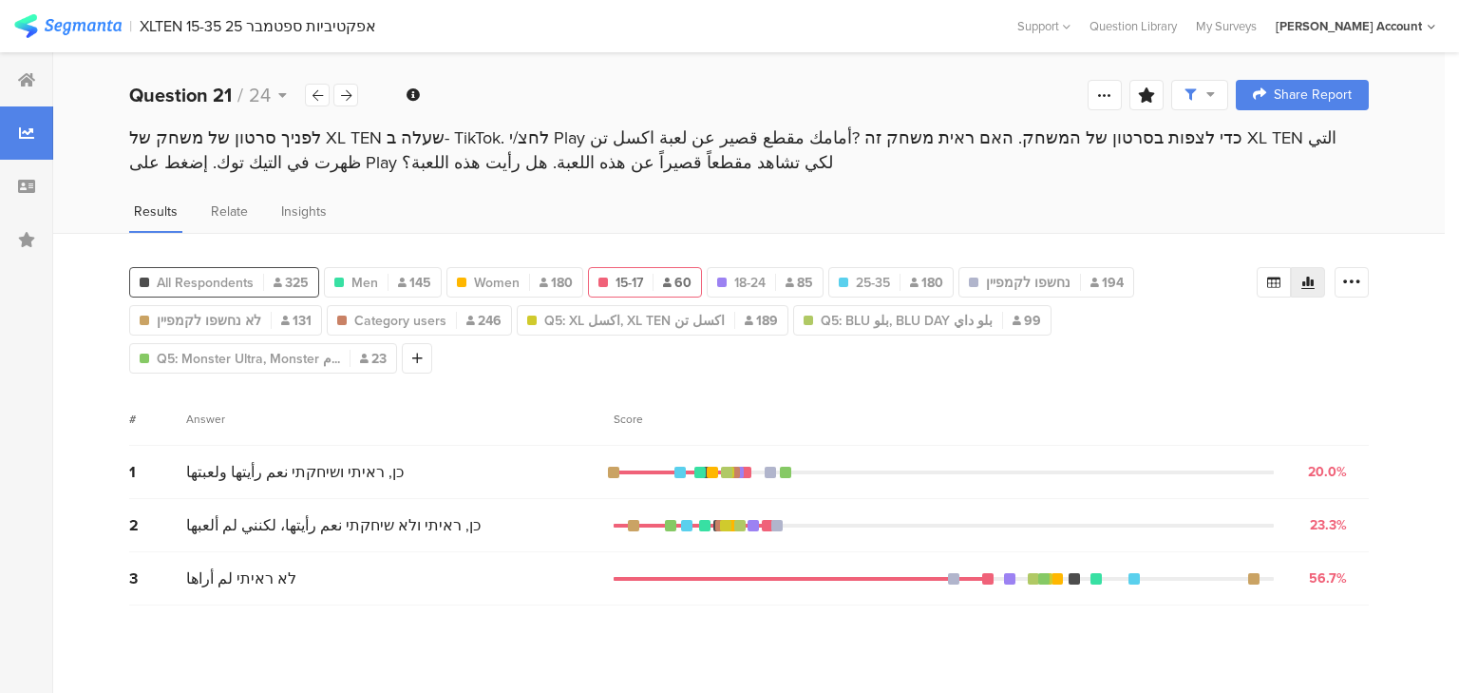
drag, startPoint x: 0, startPoint y: 0, endPoint x: 243, endPoint y: 284, distance: 373.9
click at [243, 284] on span "All Respondents" at bounding box center [205, 283] width 97 height 20
click at [1278, 277] on icon at bounding box center [1273, 282] width 15 height 15
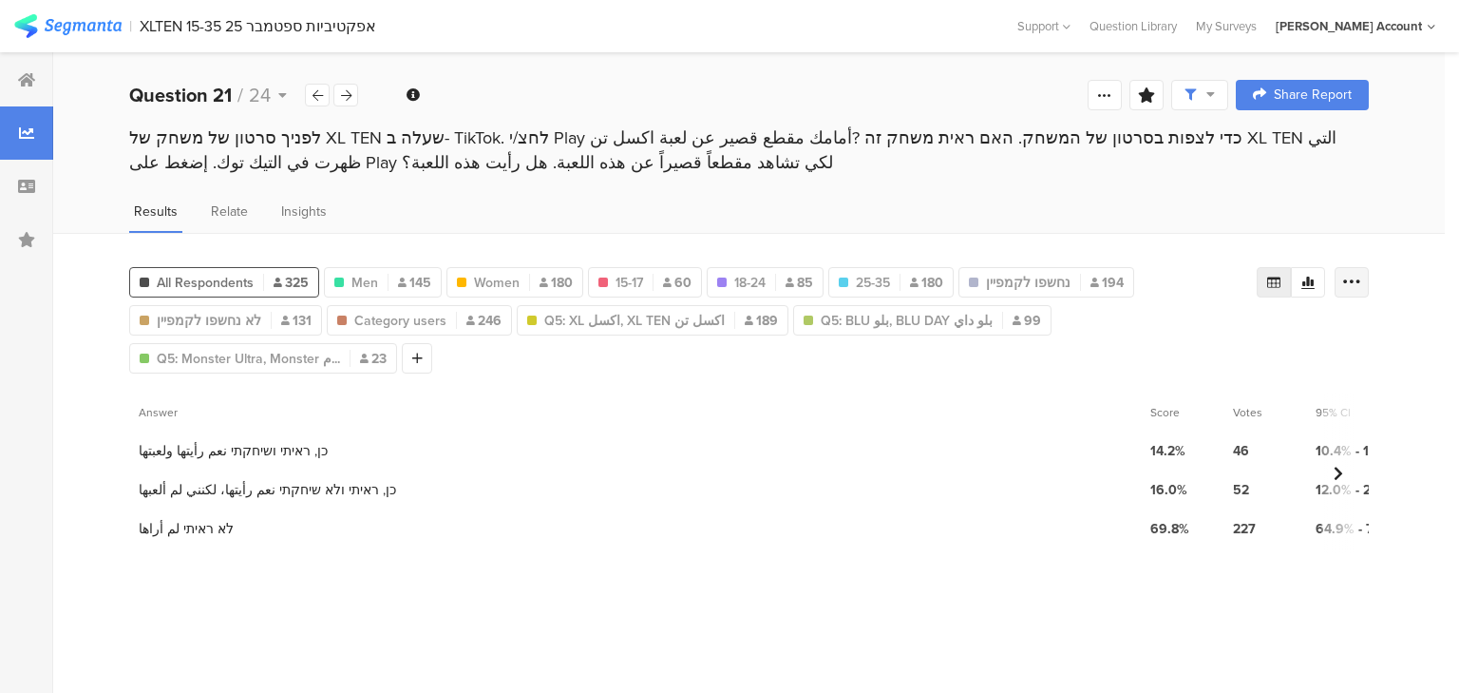
click at [1353, 287] on icon at bounding box center [1351, 282] width 19 height 19
click at [1127, 332] on span "Export as Excel" at bounding box center [1168, 334] width 90 height 19
click at [346, 97] on icon at bounding box center [346, 95] width 10 height 12
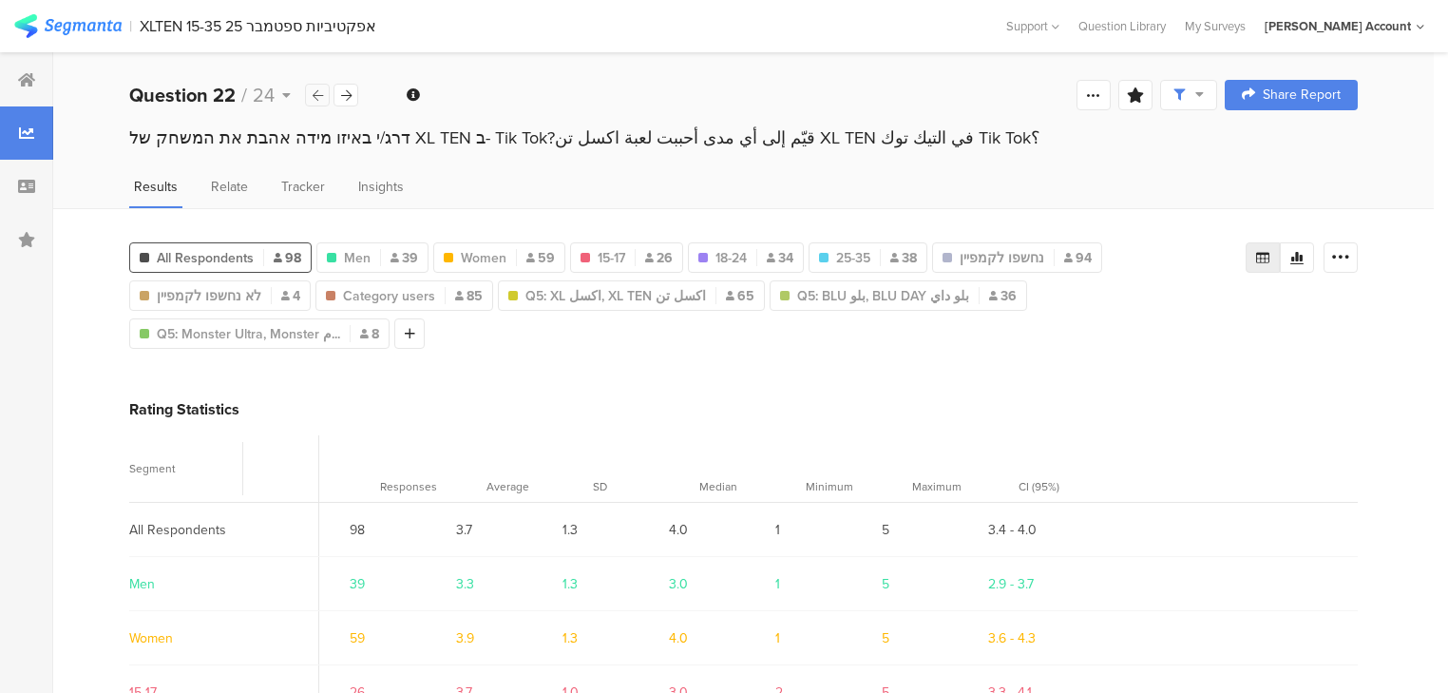
click at [319, 95] on icon at bounding box center [318, 95] width 10 height 12
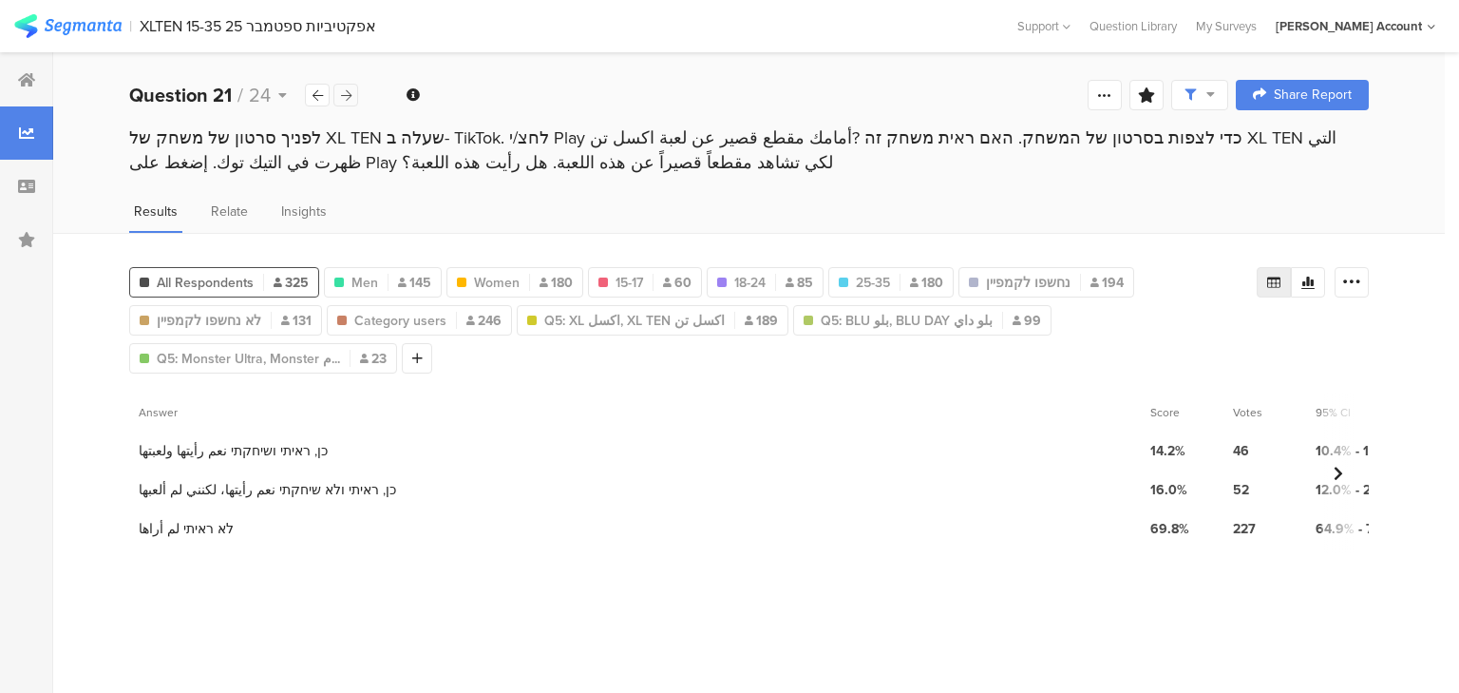
click at [341, 94] on icon at bounding box center [346, 95] width 10 height 12
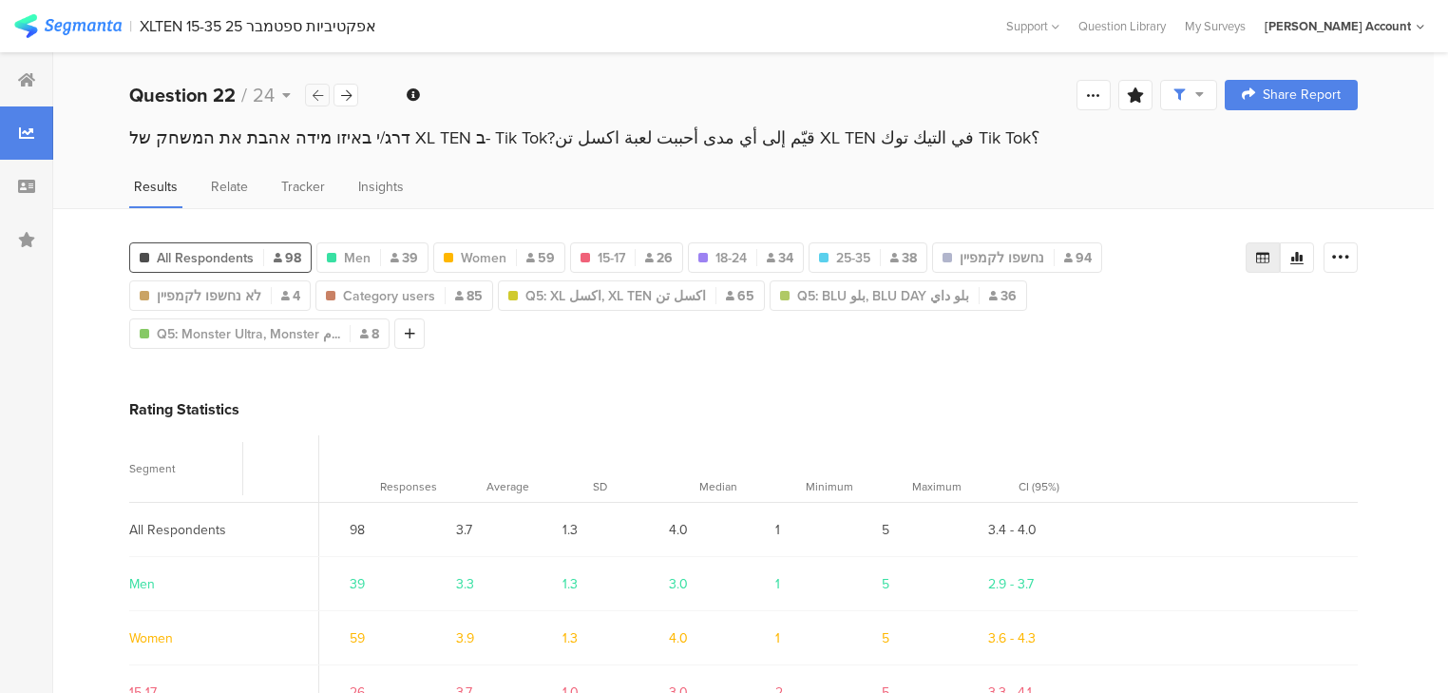
click at [318, 91] on icon at bounding box center [318, 95] width 10 height 12
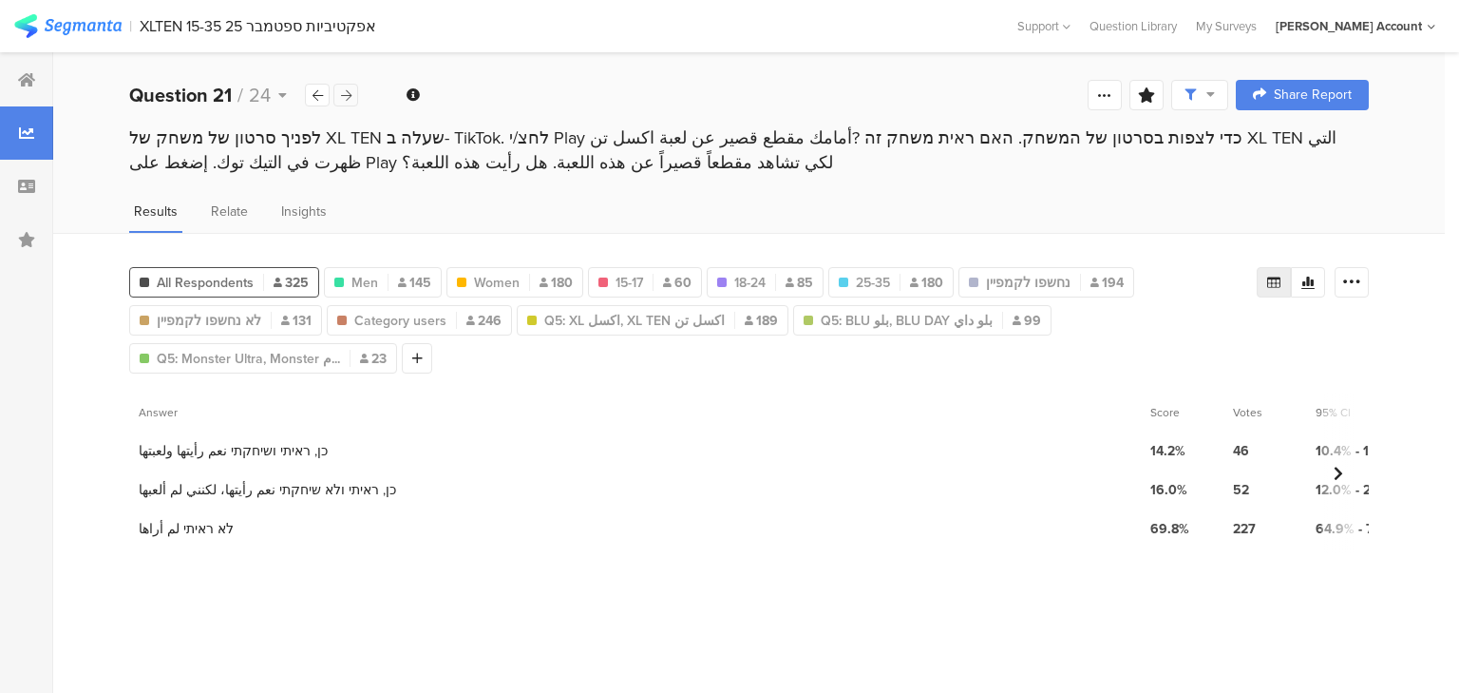
click at [350, 92] on icon at bounding box center [346, 95] width 10 height 12
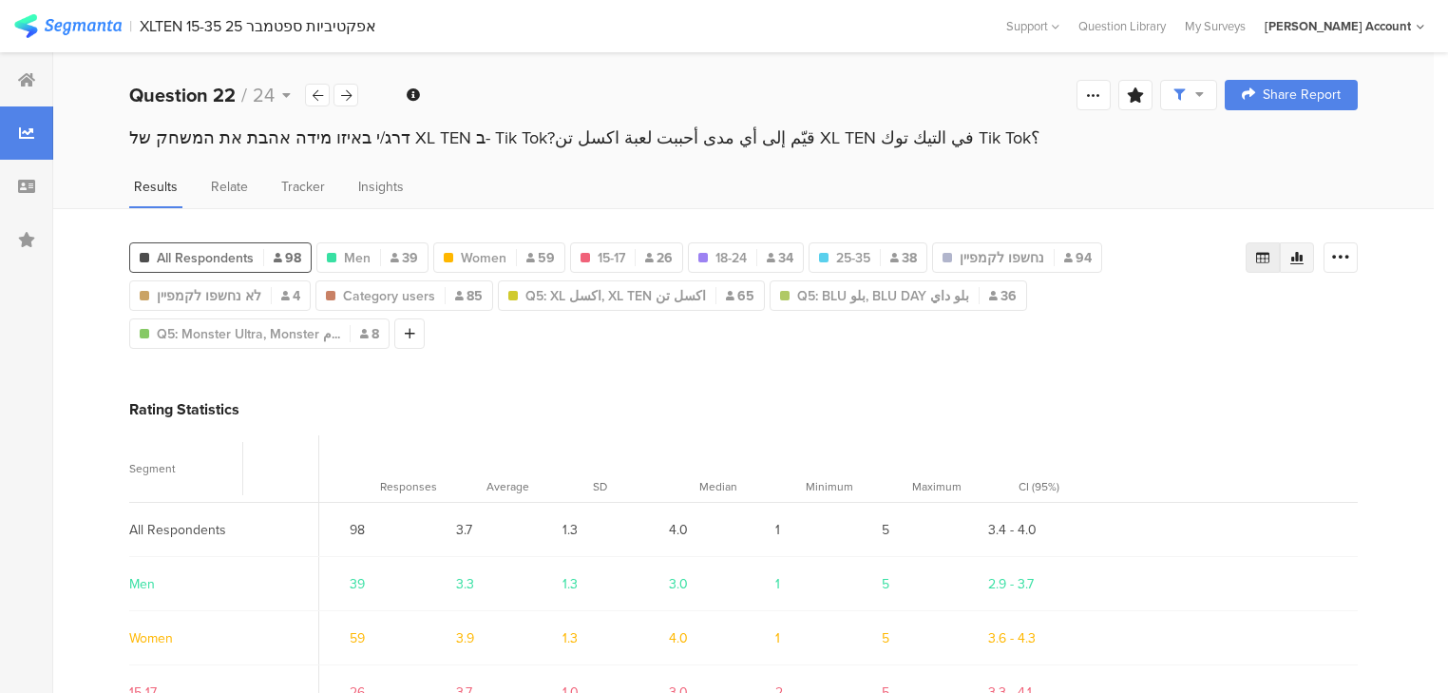
click at [1303, 255] on icon at bounding box center [1296, 258] width 13 height 12
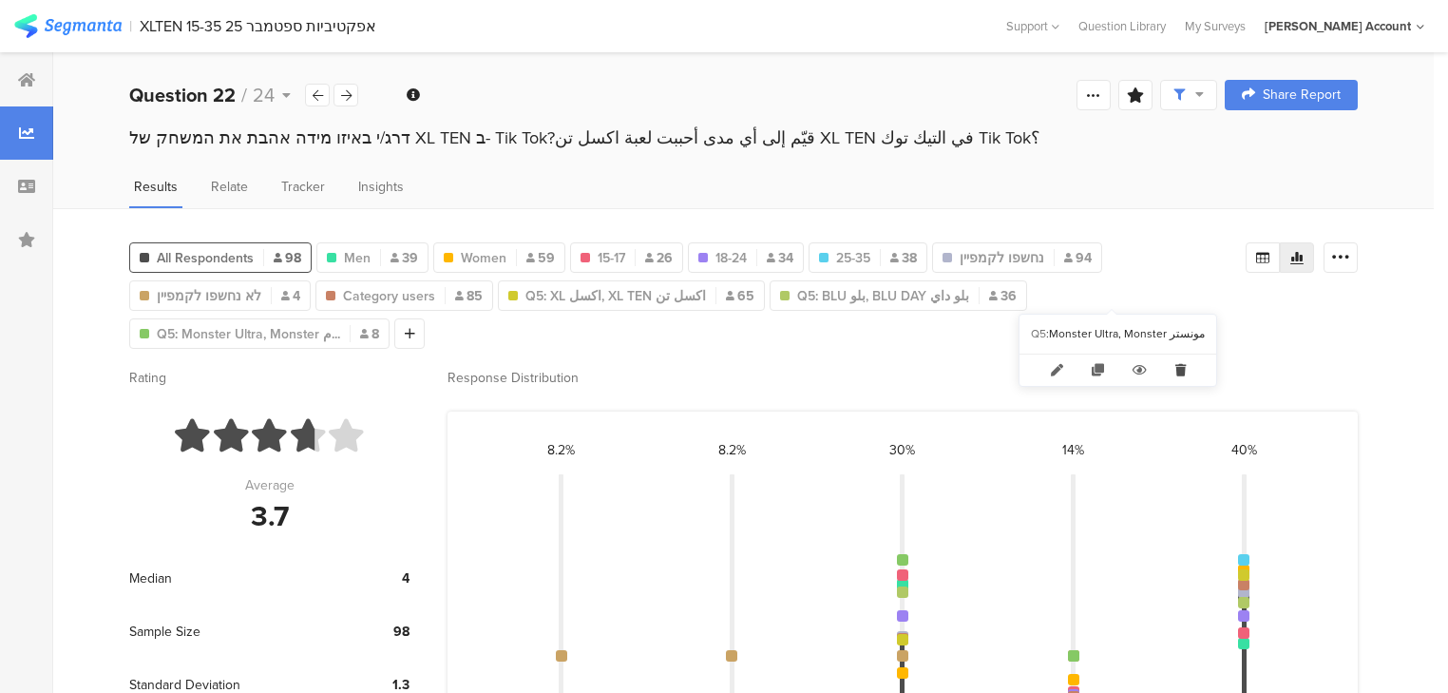
click at [1172, 368] on icon at bounding box center [1180, 369] width 39 height 31
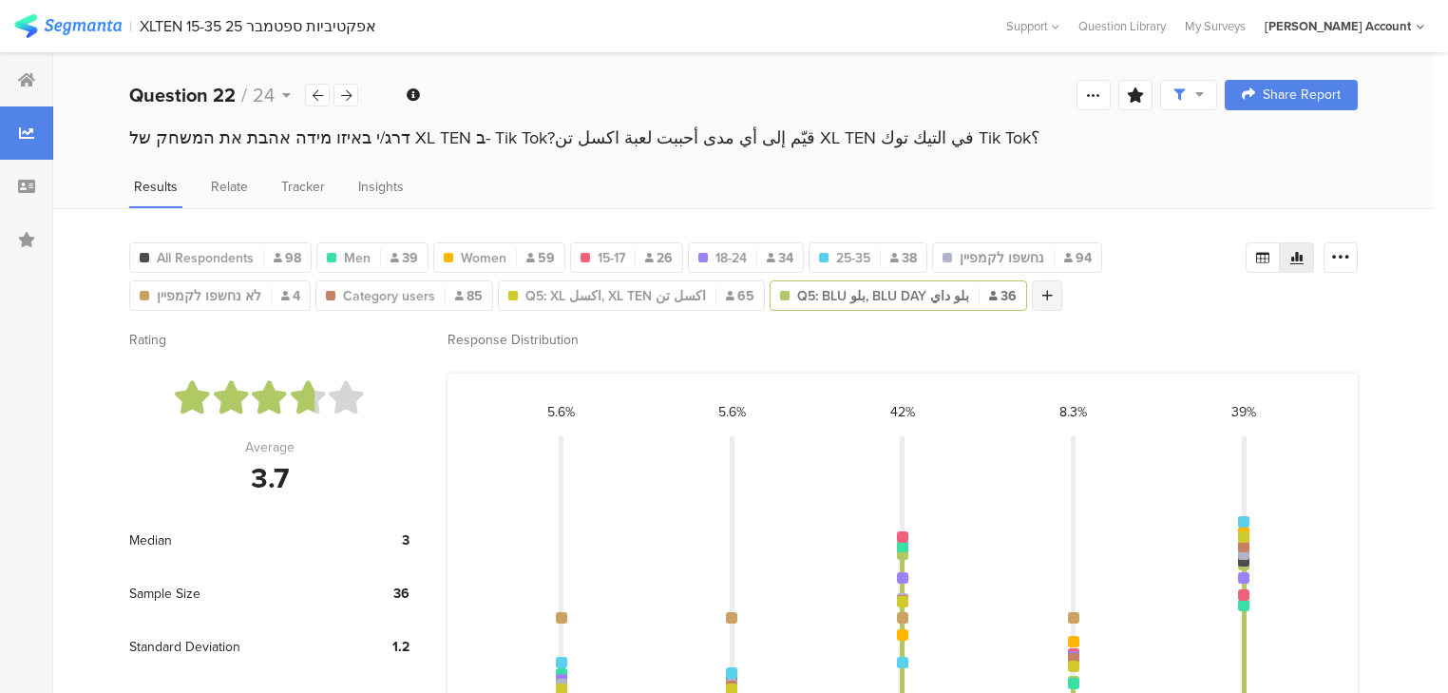
click at [1032, 290] on div at bounding box center [1047, 295] width 30 height 30
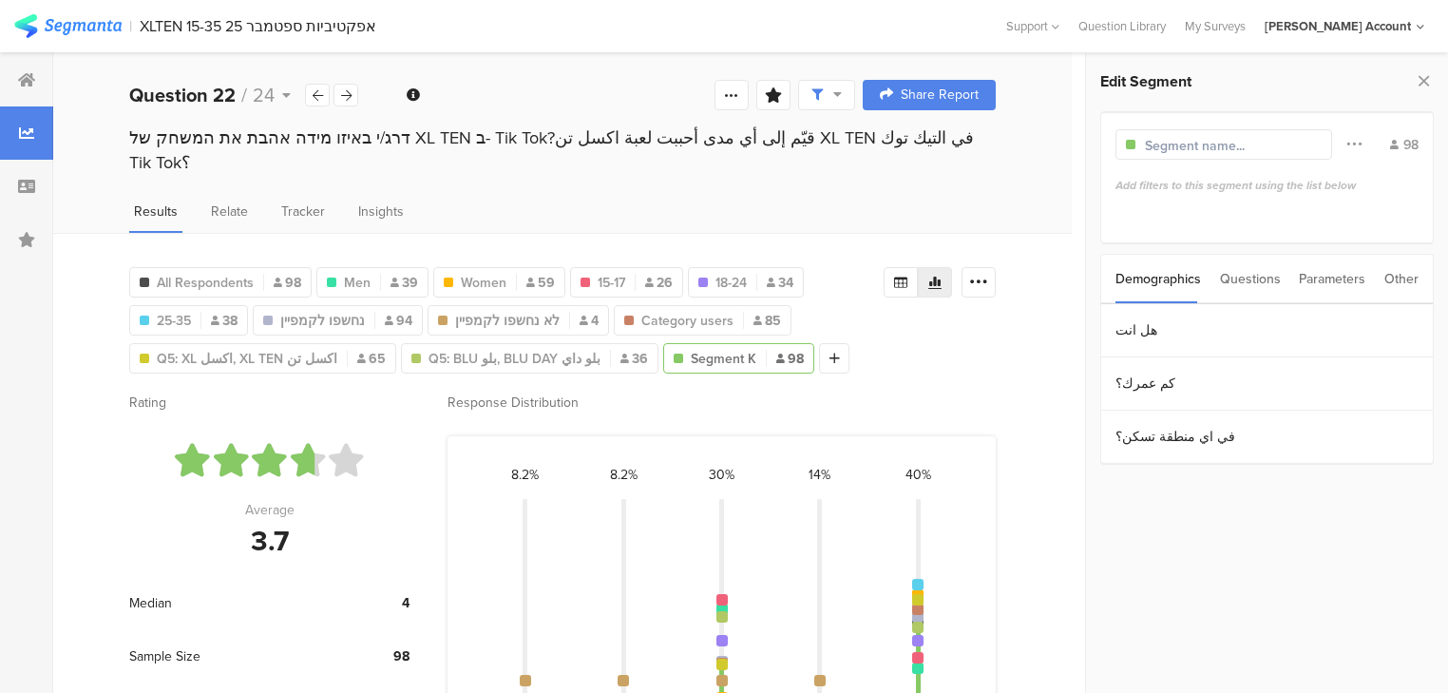
click at [1250, 277] on div "Questions" at bounding box center [1250, 279] width 61 height 48
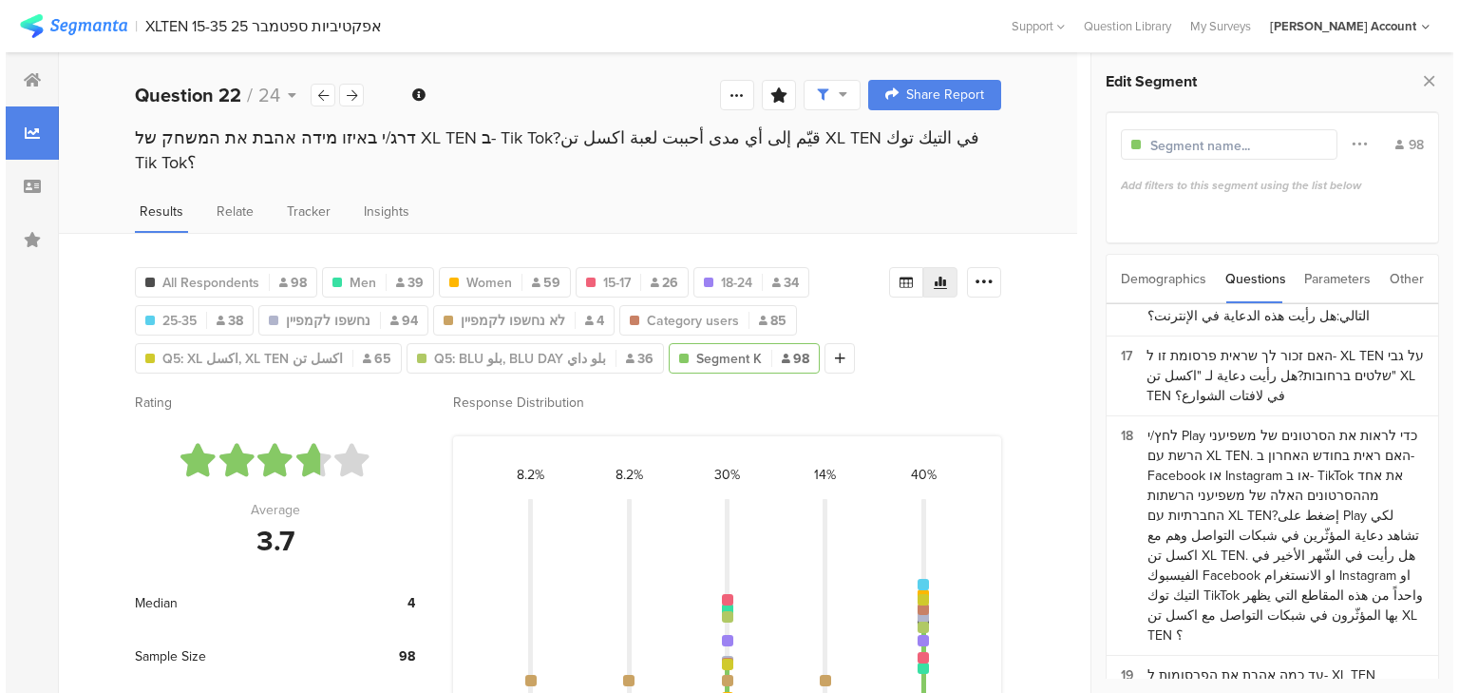
scroll to position [1520, 0]
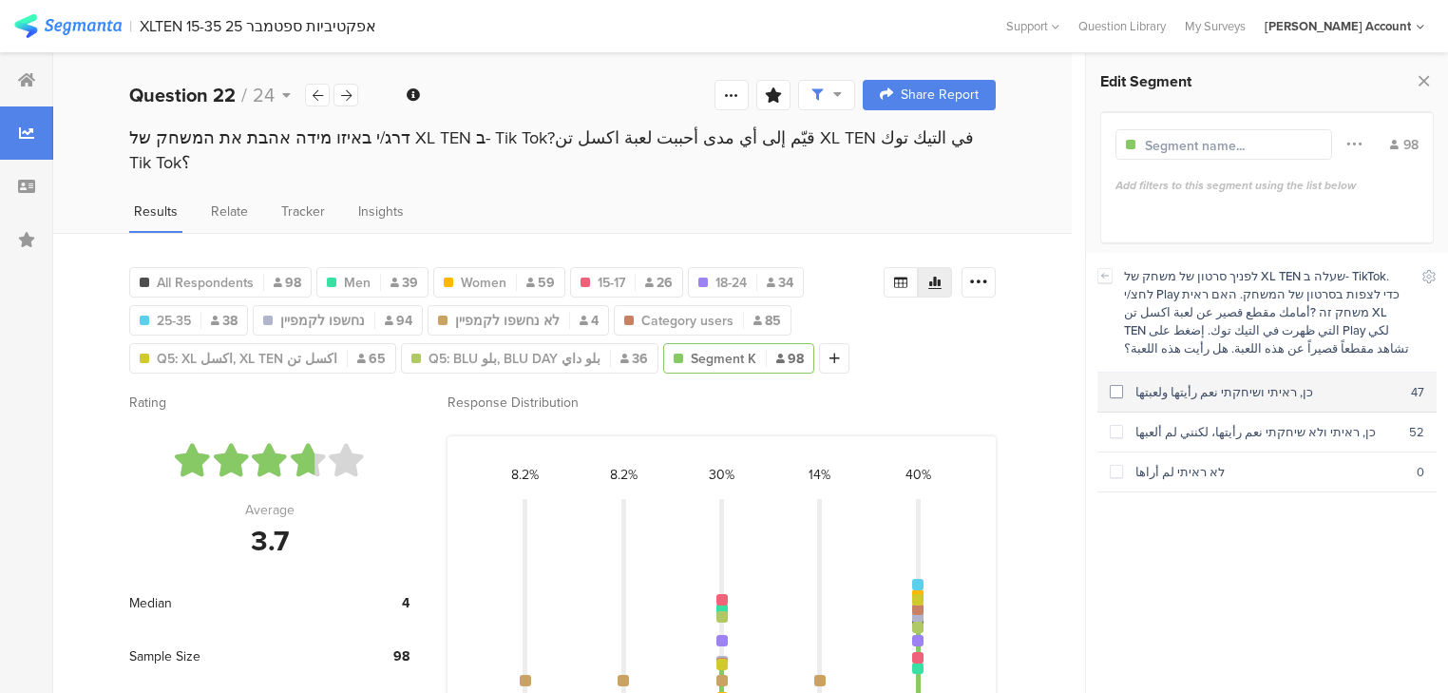
click at [1182, 395] on div "כן, ראיתי ושיחקתי نعم رأيتها ولعبتها" at bounding box center [1267, 392] width 288 height 18
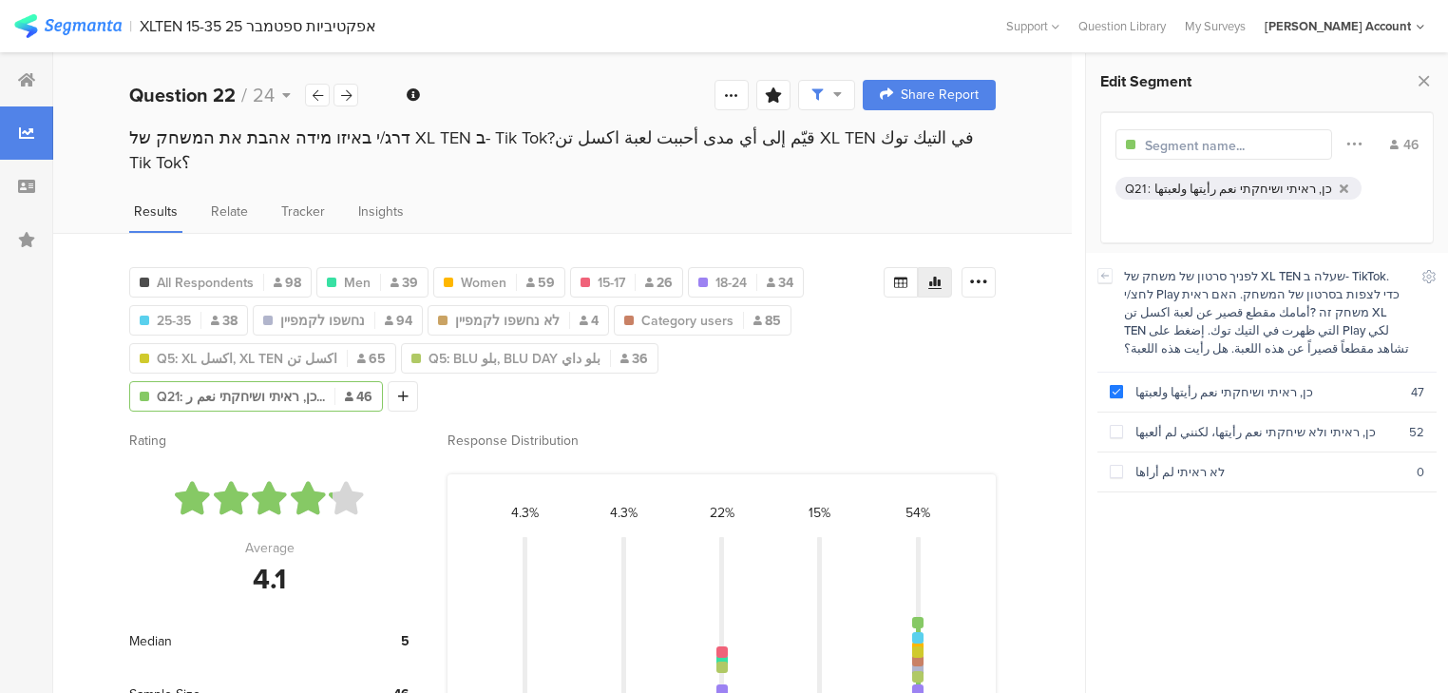
drag, startPoint x: 1421, startPoint y: 69, endPoint x: 1409, endPoint y: 85, distance: 20.3
click at [1421, 70] on icon at bounding box center [1424, 80] width 20 height 27
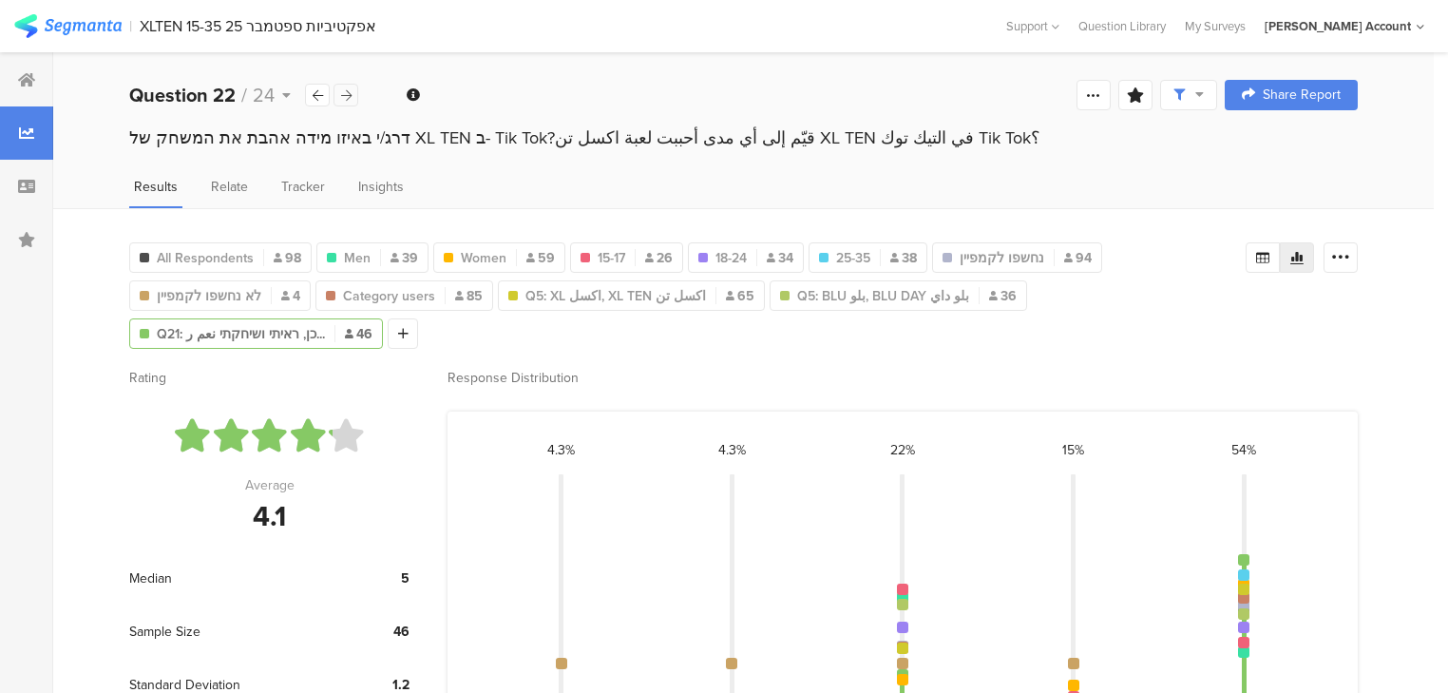
click at [344, 96] on icon at bounding box center [346, 95] width 10 height 12
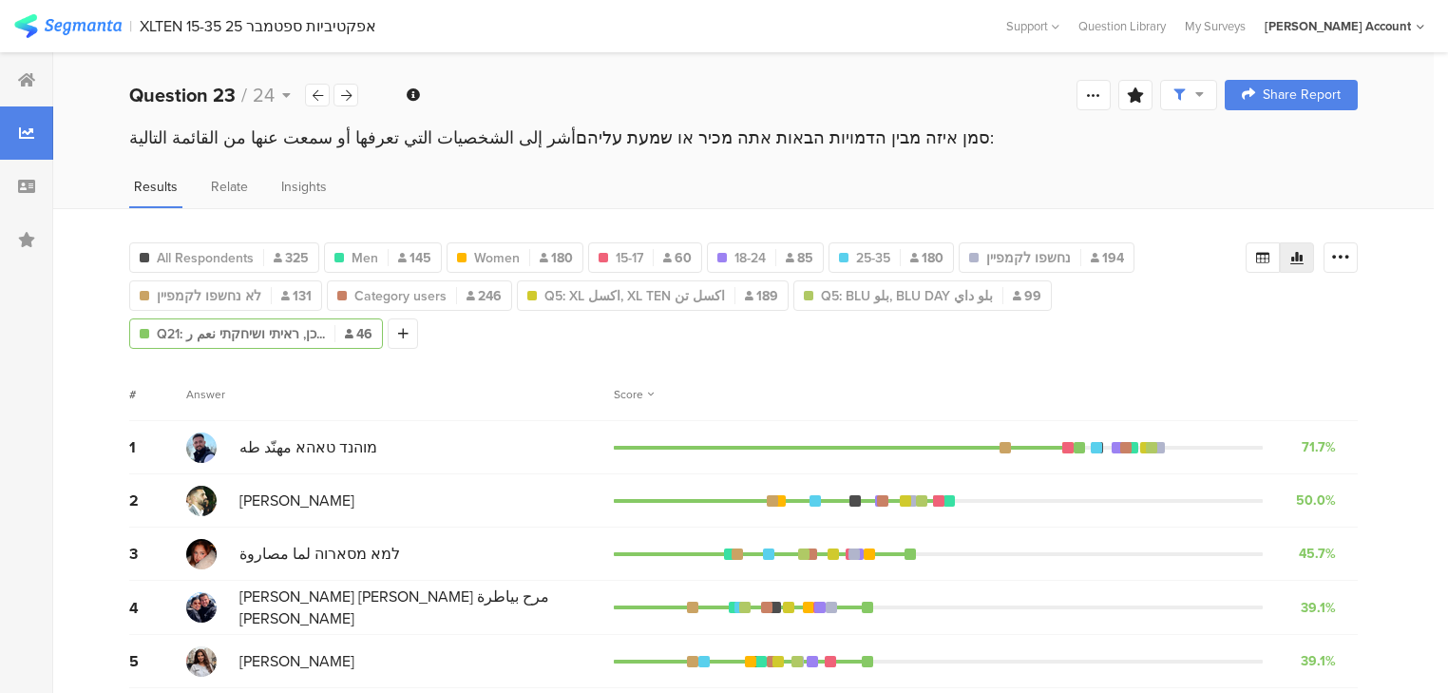
click at [195, 446] on img at bounding box center [201, 447] width 30 height 30
click at [319, 90] on icon at bounding box center [318, 95] width 10 height 12
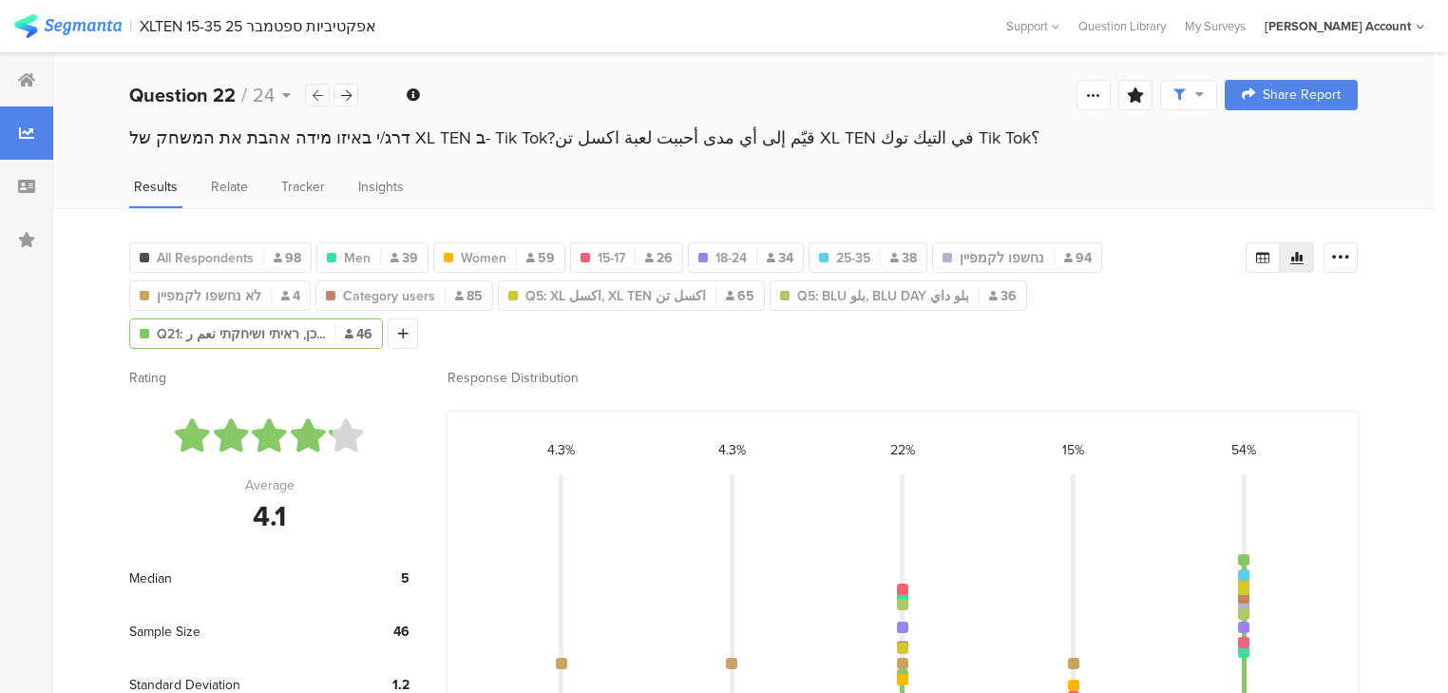
click at [319, 90] on icon at bounding box center [318, 95] width 10 height 12
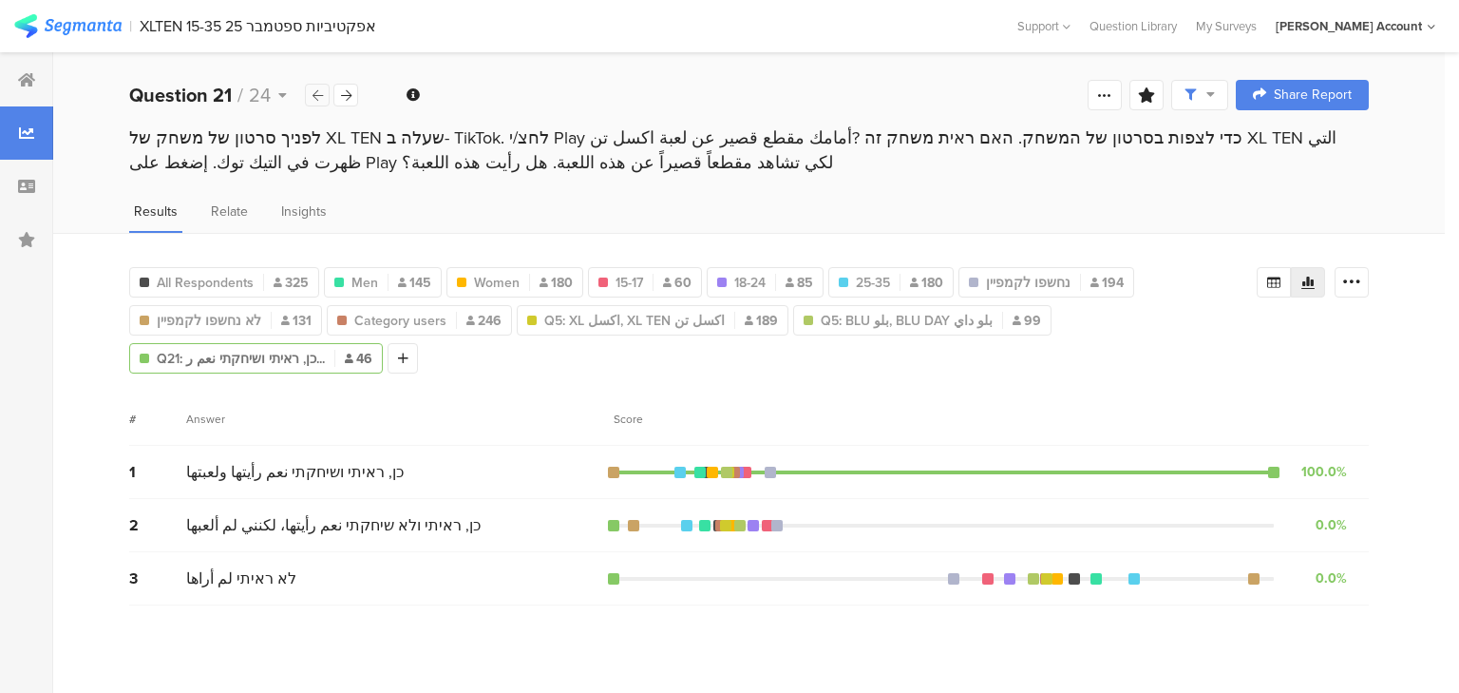
click at [319, 90] on icon at bounding box center [318, 95] width 10 height 12
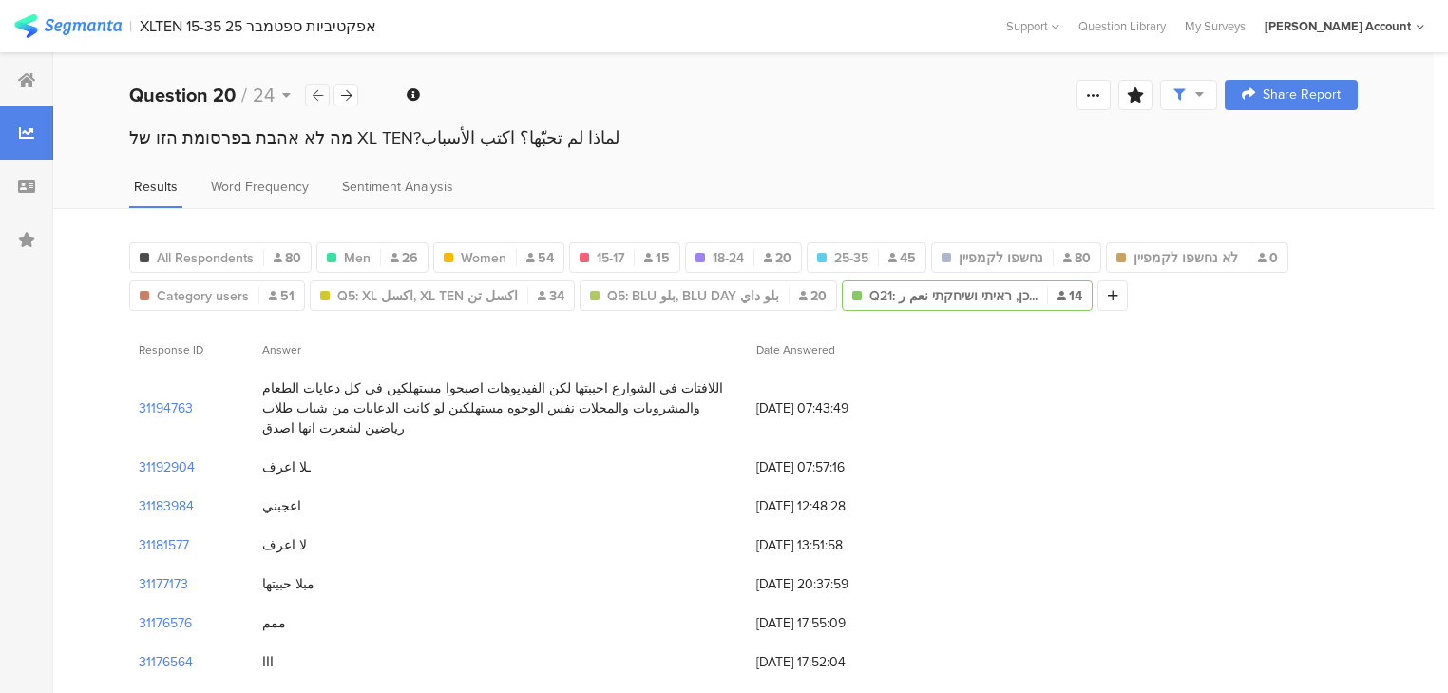
click at [319, 90] on icon at bounding box center [318, 95] width 10 height 12
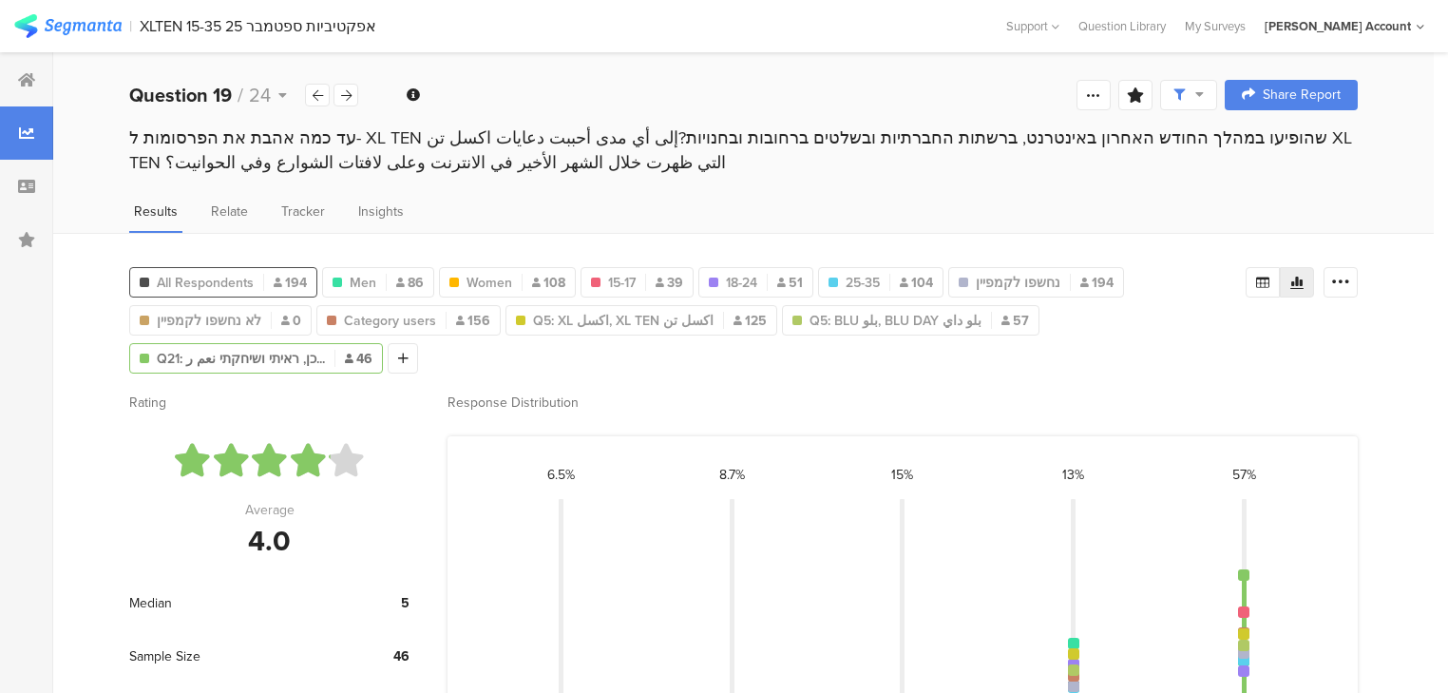
click at [272, 275] on div "All Respondents 194" at bounding box center [223, 283] width 186 height 20
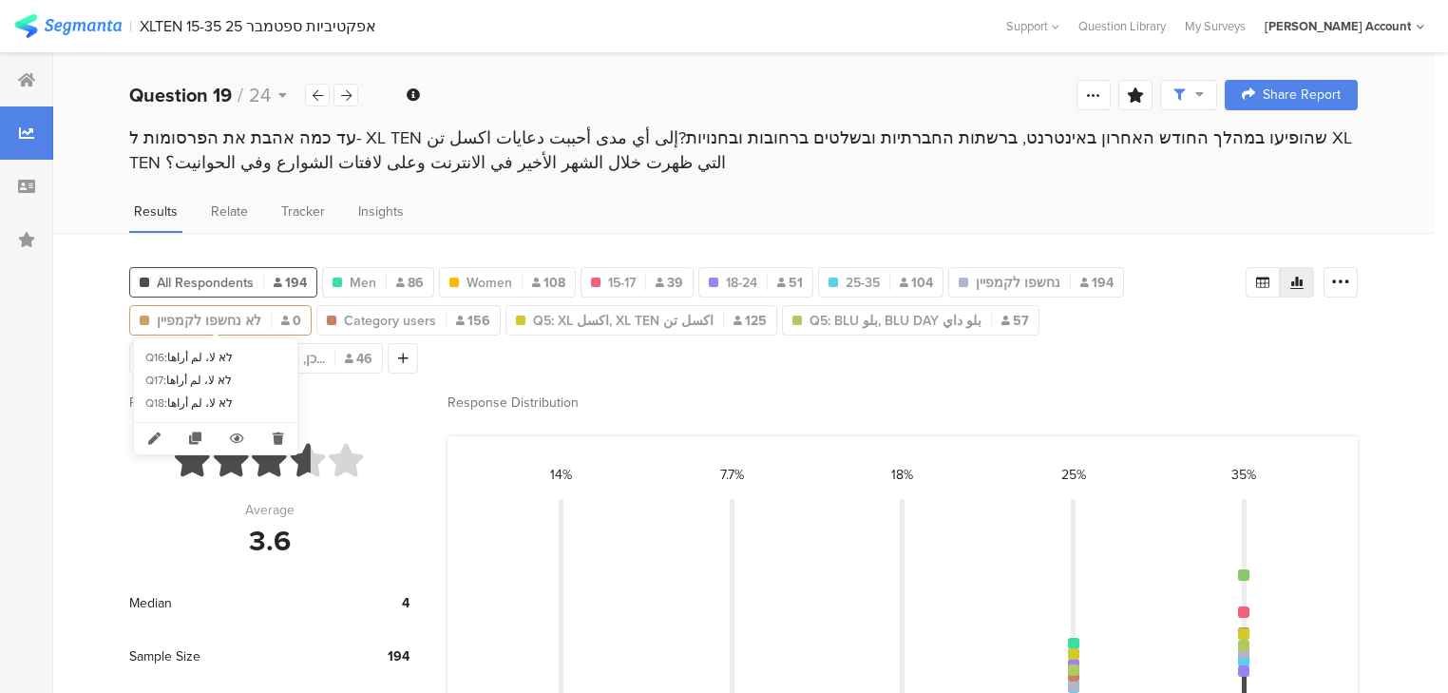
click at [226, 324] on span "לא נחשפו לקמפיין" at bounding box center [209, 321] width 104 height 20
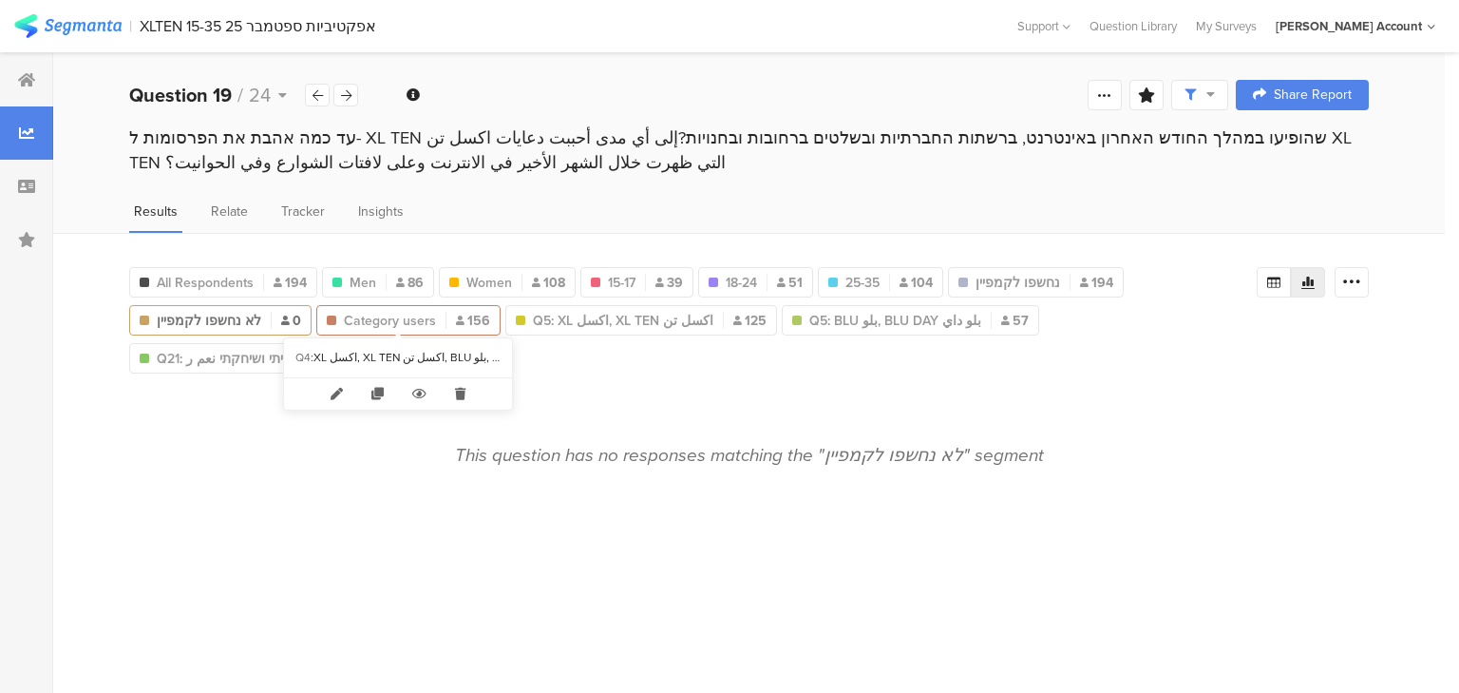
click at [377, 320] on span "Category users" at bounding box center [390, 321] width 92 height 20
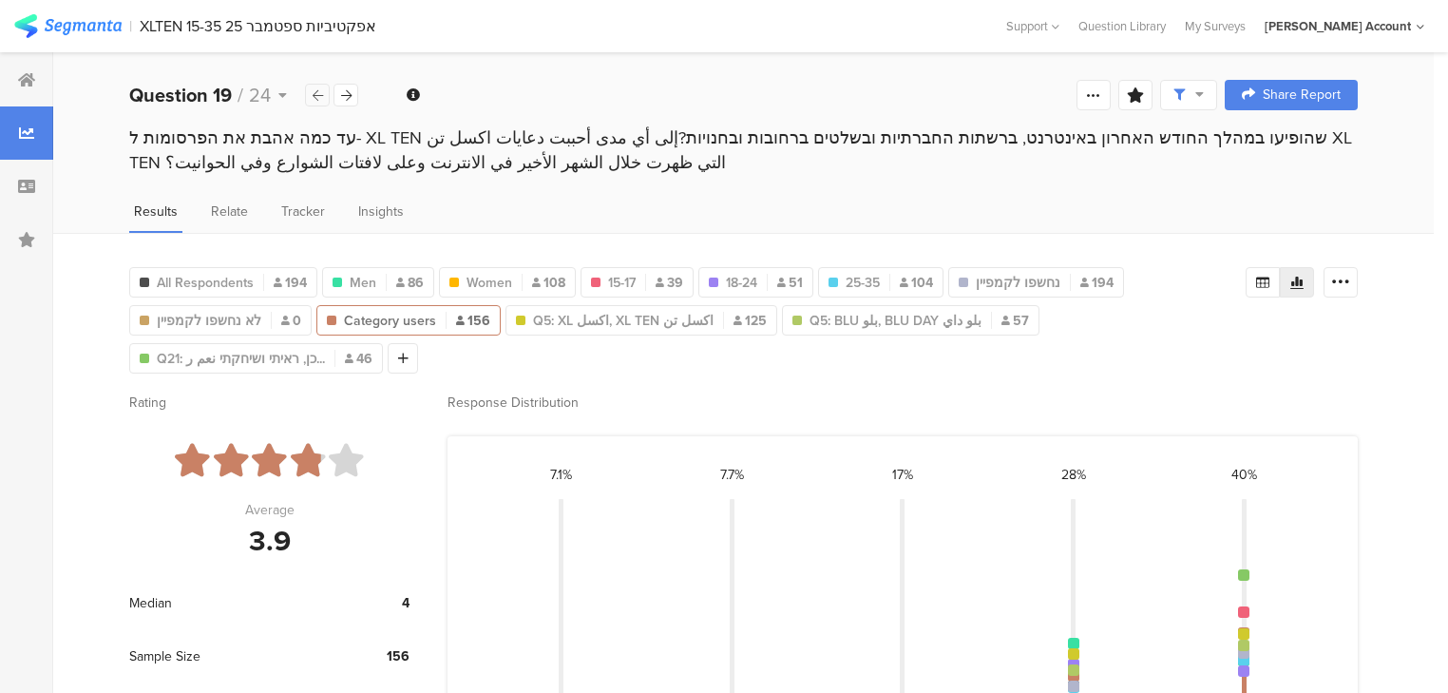
click at [314, 96] on icon at bounding box center [318, 95] width 10 height 12
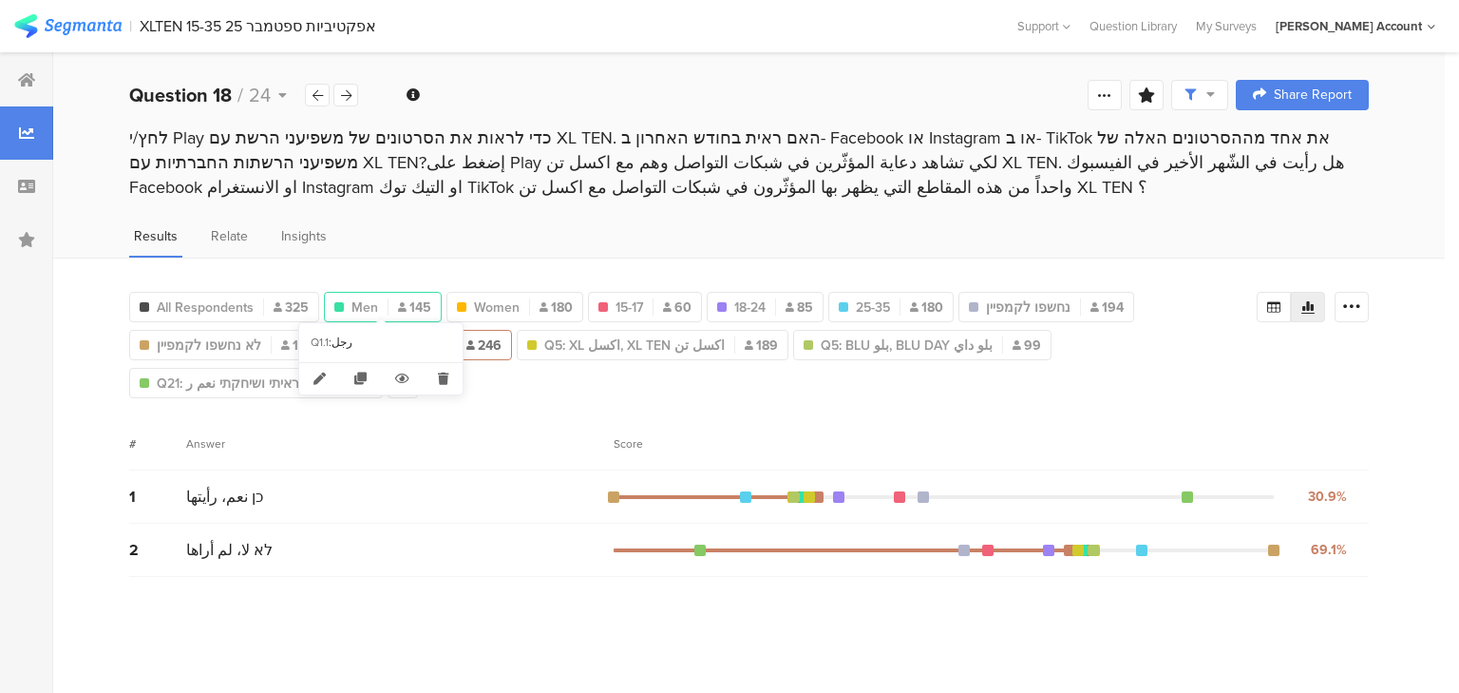
click at [403, 297] on span "145" at bounding box center [414, 307] width 33 height 20
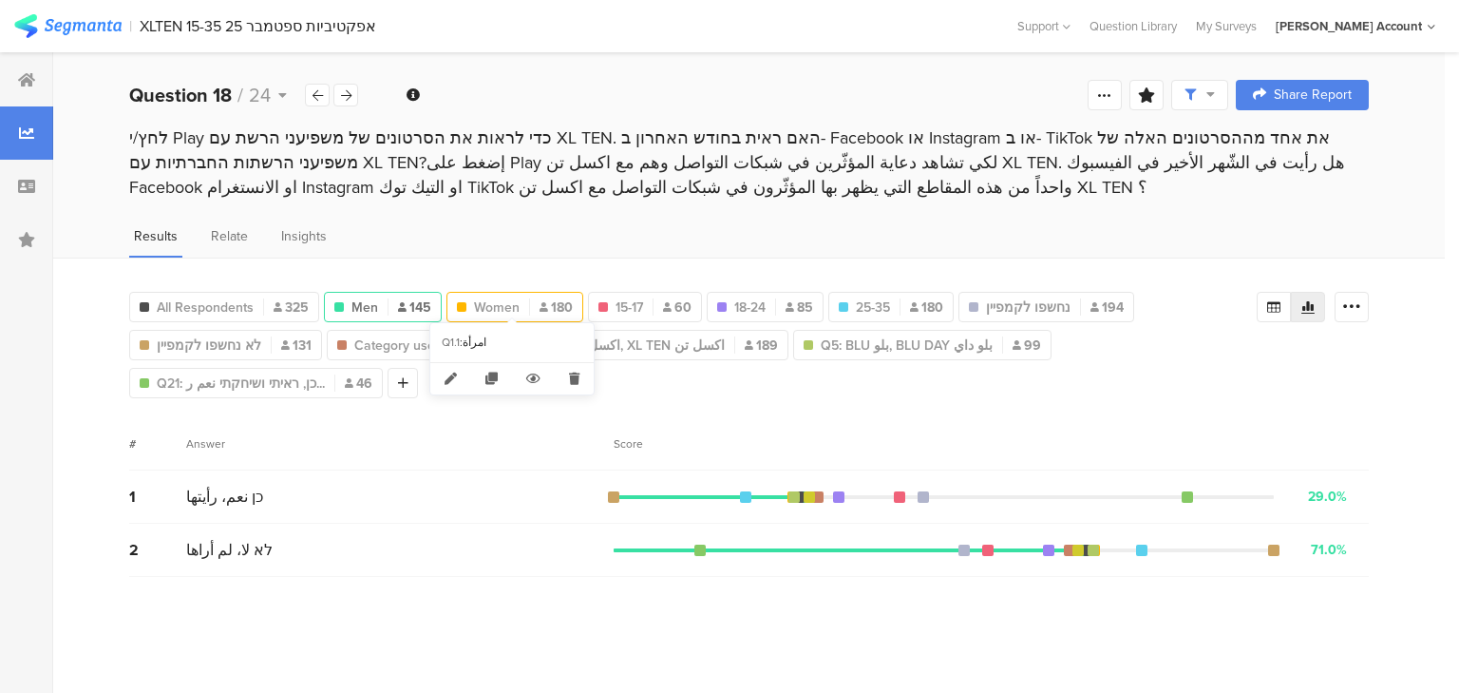
click at [498, 297] on span "Women" at bounding box center [497, 307] width 46 height 20
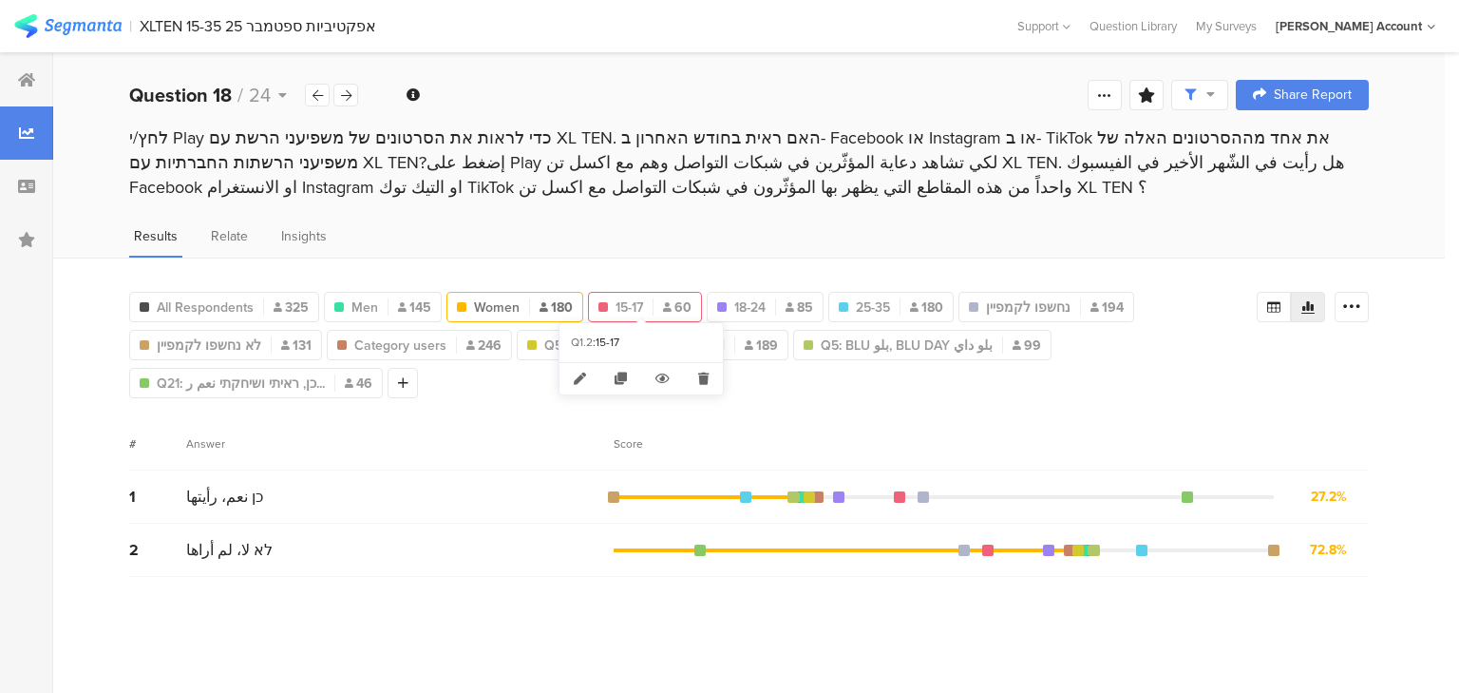
click at [663, 304] on icon at bounding box center [667, 306] width 9 height 9
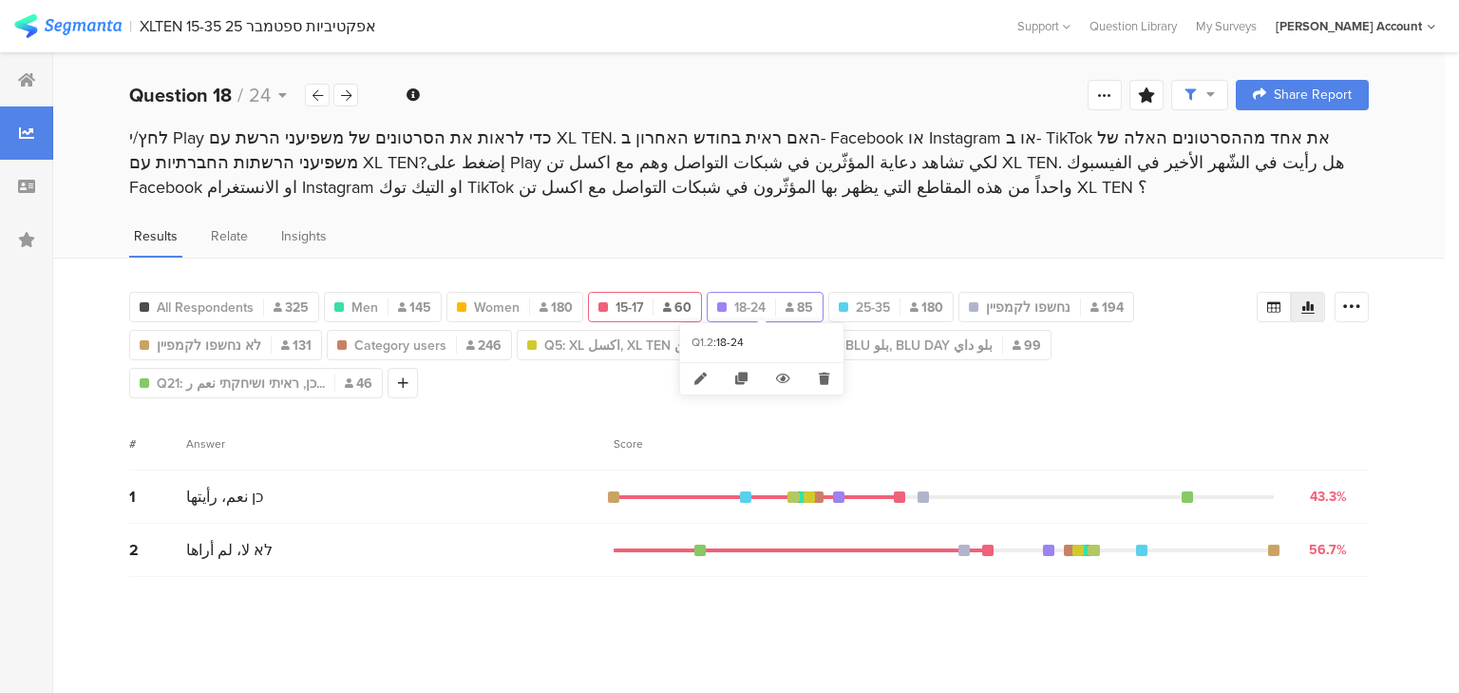
click at [749, 300] on span "18-24" at bounding box center [749, 307] width 31 height 20
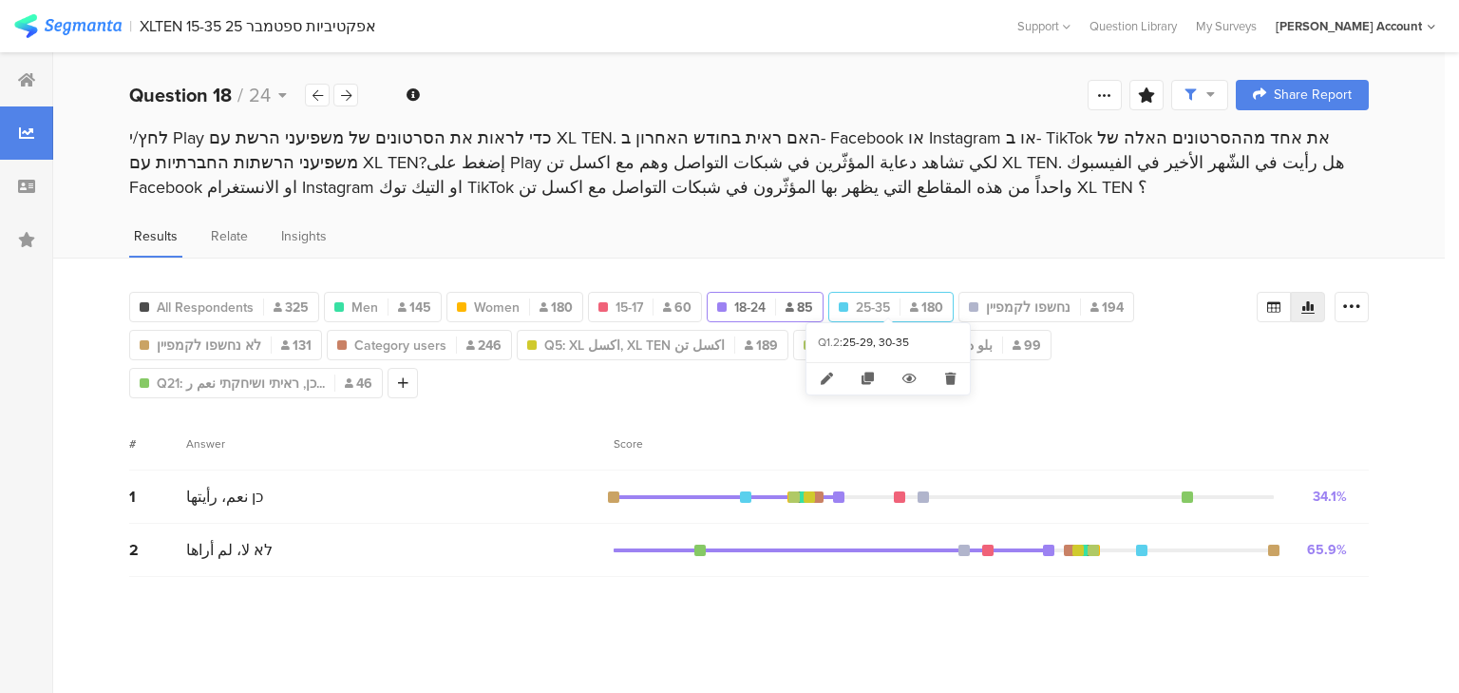
click at [874, 298] on span "25-35" at bounding box center [873, 307] width 34 height 20
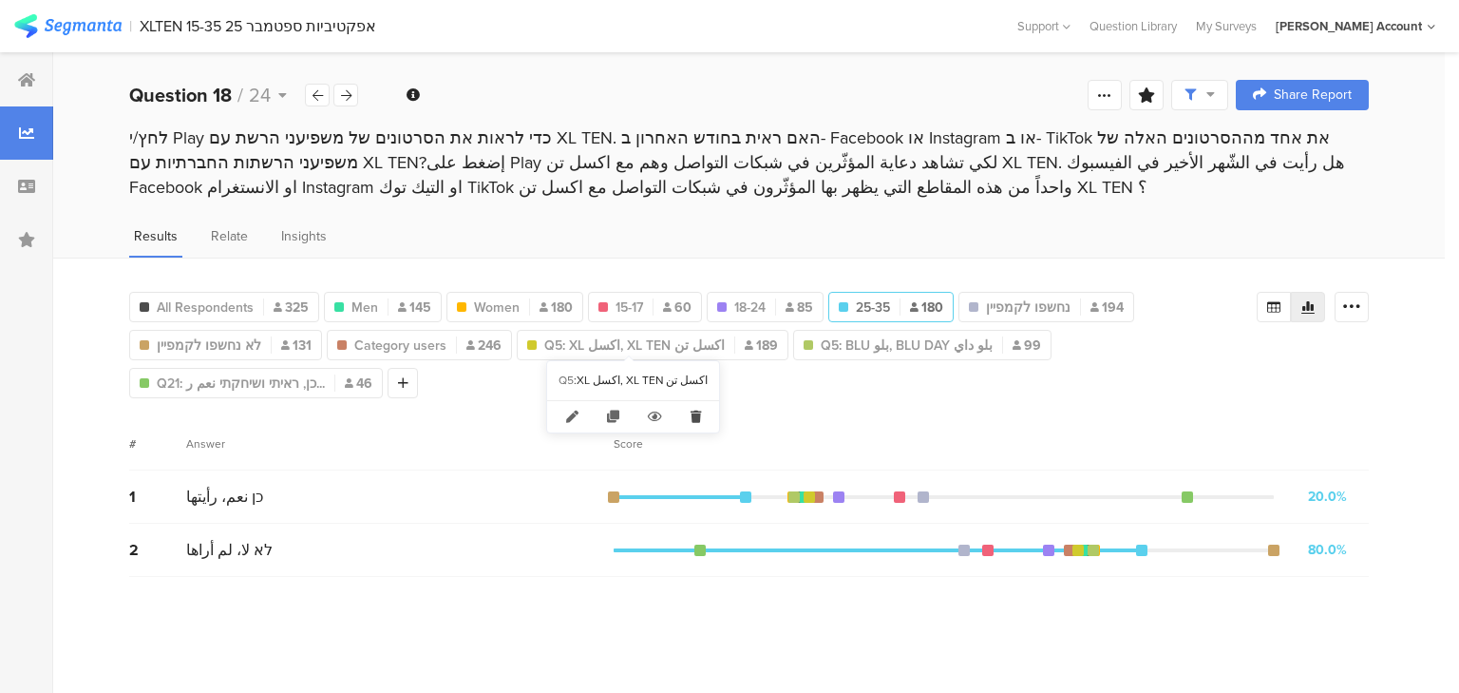
click at [697, 419] on icon at bounding box center [695, 416] width 39 height 31
type input "Category users"
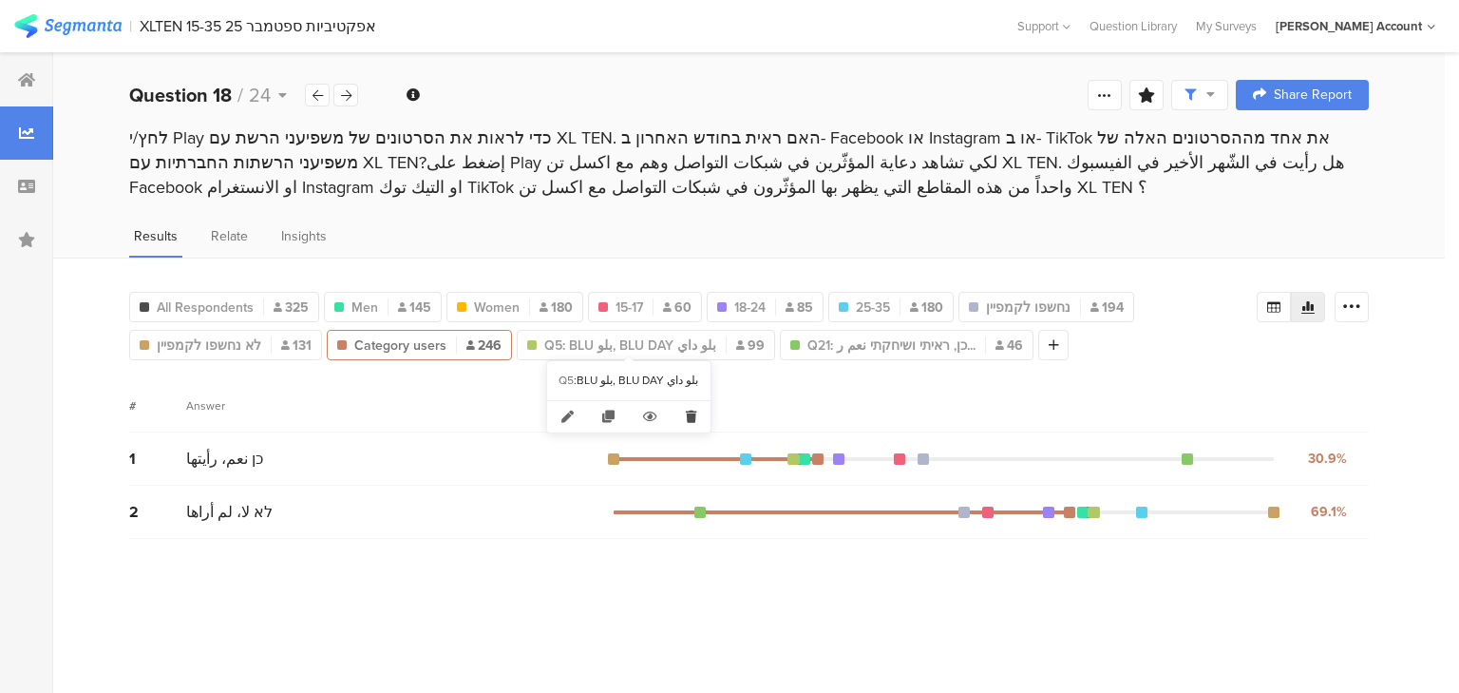
click at [684, 414] on icon at bounding box center [691, 416] width 39 height 31
click at [693, 418] on icon at bounding box center [703, 416] width 39 height 31
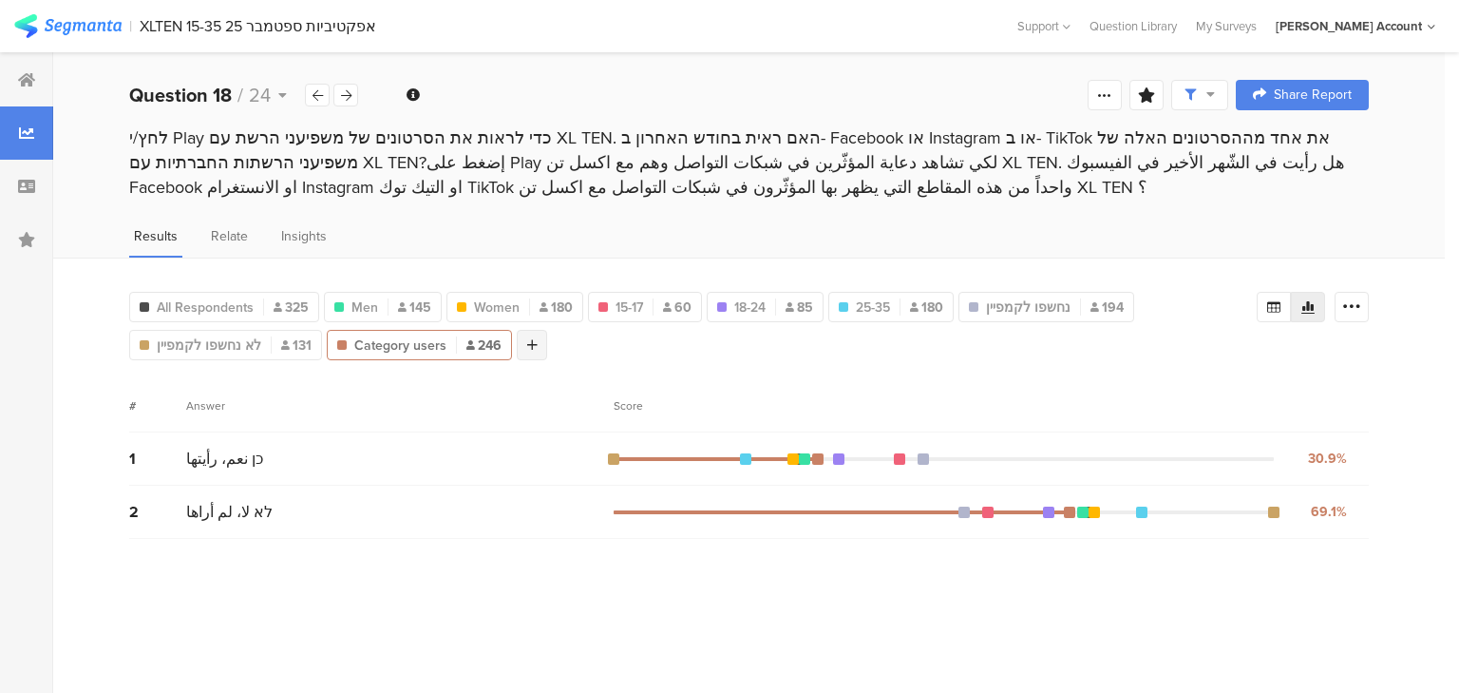
click at [527, 338] on icon at bounding box center [532, 344] width 10 height 13
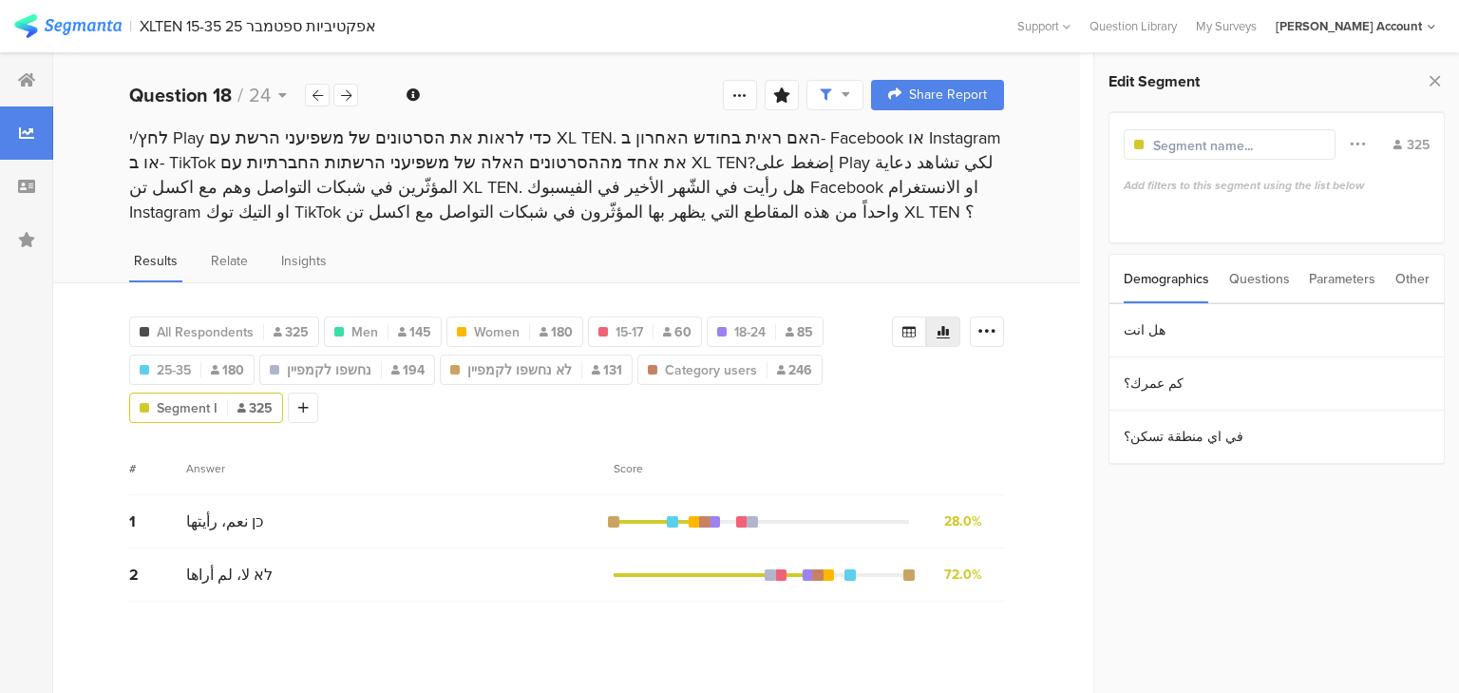
click at [1263, 278] on div "Questions" at bounding box center [1259, 279] width 61 height 48
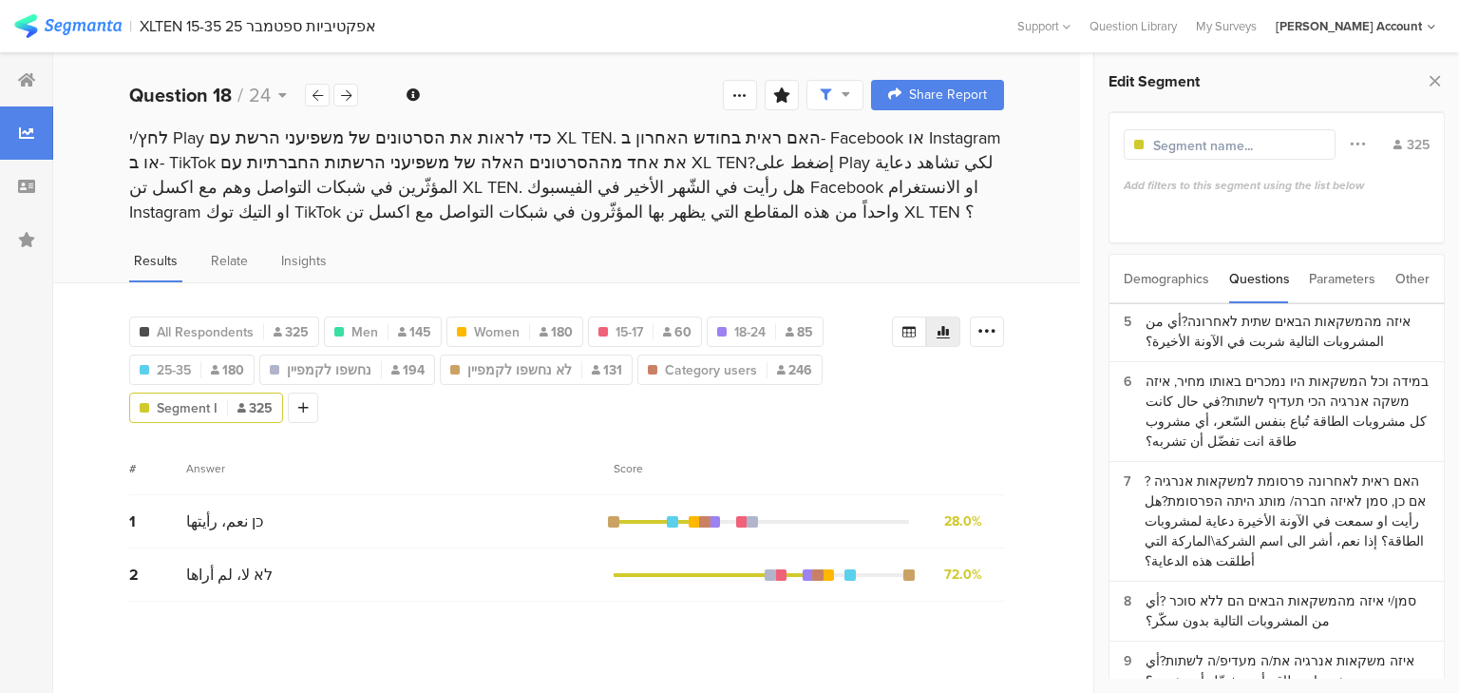
scroll to position [304, 0]
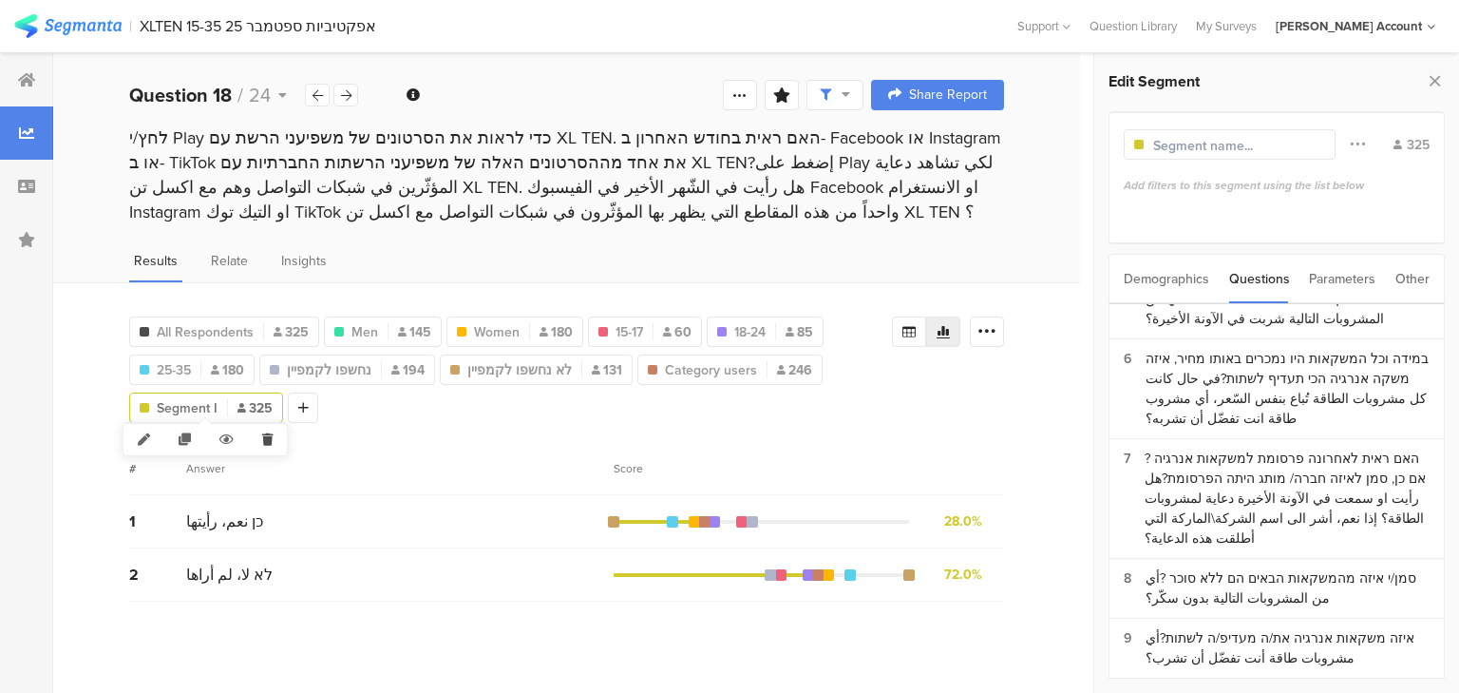
click at [265, 438] on icon at bounding box center [267, 439] width 39 height 31
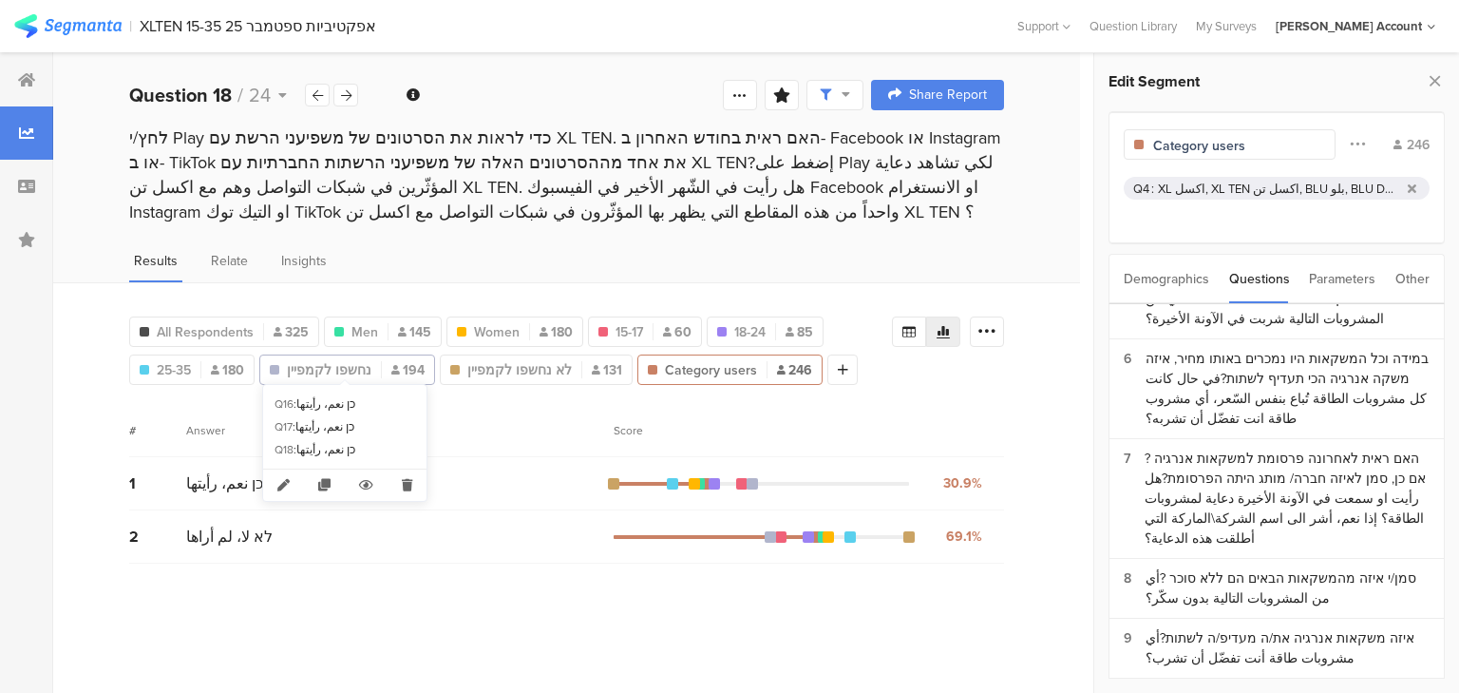
click at [347, 369] on span "נחשפו לקמפיין" at bounding box center [329, 370] width 85 height 20
type input "נחשפו לקמפיין"
click at [380, 361] on div "נחשפו לקמפיין 194" at bounding box center [347, 370] width 174 height 20
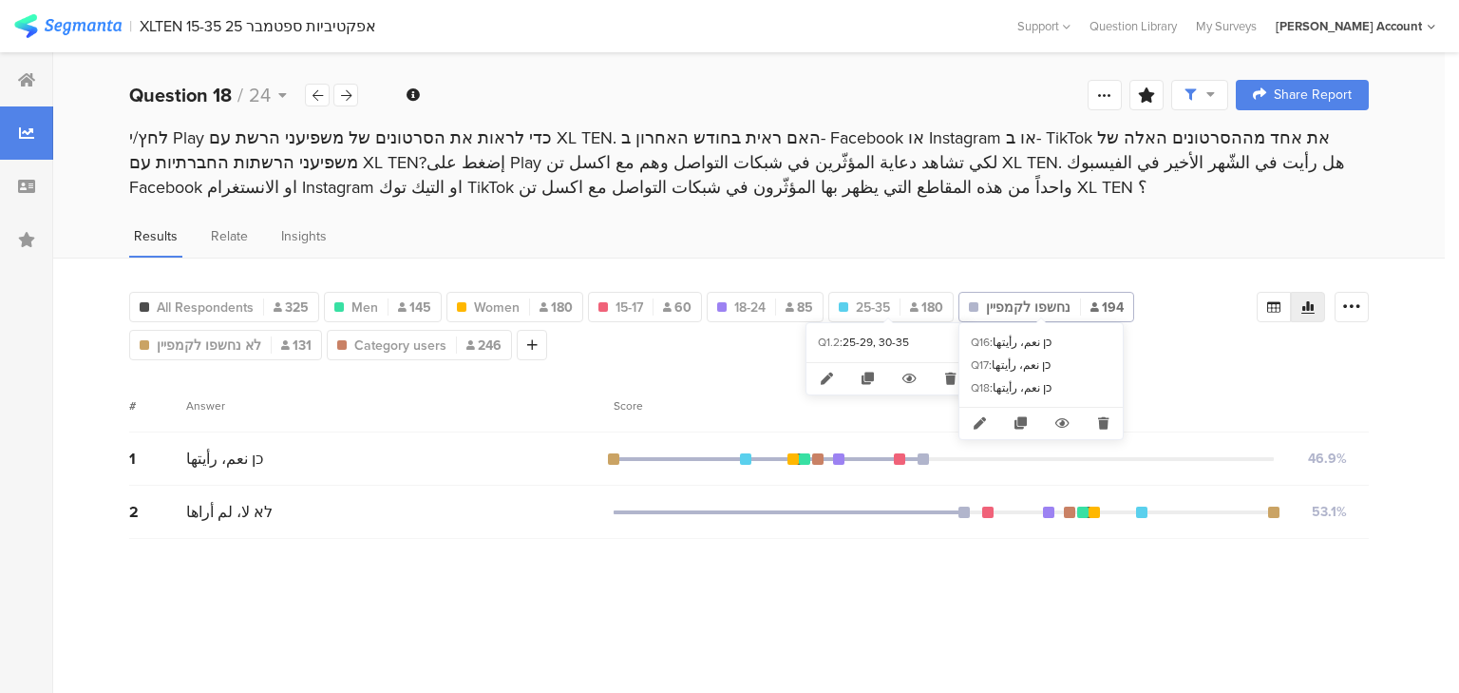
click at [1005, 300] on span "נחשפו לקמפיין" at bounding box center [1028, 307] width 85 height 20
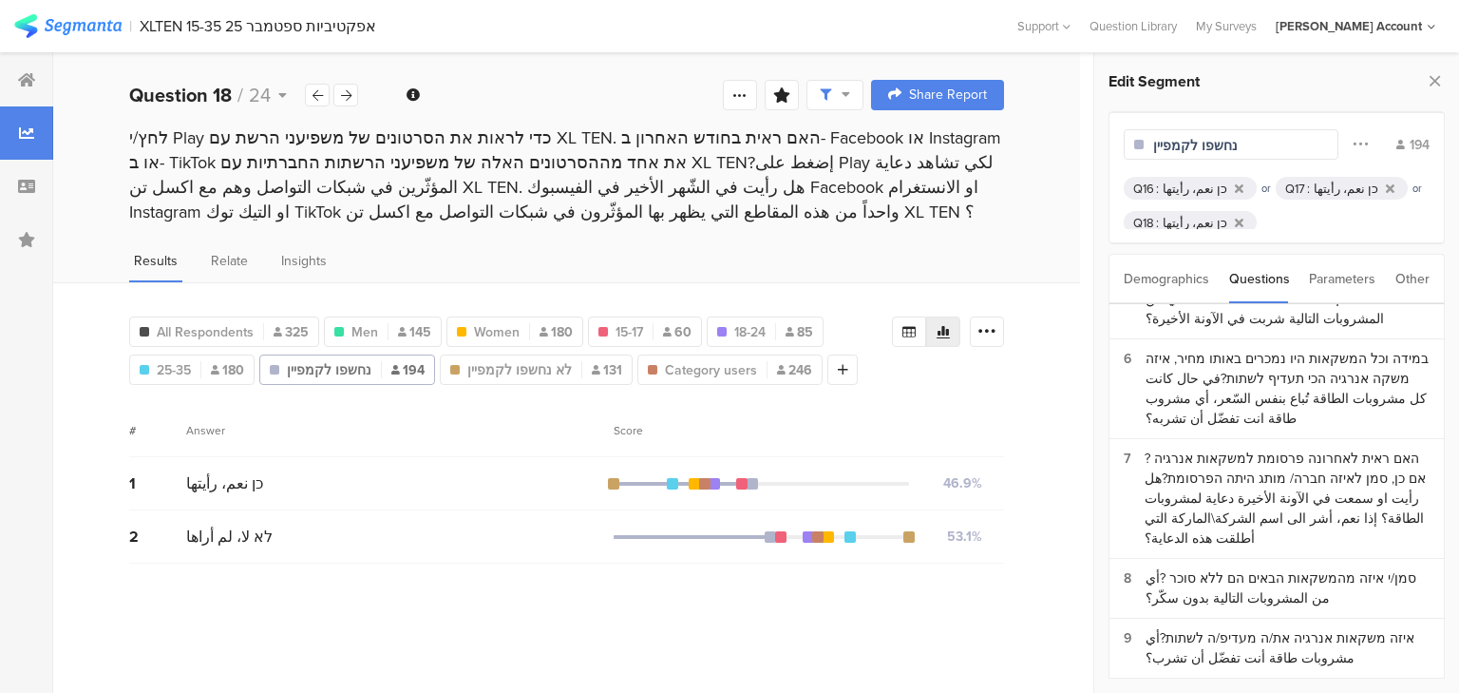
click at [1185, 181] on div "כן نعم، رأيتها" at bounding box center [1195, 189] width 65 height 18
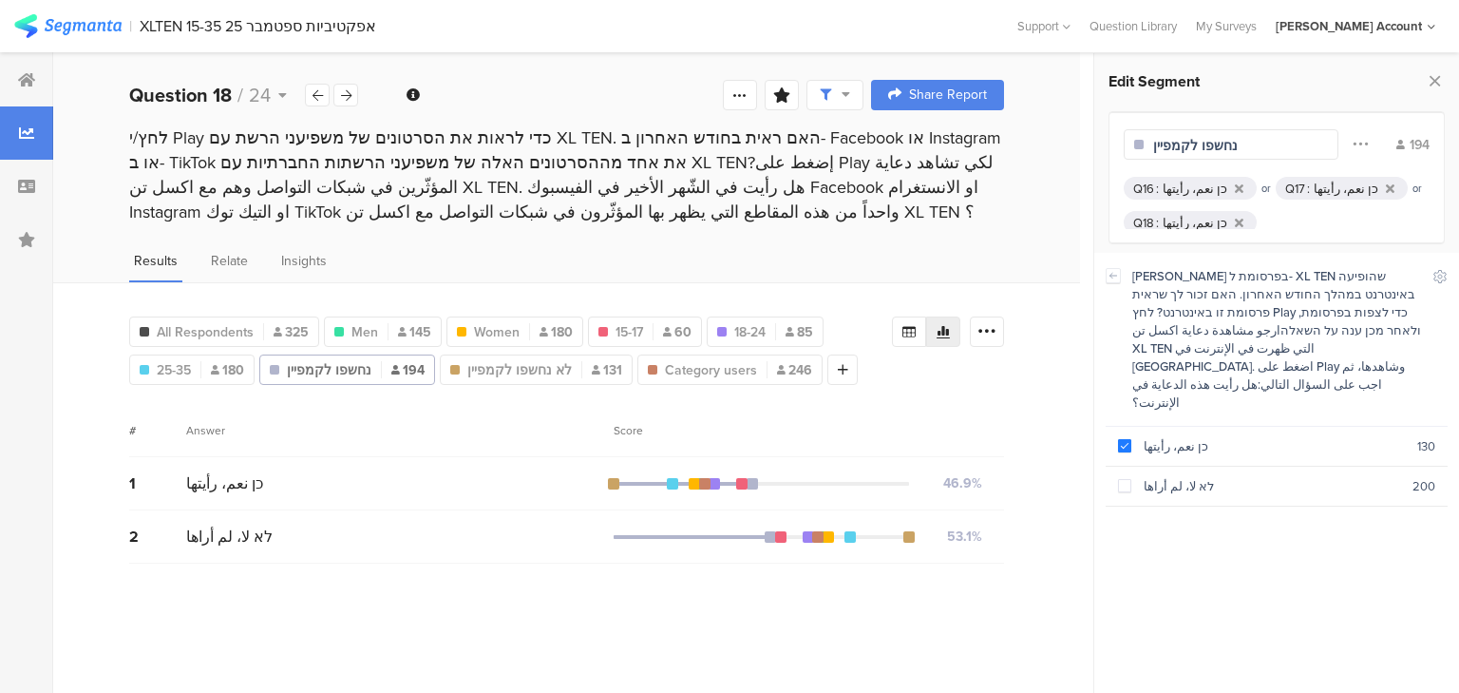
click at [1319, 191] on div "כן نعم، رأيتها" at bounding box center [1346, 189] width 65 height 18
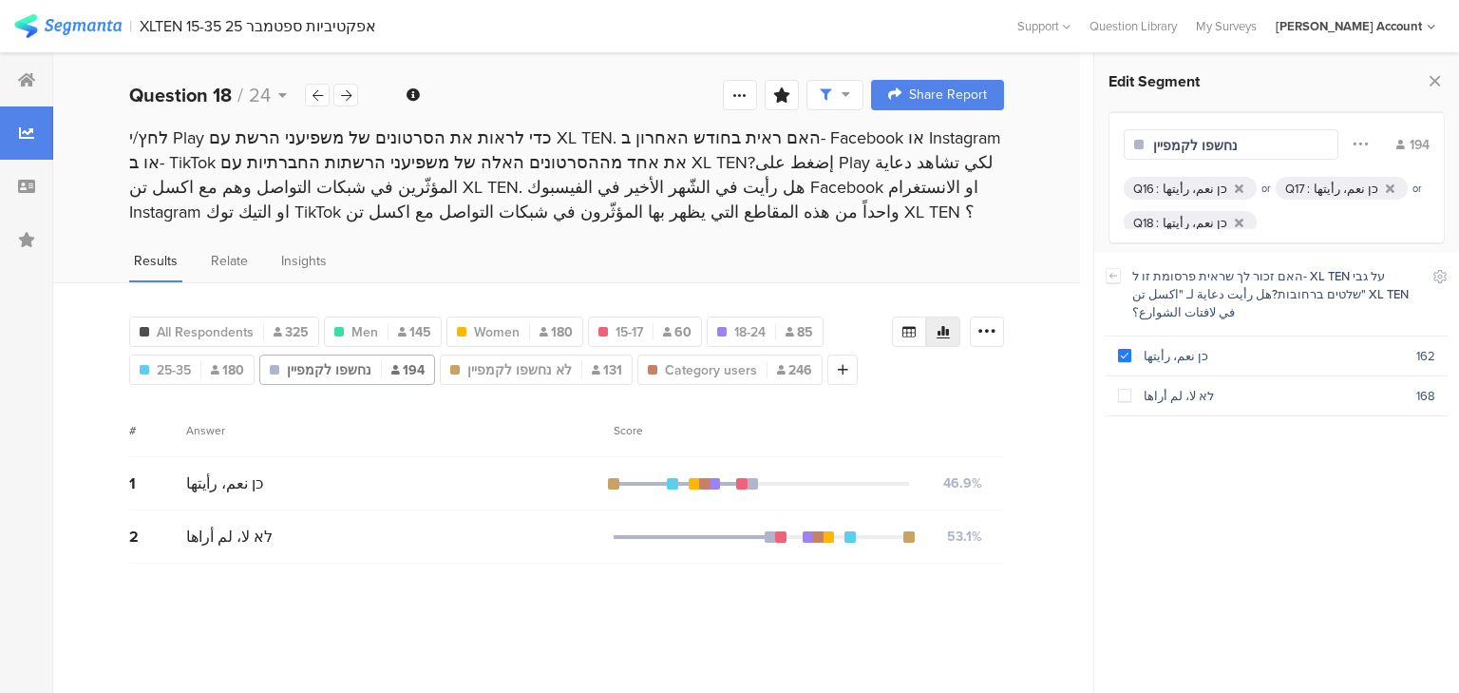
click at [1307, 183] on div ":" at bounding box center [1310, 189] width 7 height 18
click at [1164, 387] on div "לא لا، لم أراها" at bounding box center [1273, 396] width 285 height 18
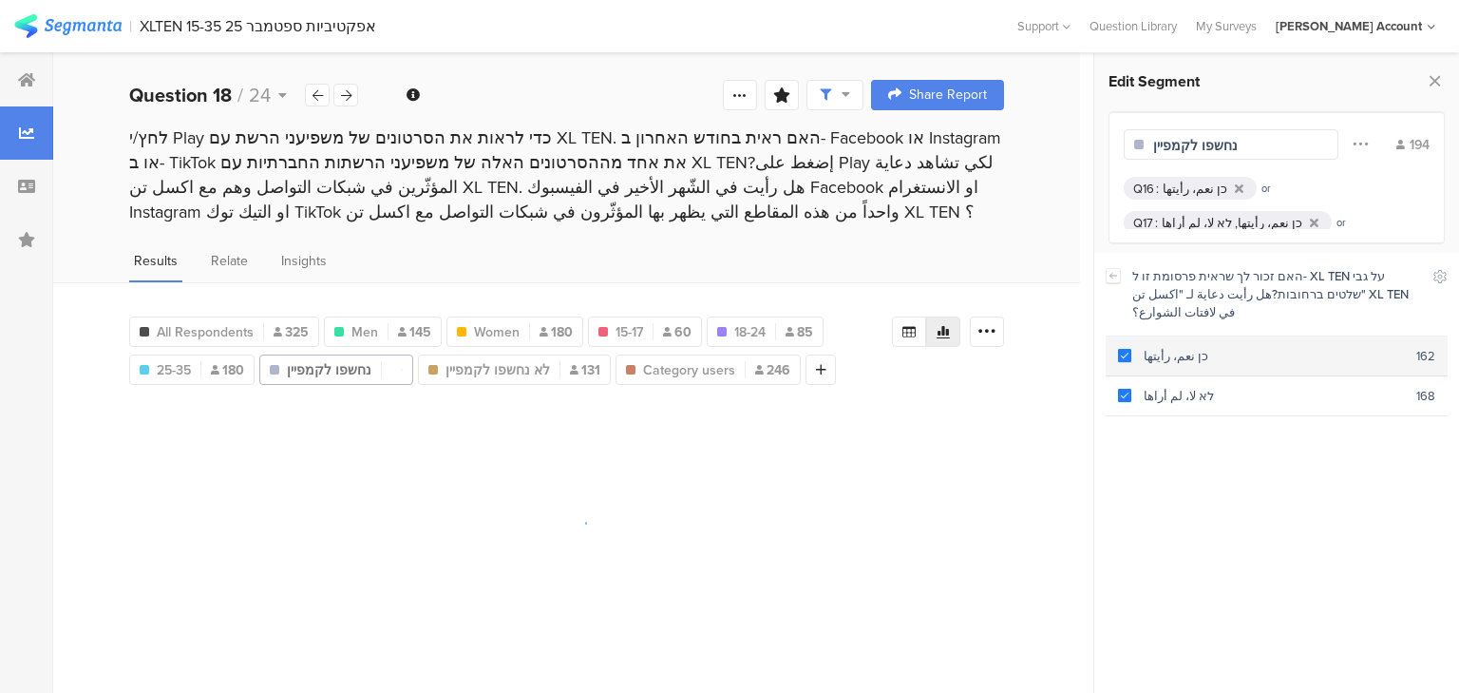
click at [1130, 349] on span at bounding box center [1124, 355] width 13 height 13
click at [1182, 220] on div "כן نعم، رأيتها" at bounding box center [1214, 223] width 65 height 18
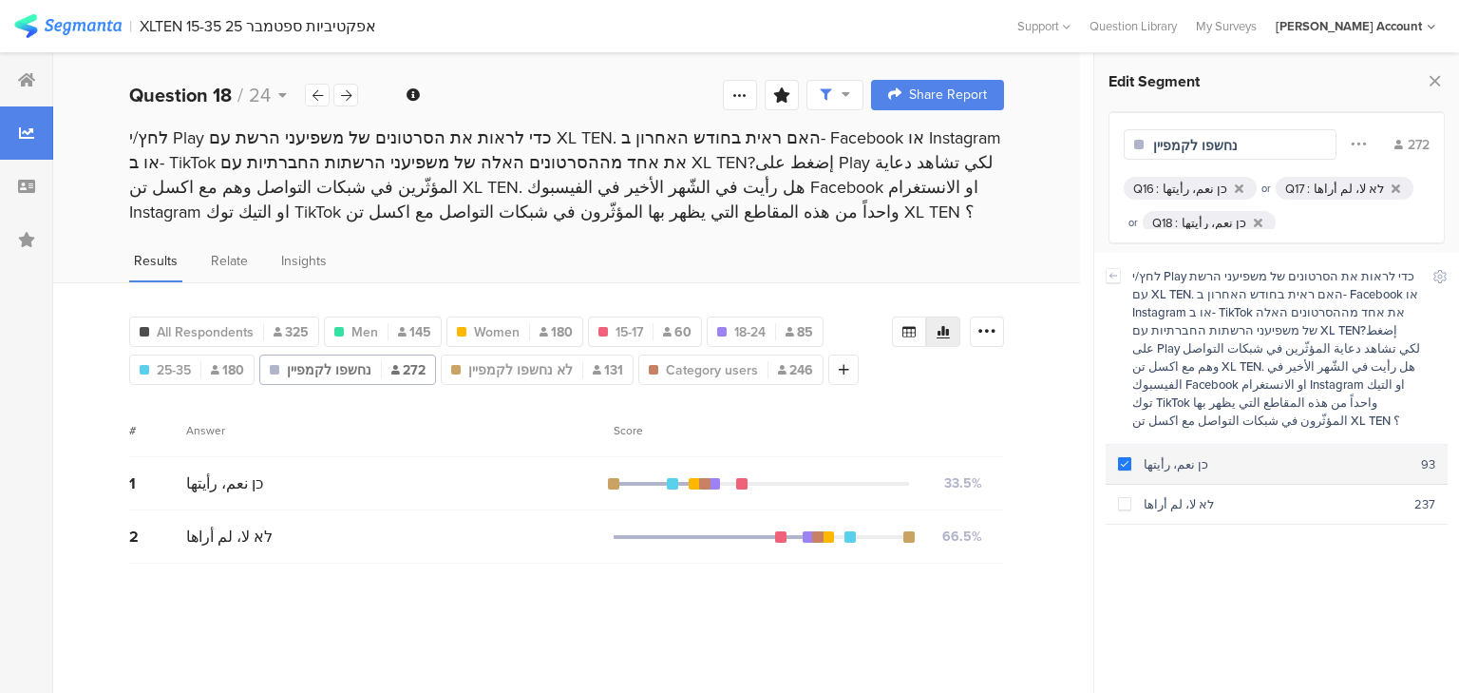
click at [1151, 455] on div "כן نعم، رأيتها" at bounding box center [1276, 464] width 290 height 18
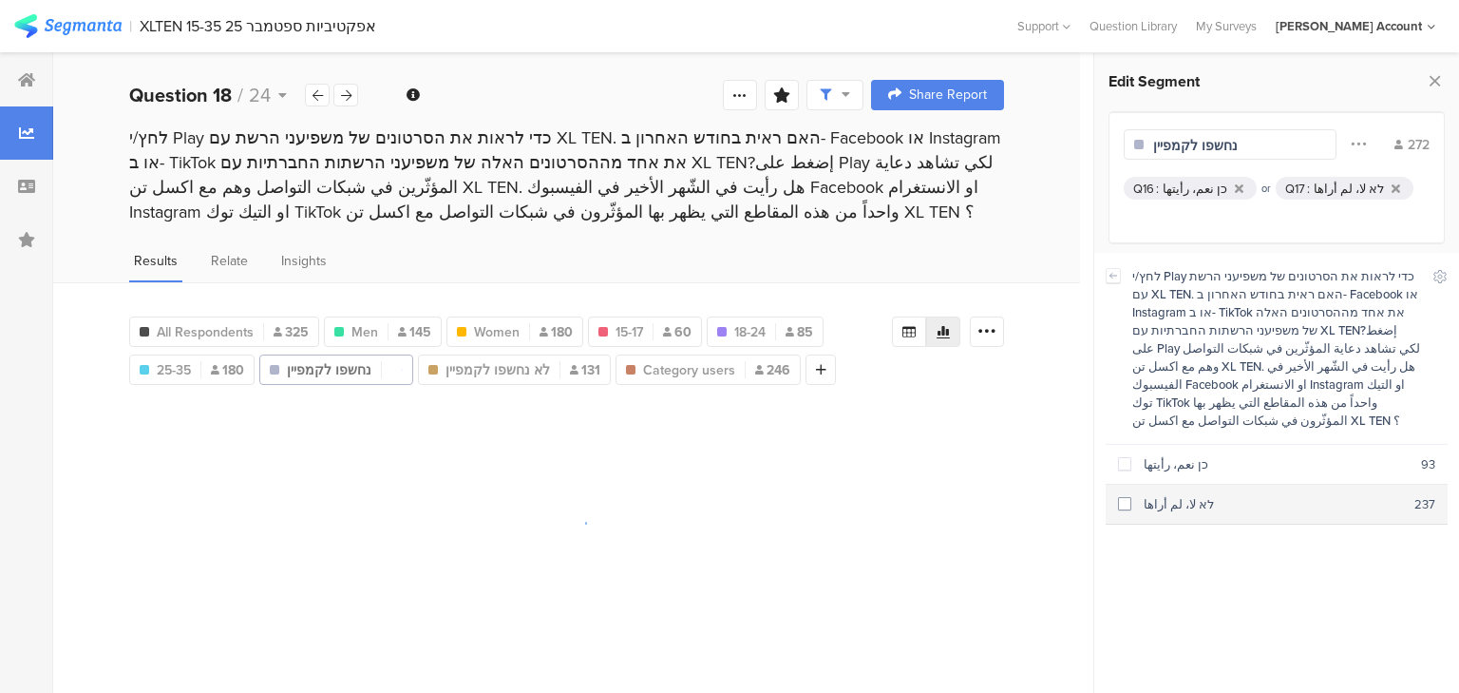
click at [1182, 497] on section "לא لا، لم أراها 237" at bounding box center [1277, 504] width 342 height 40
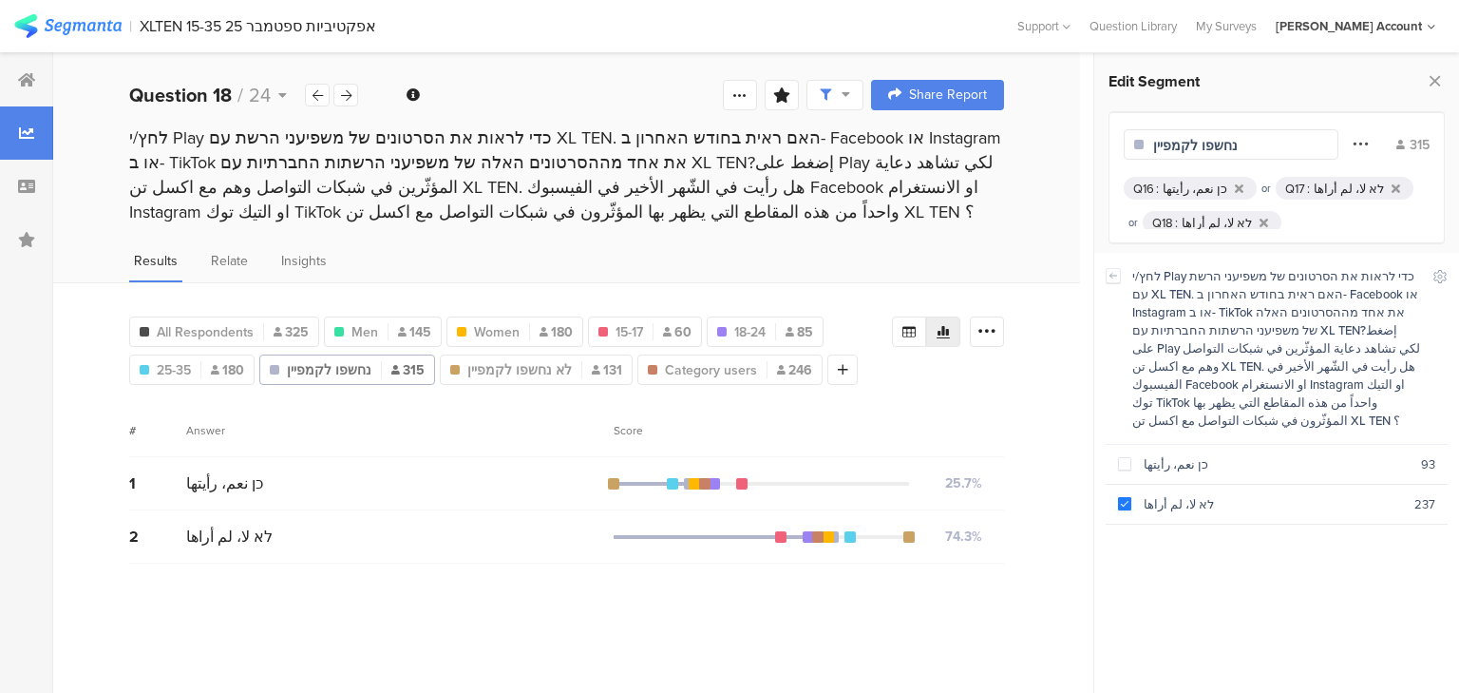
click at [1364, 143] on icon at bounding box center [1360, 143] width 15 height 25
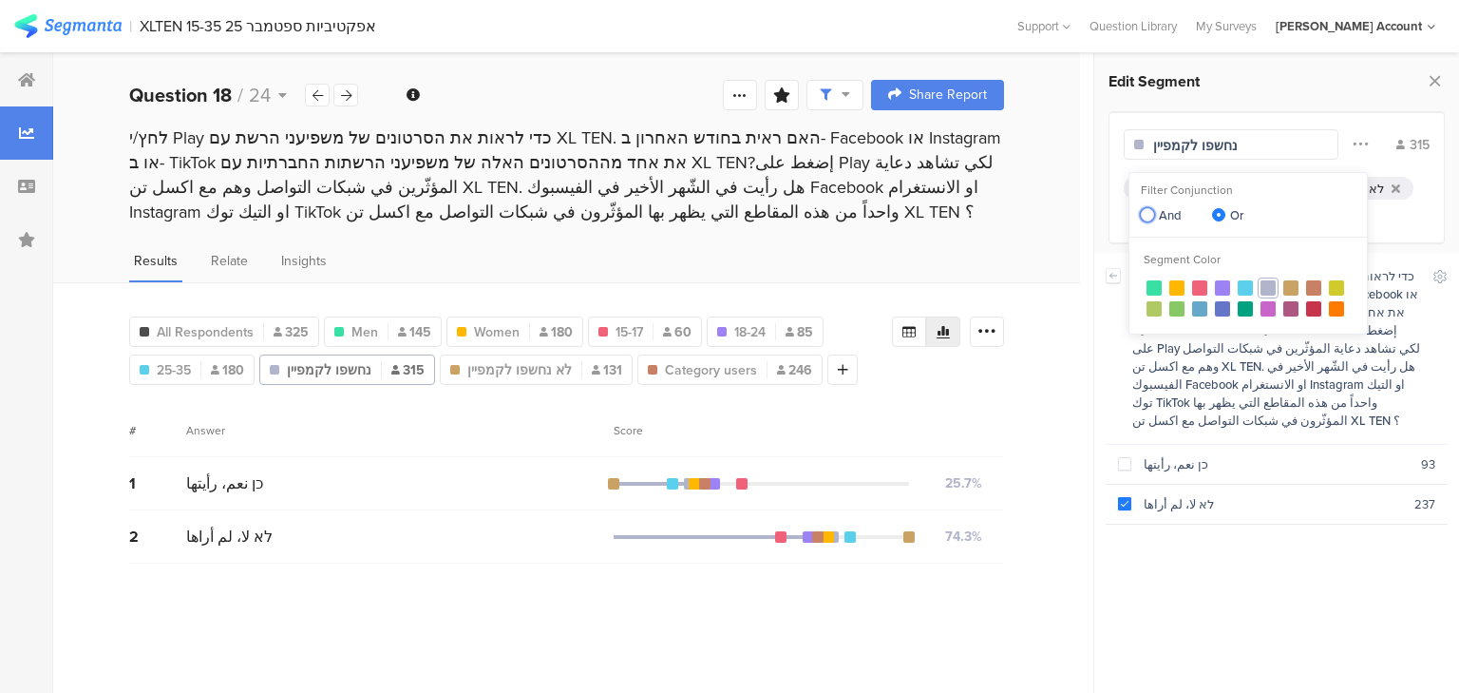
click at [1155, 216] on span "And" at bounding box center [1168, 215] width 28 height 18
click at [1154, 216] on input "And" at bounding box center [1147, 216] width 13 height 16
radio input "true"
radio input "false"
click at [351, 369] on span "נחשפו לקמפיין" at bounding box center [329, 370] width 85 height 20
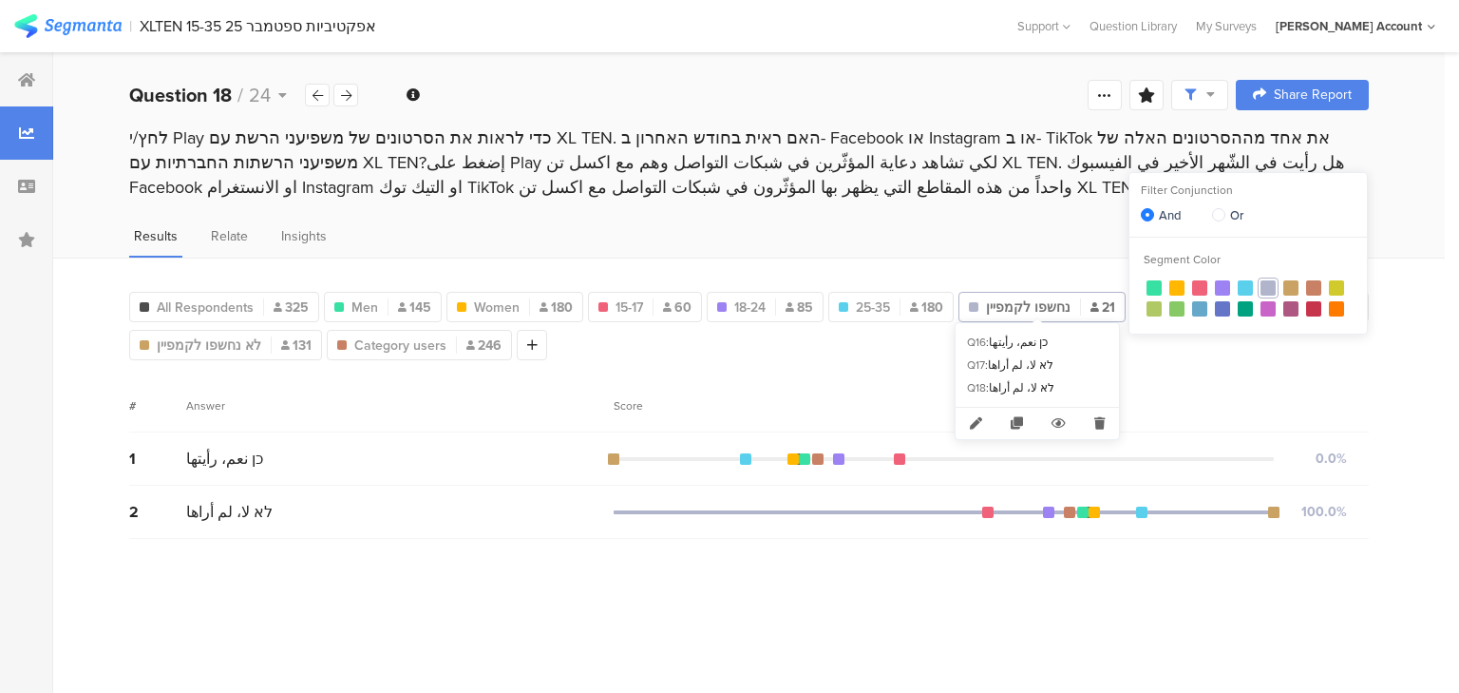
click at [1042, 301] on span "נחשפו לקמפיין" at bounding box center [1028, 307] width 85 height 20
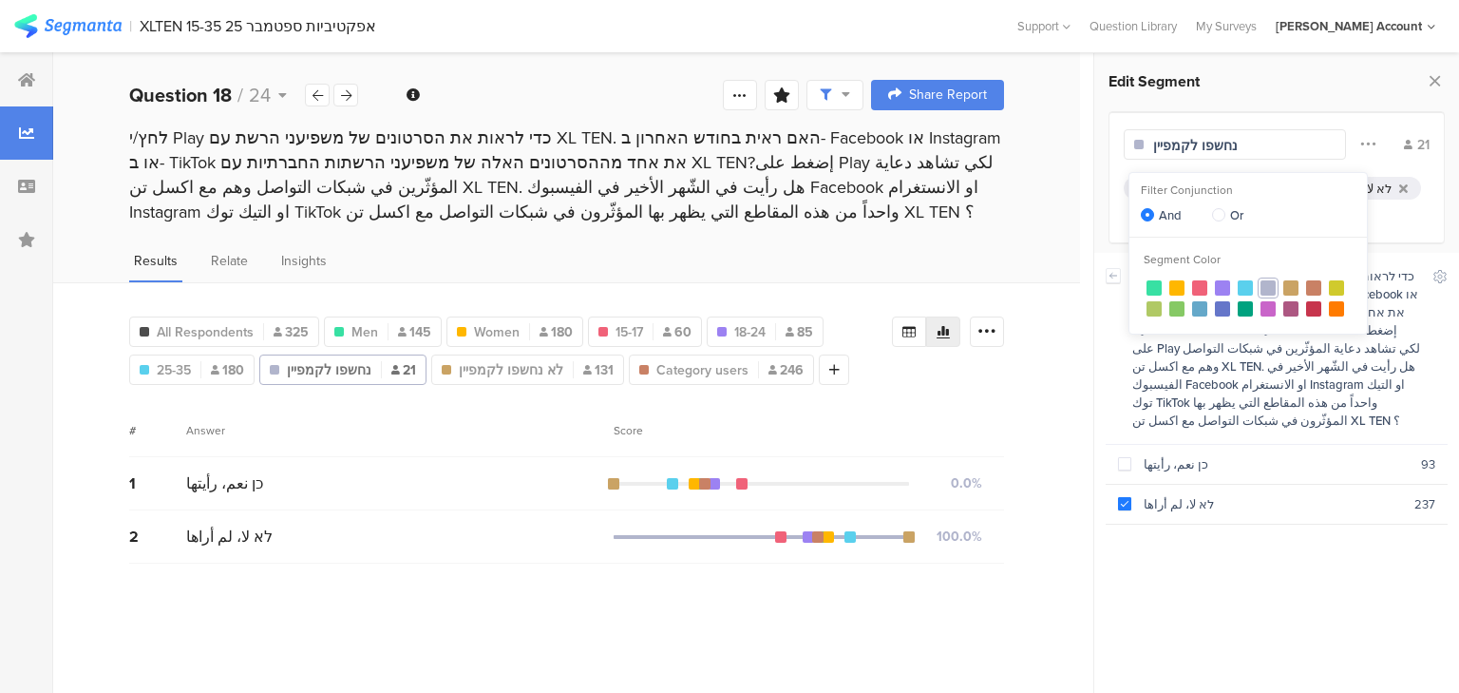
click at [1391, 216] on div "Q16 : כן نعم، رأيتها and Q17 : לא لا، لم أراها and Q18 : לא لا، لم أراها" at bounding box center [1277, 211] width 306 height 68
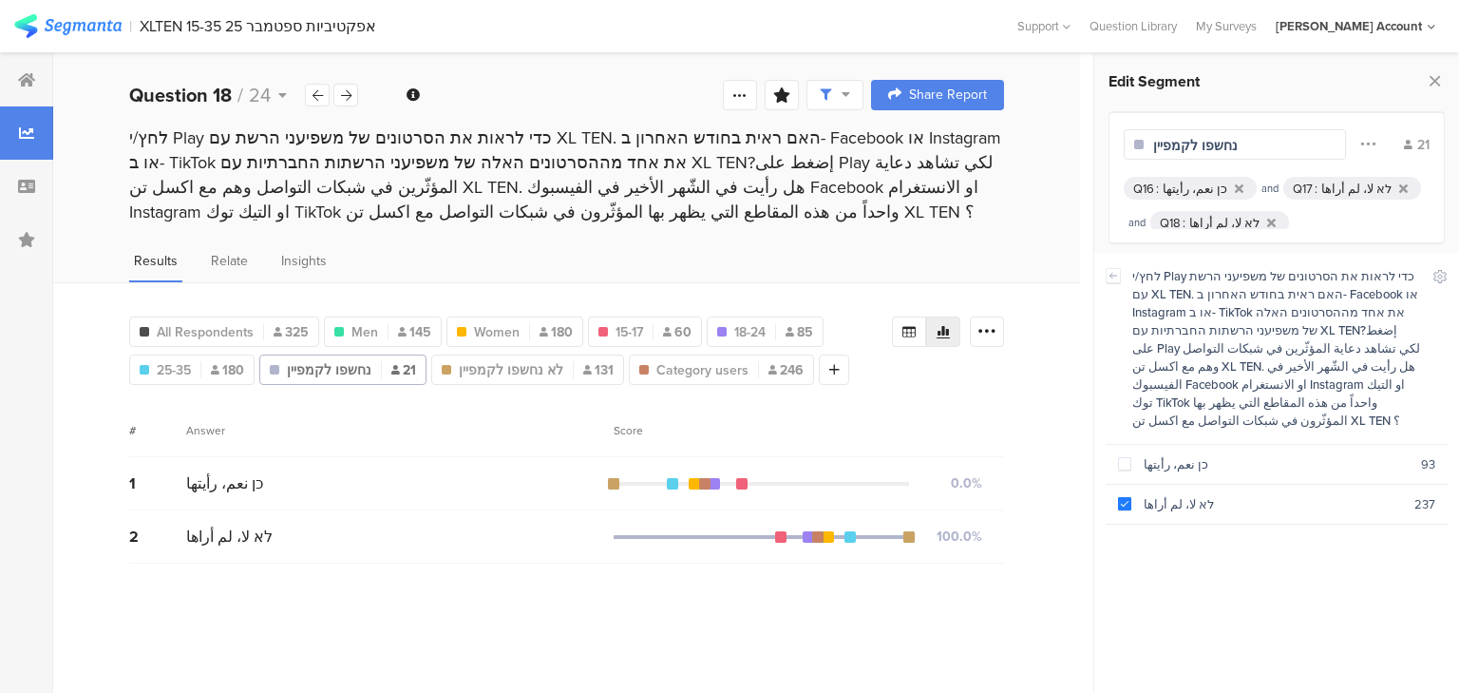
click at [1301, 190] on section "Q17 : לא لا، لم أراها" at bounding box center [1342, 189] width 99 height 18
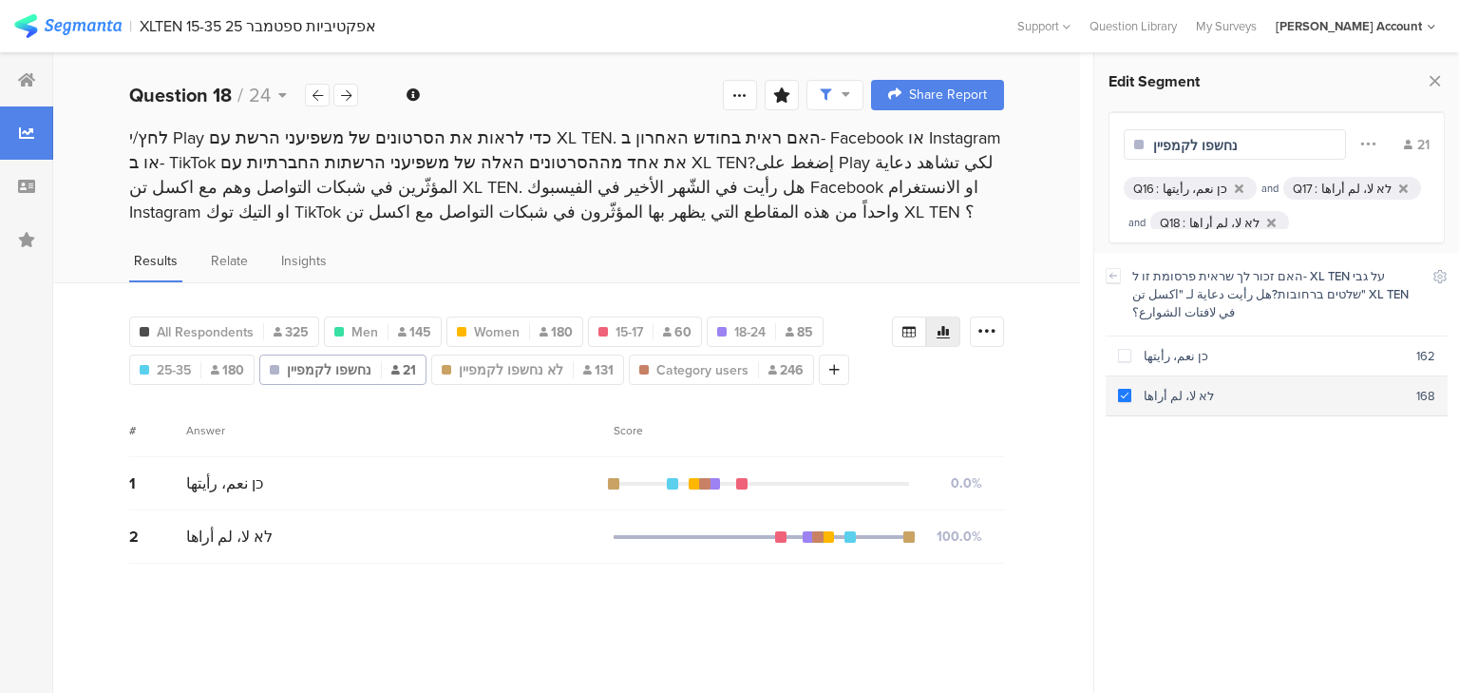
drag, startPoint x: 1151, startPoint y: 340, endPoint x: 1152, endPoint y: 379, distance: 39.0
click at [1150, 347] on div "כן نعم، رأيتها" at bounding box center [1273, 356] width 285 height 18
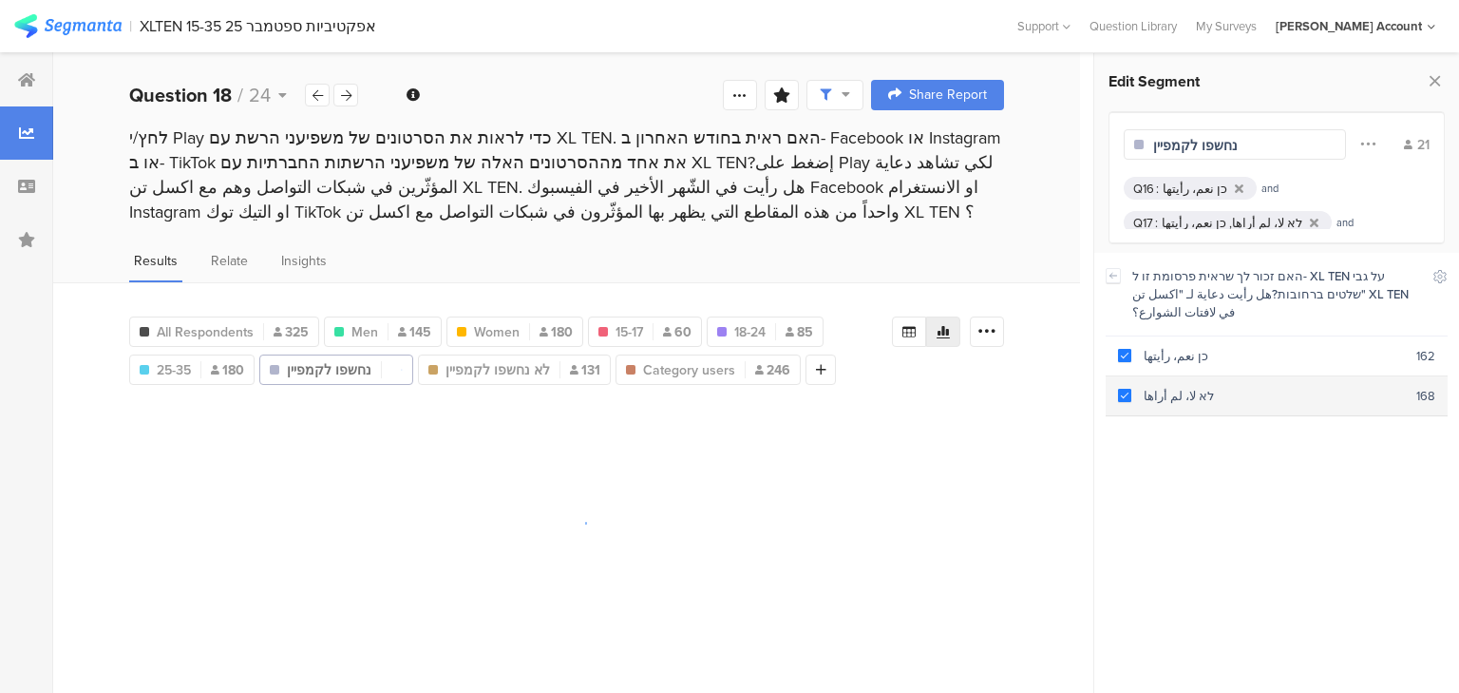
click at [1154, 387] on div "לא لا، لم أراها" at bounding box center [1273, 396] width 285 height 18
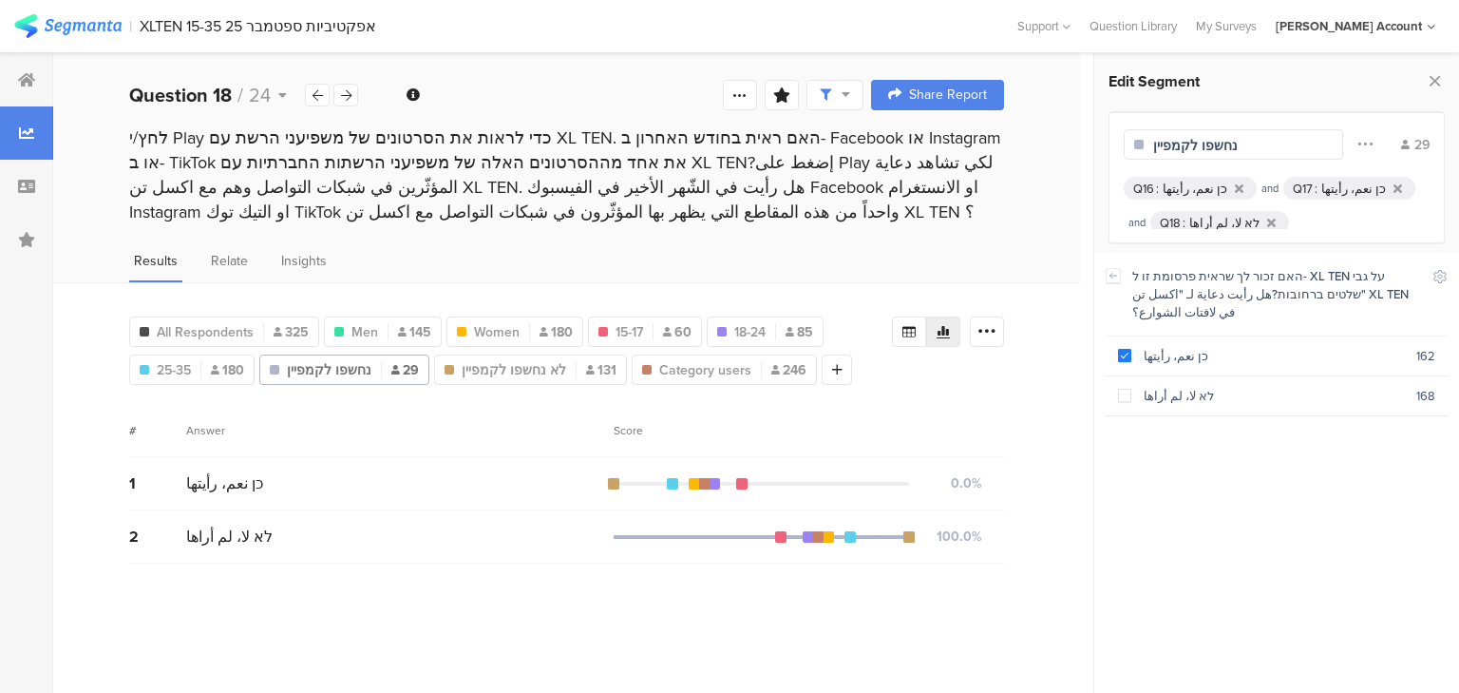
click at [1186, 184] on div "כן نعم، رأيتها" at bounding box center [1195, 189] width 65 height 18
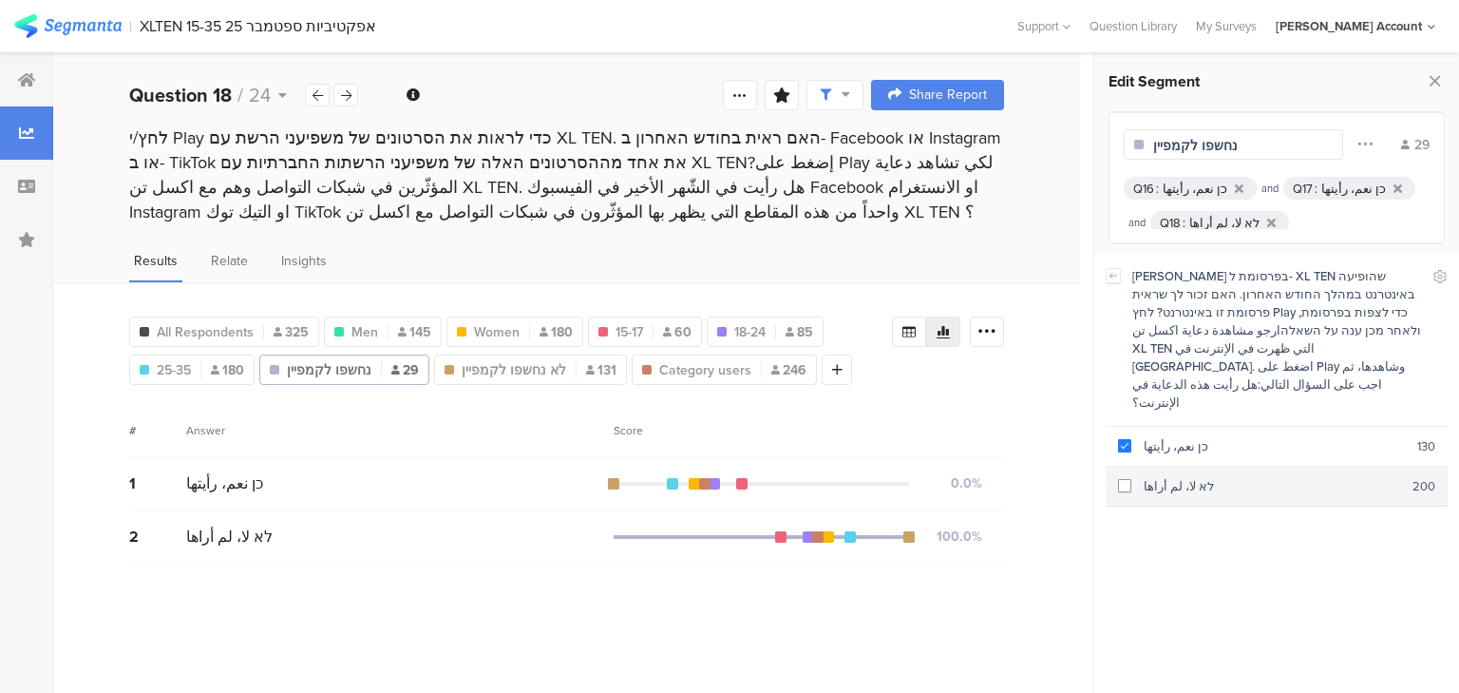
click at [1156, 477] on div "לא لا، لم أراها" at bounding box center [1271, 486] width 281 height 18
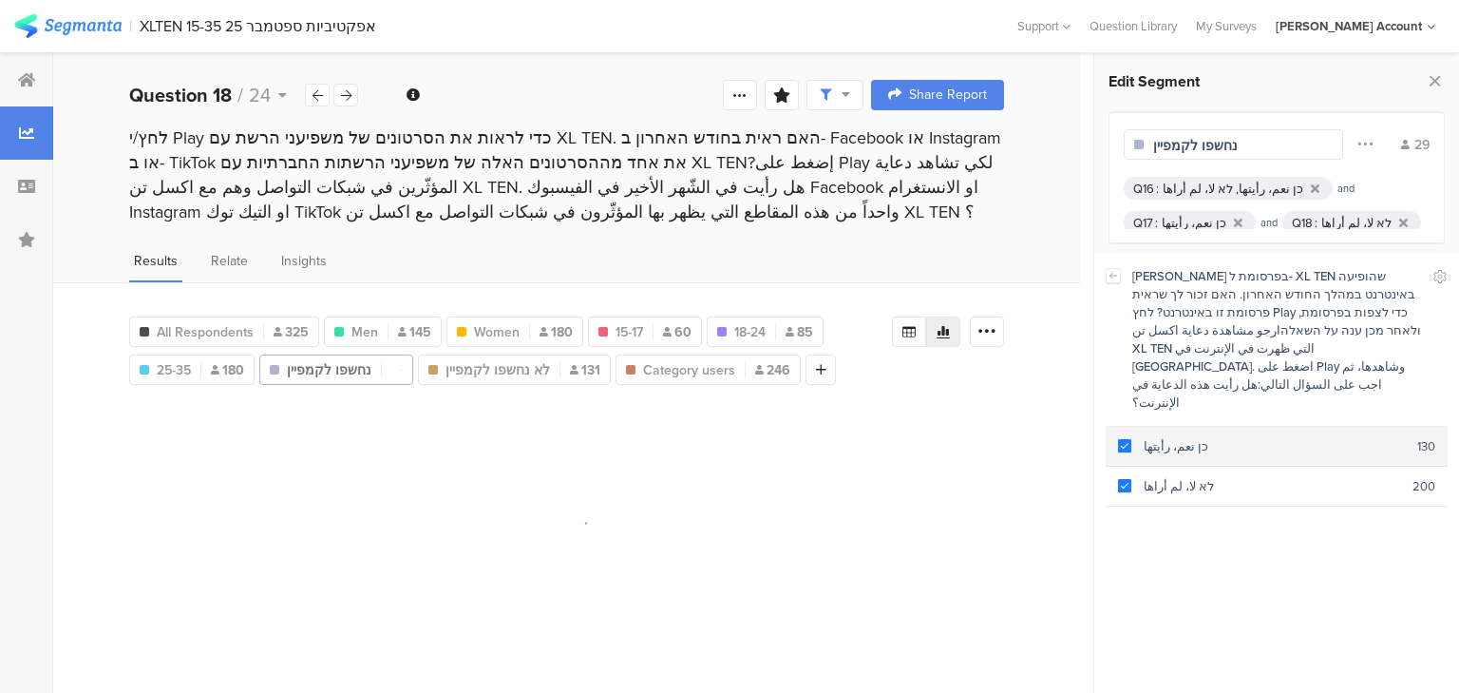
click at [1149, 437] on div "כן نعم، رأيتها" at bounding box center [1274, 446] width 286 height 18
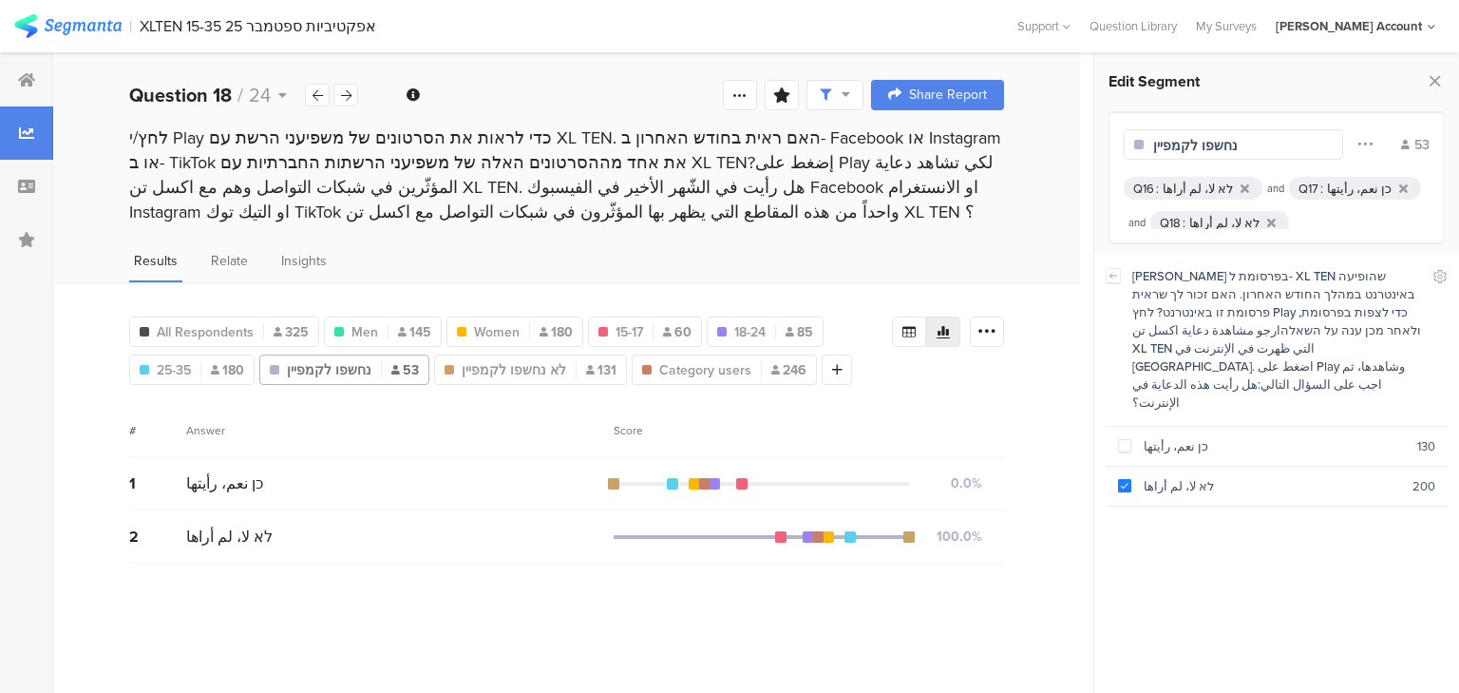
click at [1183, 188] on div "לא لا، لم أراها" at bounding box center [1198, 189] width 70 height 18
click at [1144, 427] on section "כן نعم، رأيتها 130" at bounding box center [1277, 447] width 342 height 40
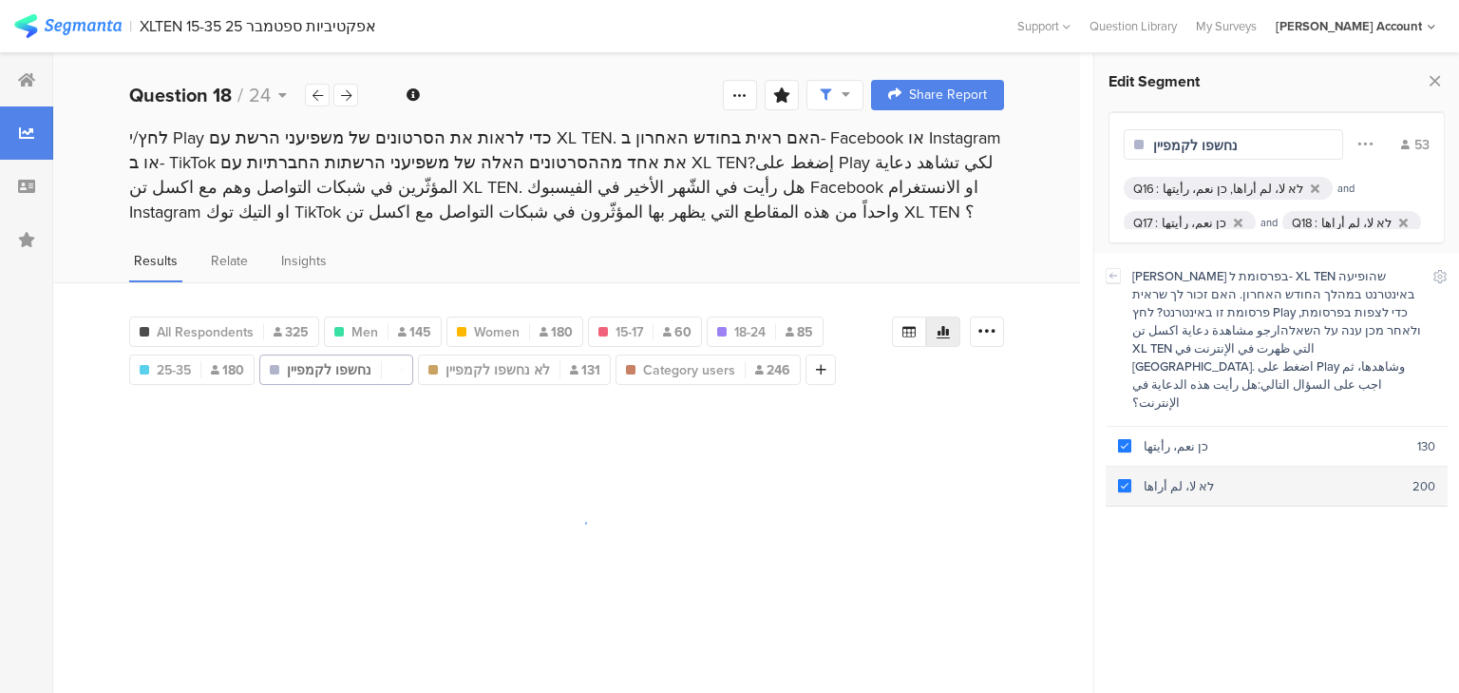
click at [1155, 477] on div "לא لا، لم أراها" at bounding box center [1271, 486] width 281 height 18
click at [1192, 218] on div "לא لا، لم أراها" at bounding box center [1224, 223] width 70 height 18
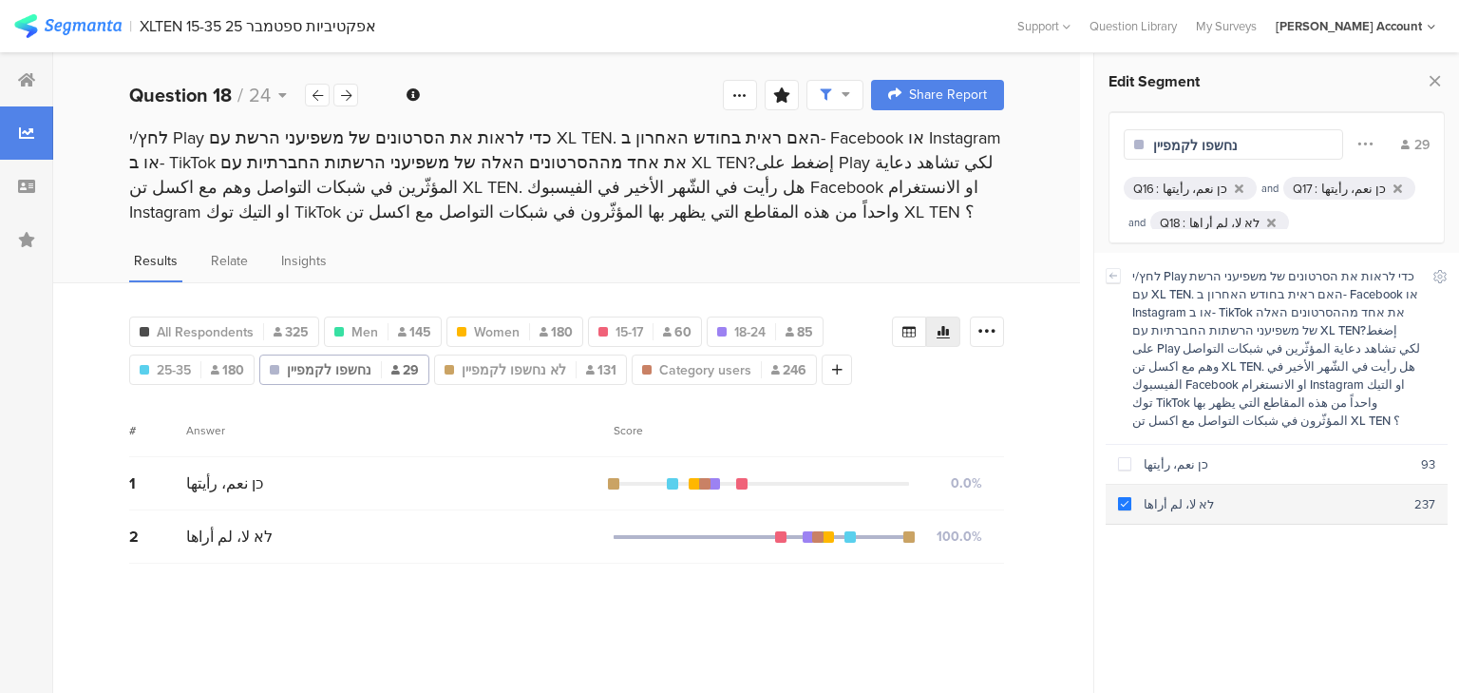
drag, startPoint x: 1171, startPoint y: 447, endPoint x: 1167, endPoint y: 473, distance: 25.9
click at [1170, 455] on div "כן نعم، رأيتها" at bounding box center [1276, 464] width 290 height 18
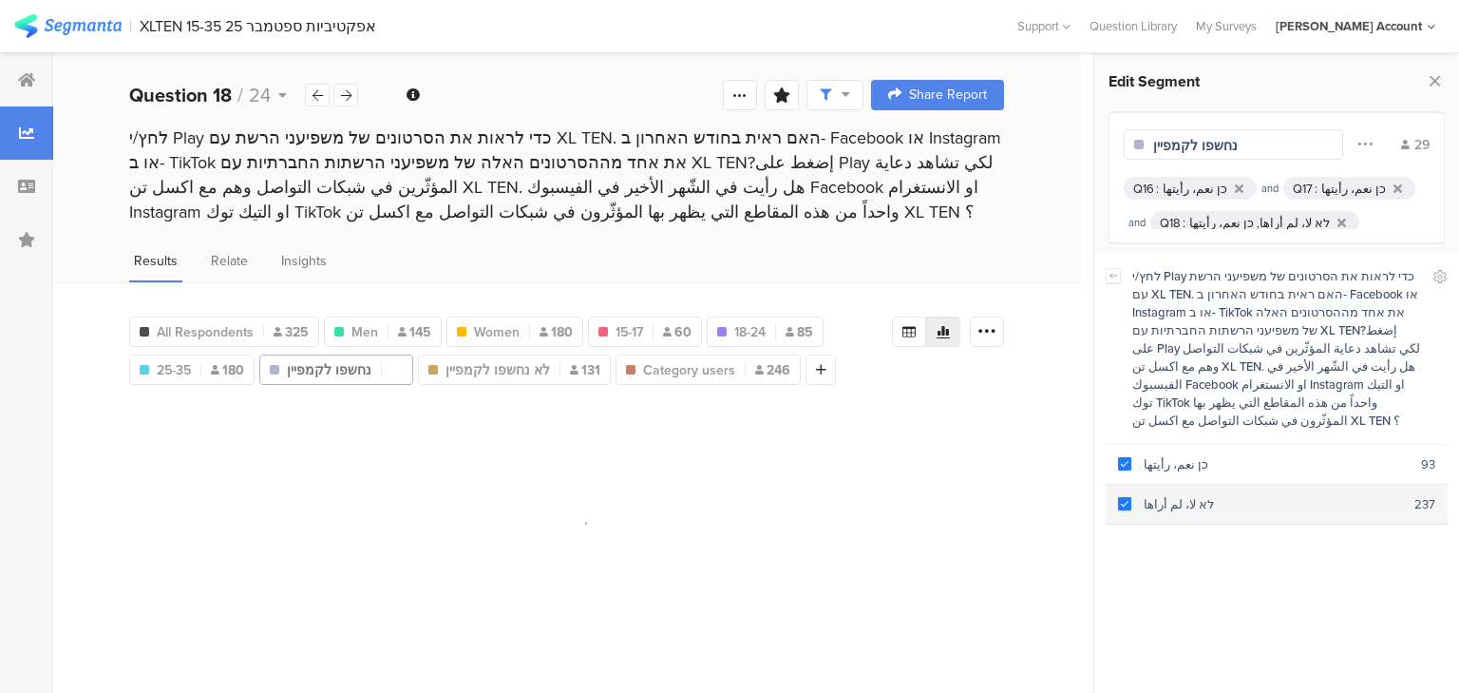
click at [1167, 495] on div "לא لا، لم أراها" at bounding box center [1272, 504] width 283 height 18
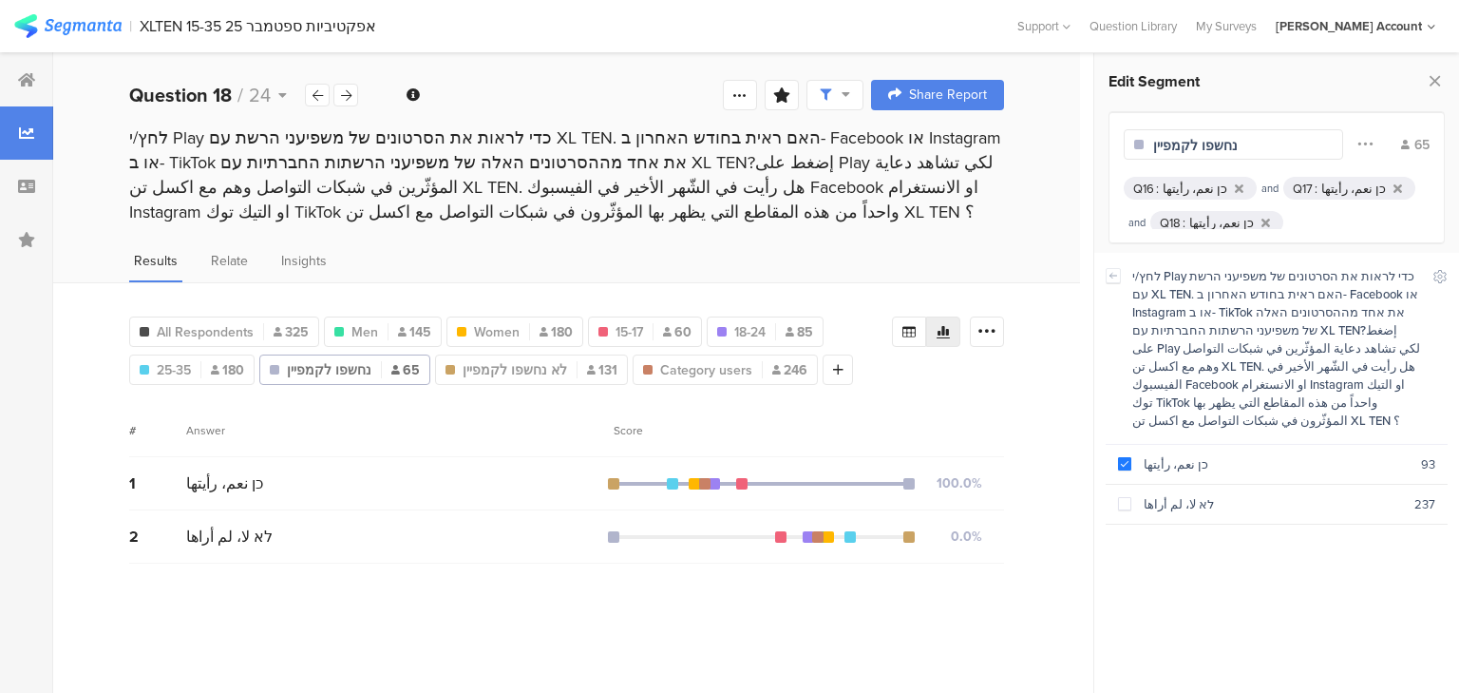
click at [1192, 186] on div "כן نعم، رأيتها" at bounding box center [1195, 189] width 65 height 18
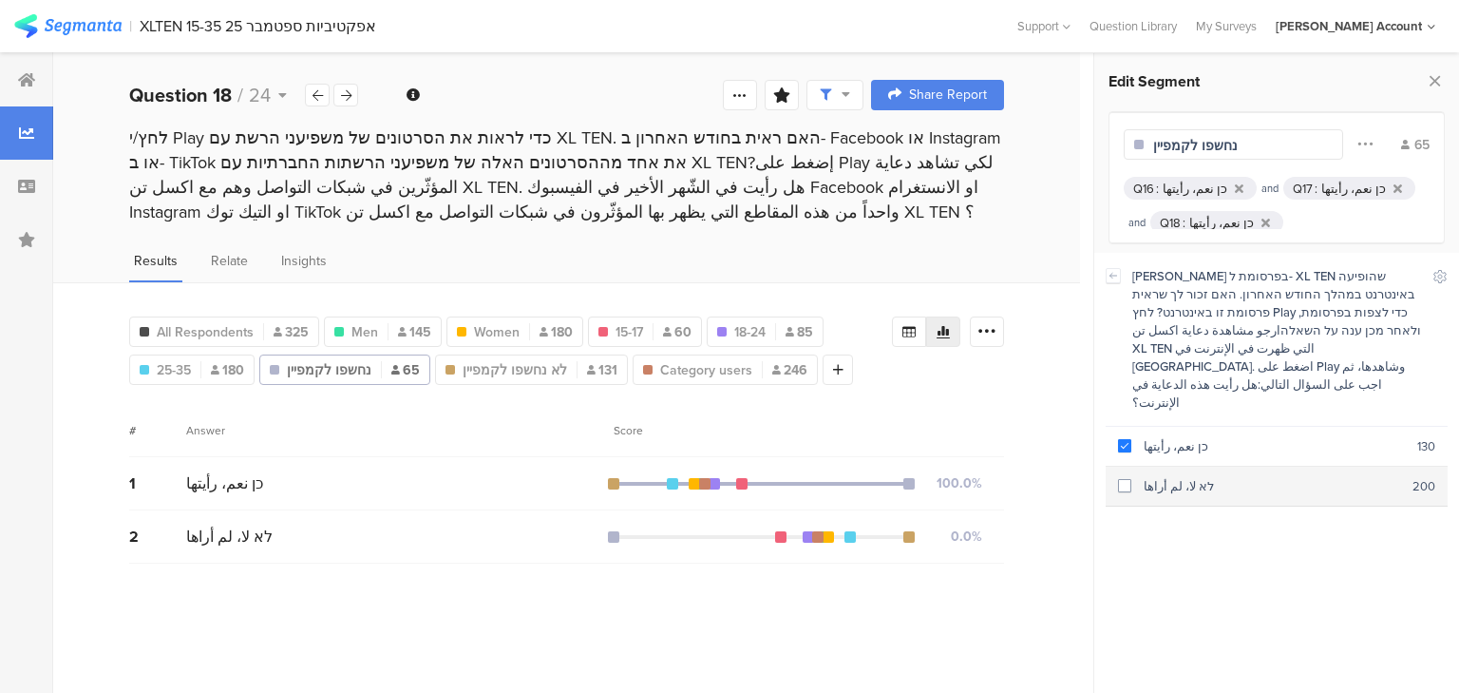
click at [1163, 477] on div "לא لا، لم أراها" at bounding box center [1271, 486] width 281 height 18
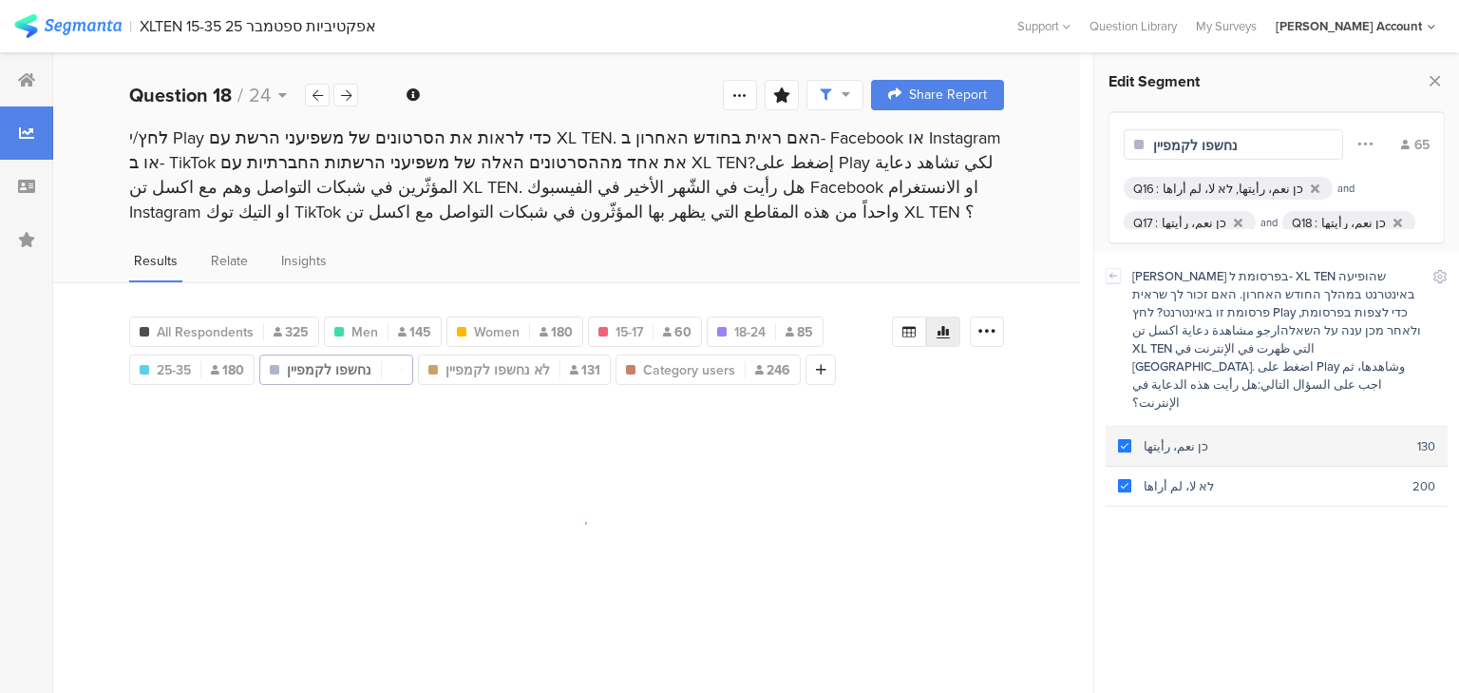
click at [1163, 437] on div "כן نعم، رأيتها" at bounding box center [1274, 446] width 286 height 18
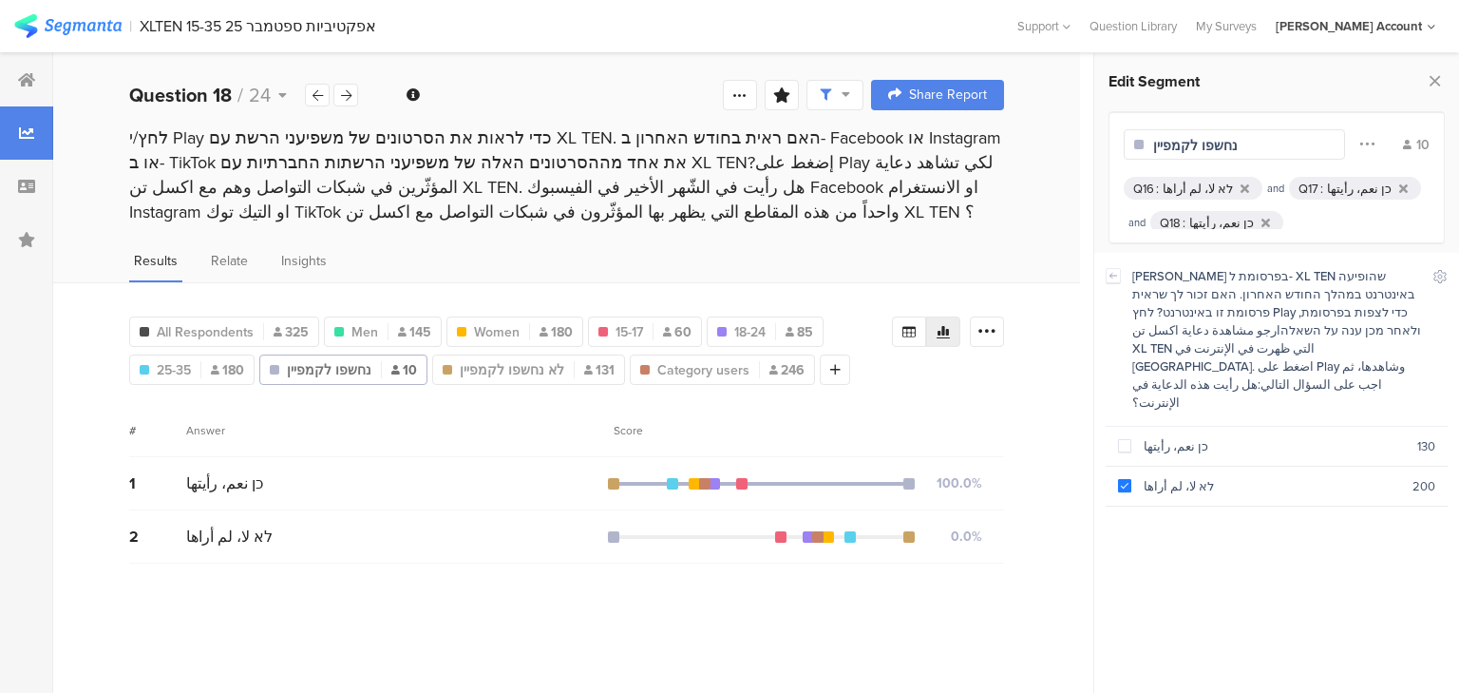
click at [1327, 188] on div "כן نعم، رأيتها" at bounding box center [1359, 189] width 65 height 18
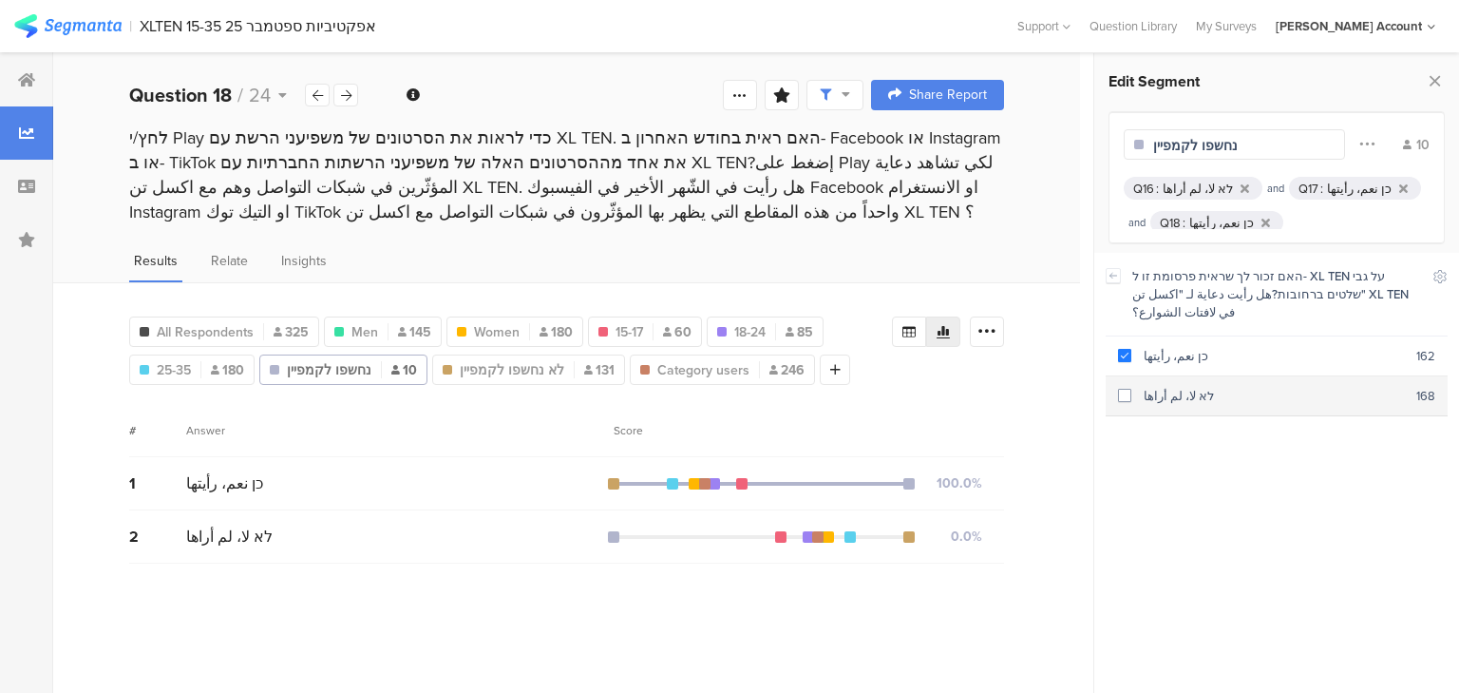
click at [1165, 387] on div "לא لا، لم أراها" at bounding box center [1273, 396] width 285 height 18
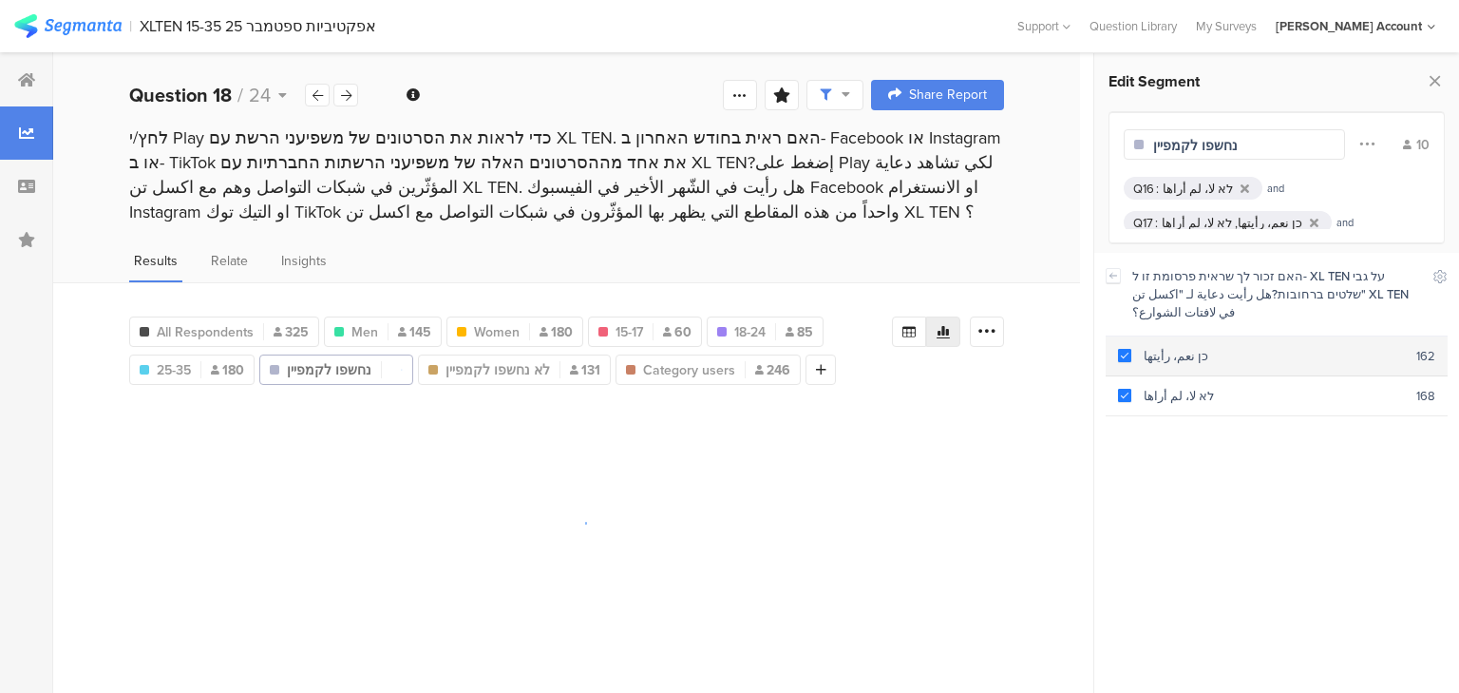
click at [1165, 347] on div "כן نعم، رأيتها" at bounding box center [1273, 356] width 285 height 18
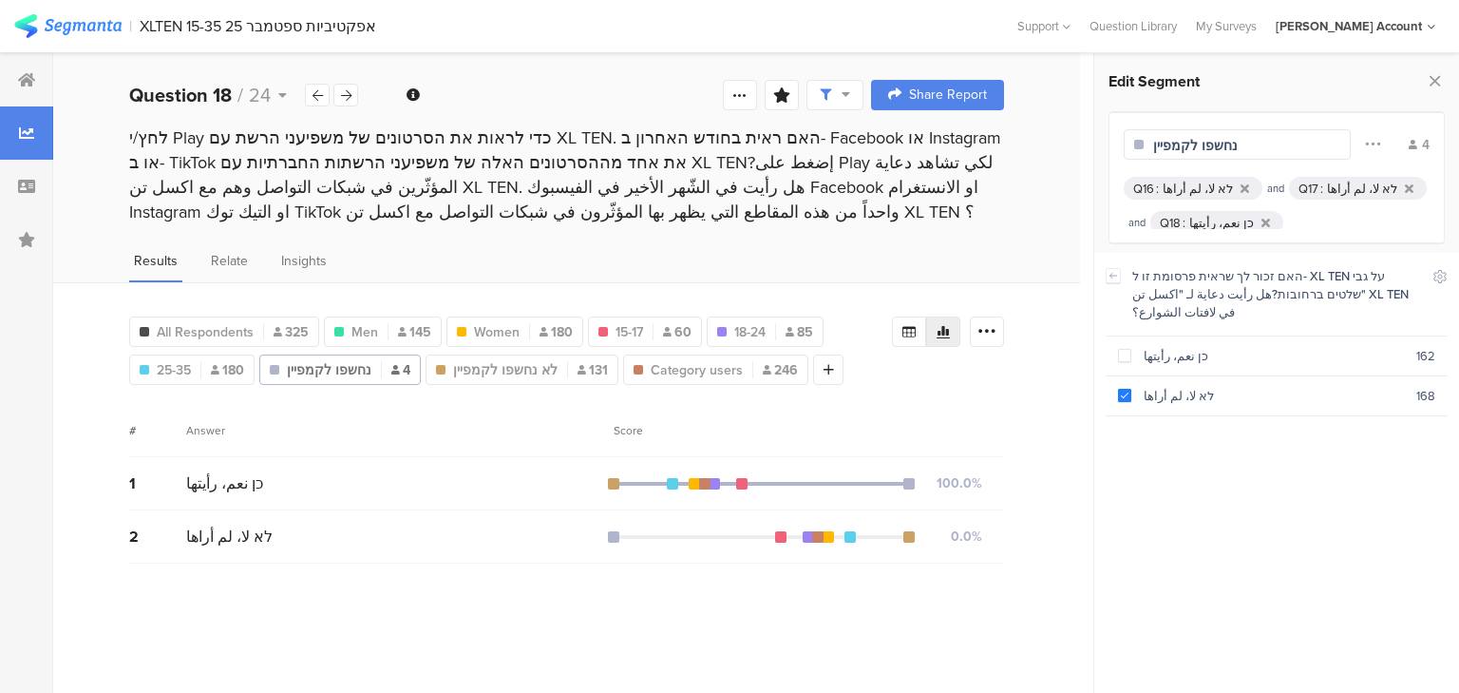
click at [1202, 181] on div "לא لا، لم أراها" at bounding box center [1198, 189] width 70 height 18
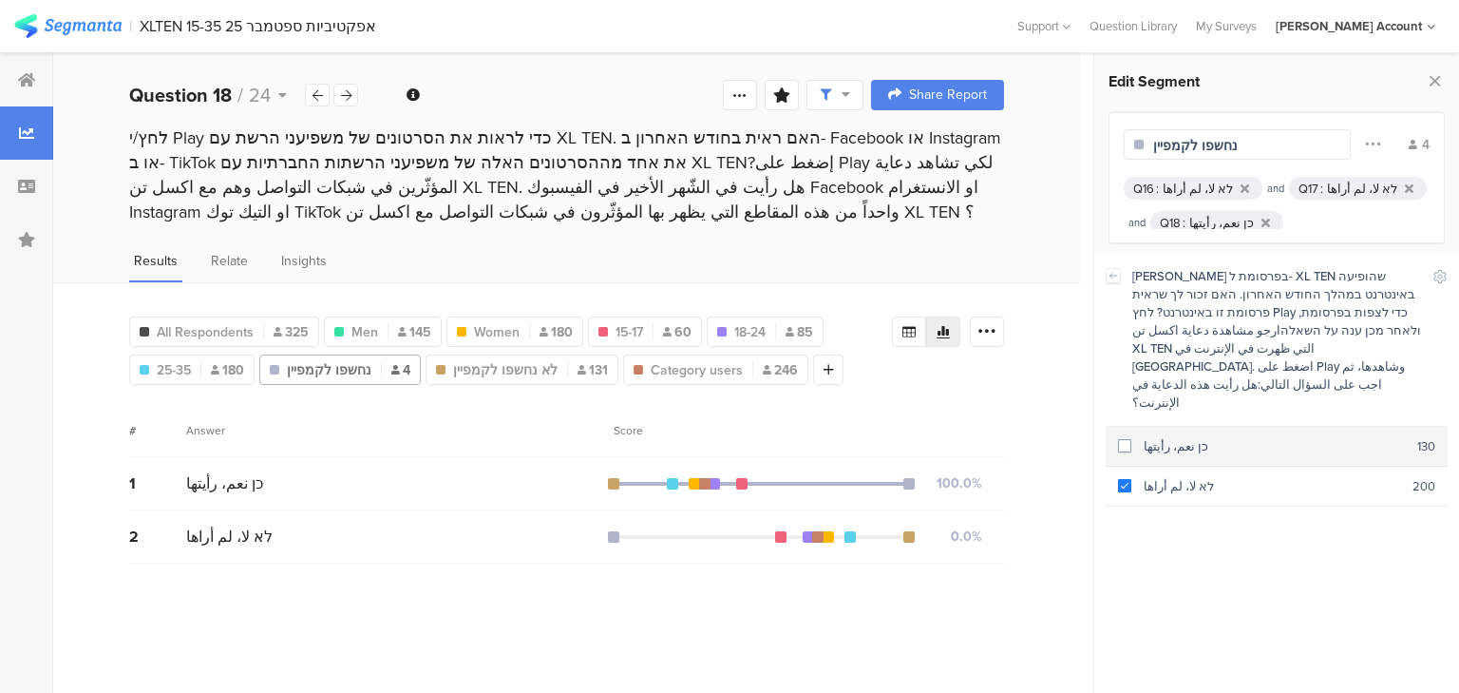
click at [1132, 427] on section "כן نعم، رأيتها 130" at bounding box center [1277, 447] width 342 height 40
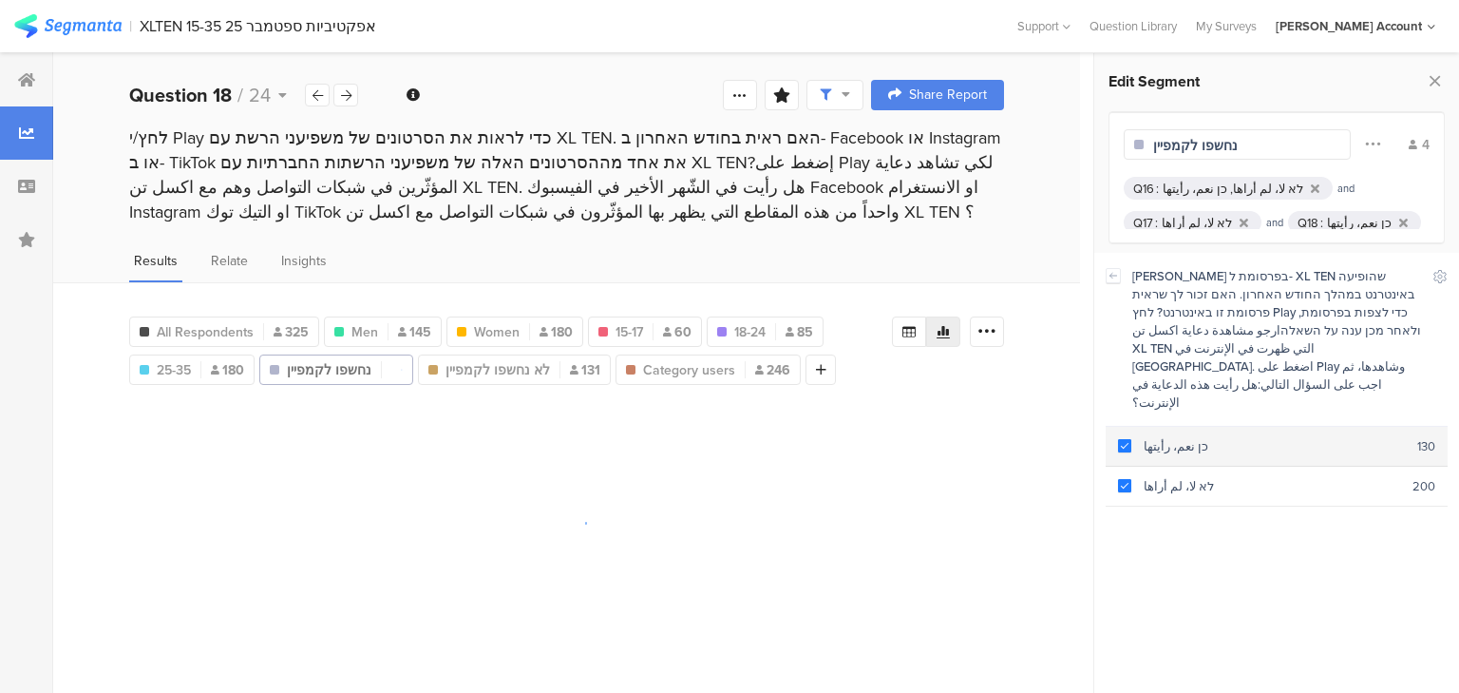
click at [1136, 437] on div "כן نعم، رأيتها" at bounding box center [1274, 446] width 286 height 18
click at [1147, 437] on div "כן نعم، رأيتها" at bounding box center [1274, 446] width 286 height 18
drag, startPoint x: 1154, startPoint y: 448, endPoint x: 1155, endPoint y: 468, distance: 20.0
click at [1154, 477] on div "לא لا، لم أراها" at bounding box center [1271, 486] width 281 height 18
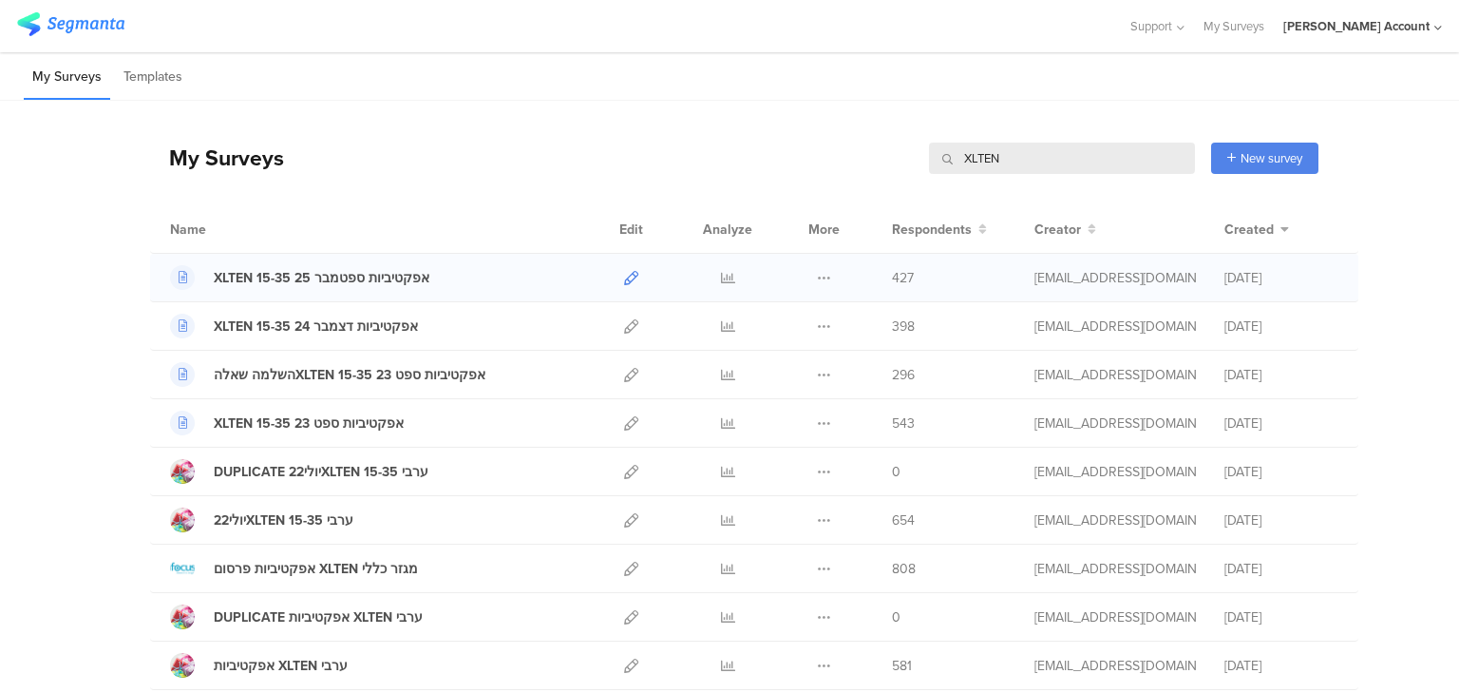
click at [625, 285] on link at bounding box center [631, 277] width 14 height 47
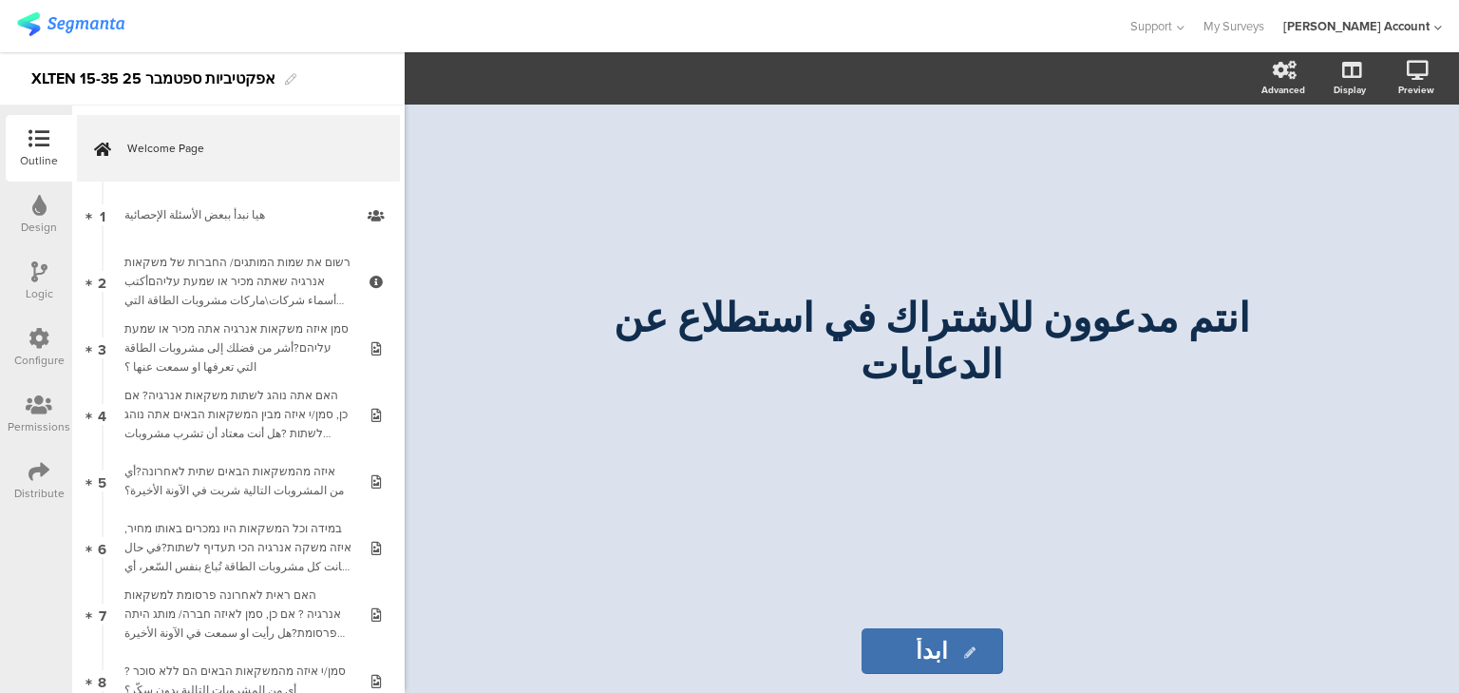
click at [27, 471] on div "Distribute" at bounding box center [39, 480] width 66 height 66
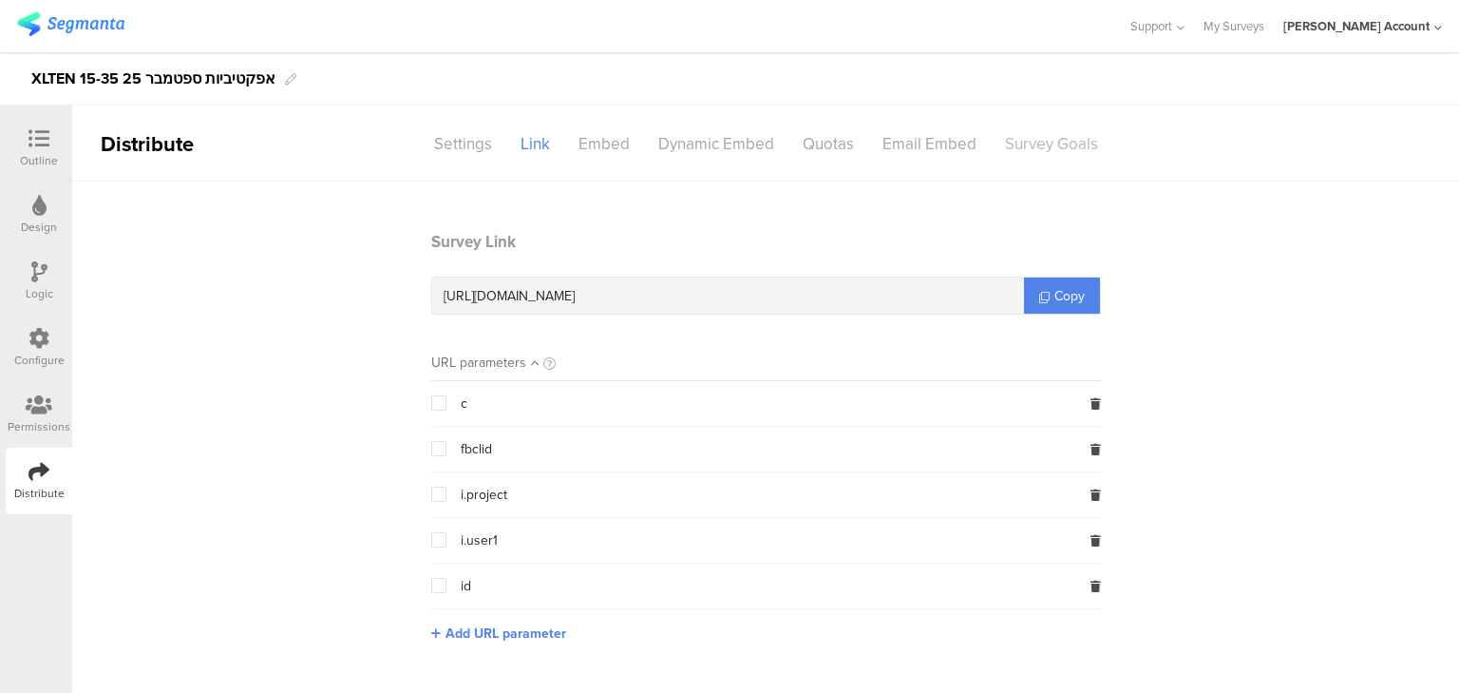
click at [1060, 144] on div "Survey Goals" at bounding box center [1052, 143] width 122 height 33
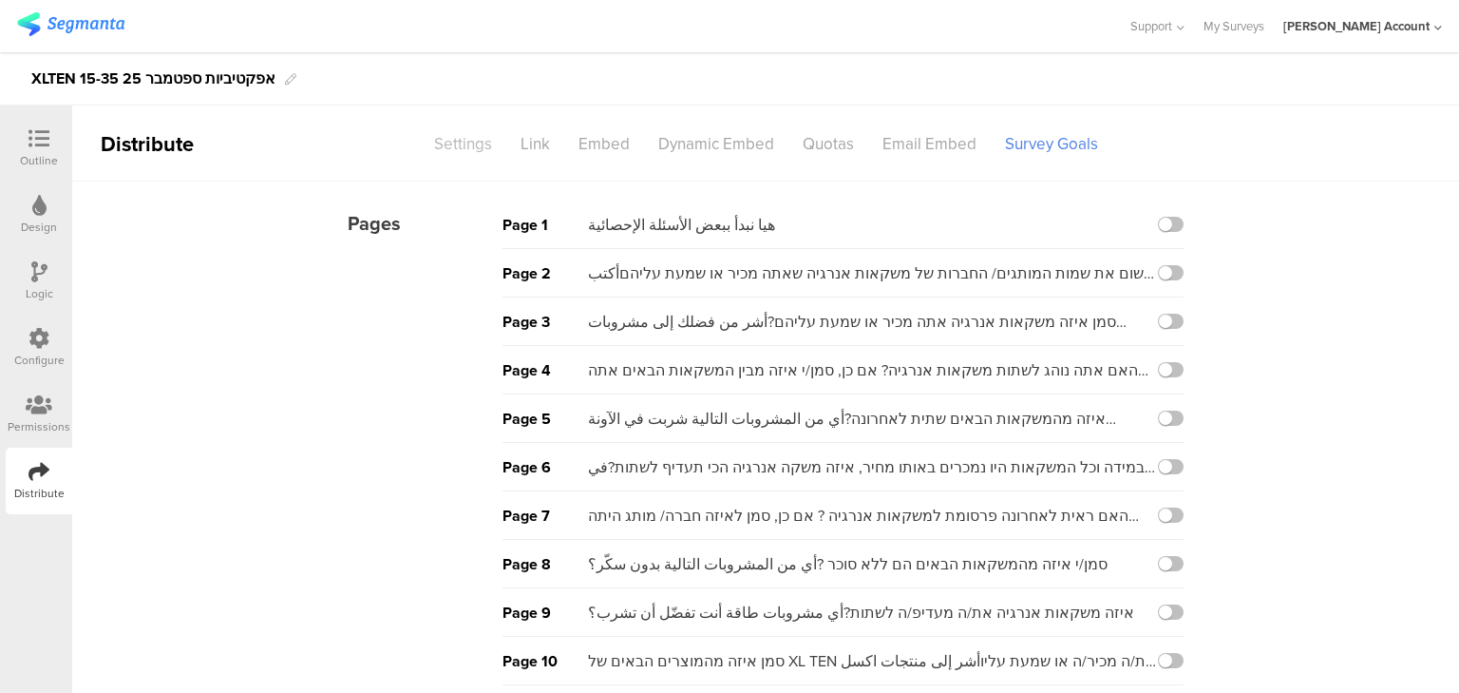
click at [467, 144] on div "Settings" at bounding box center [463, 143] width 86 height 33
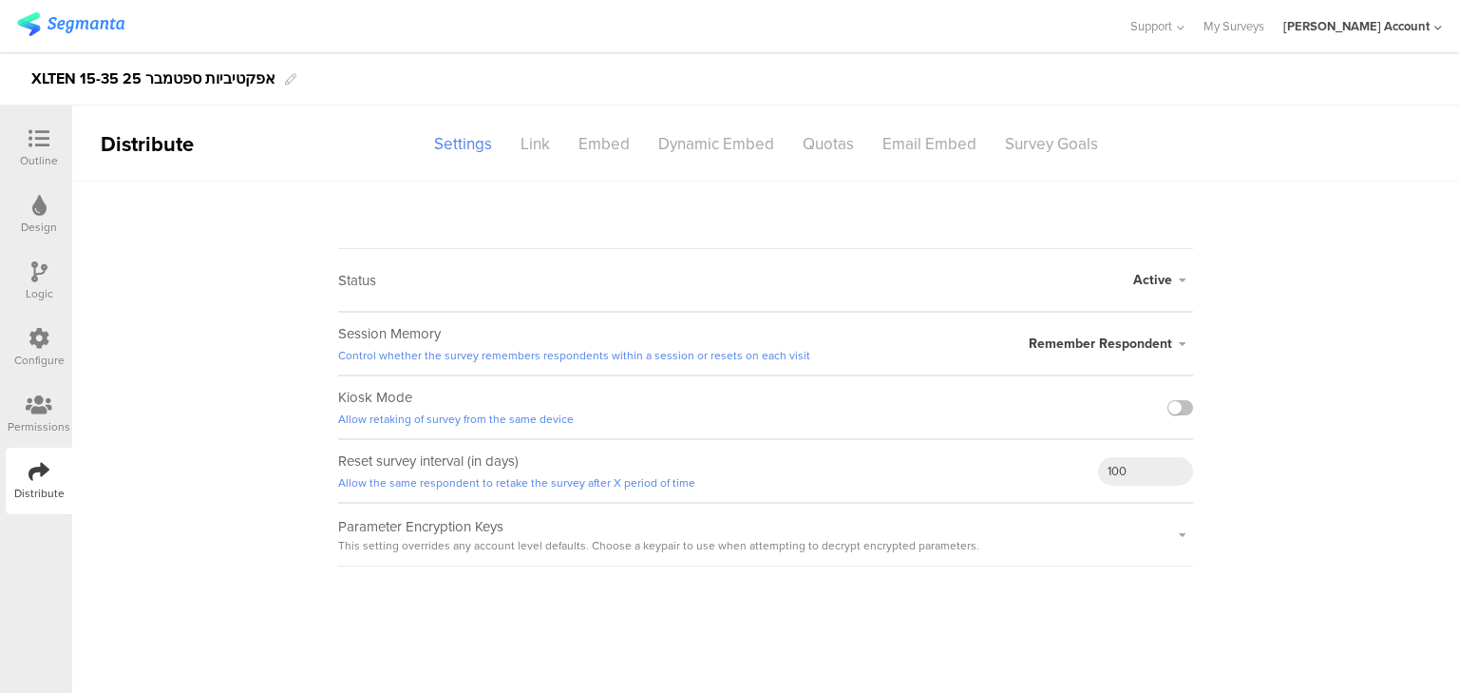
click at [1161, 283] on span "Active" at bounding box center [1152, 280] width 39 height 20
click at [1135, 357] on li "Closed" at bounding box center [1084, 355] width 218 height 39
click at [34, 148] on icon at bounding box center [38, 138] width 21 height 21
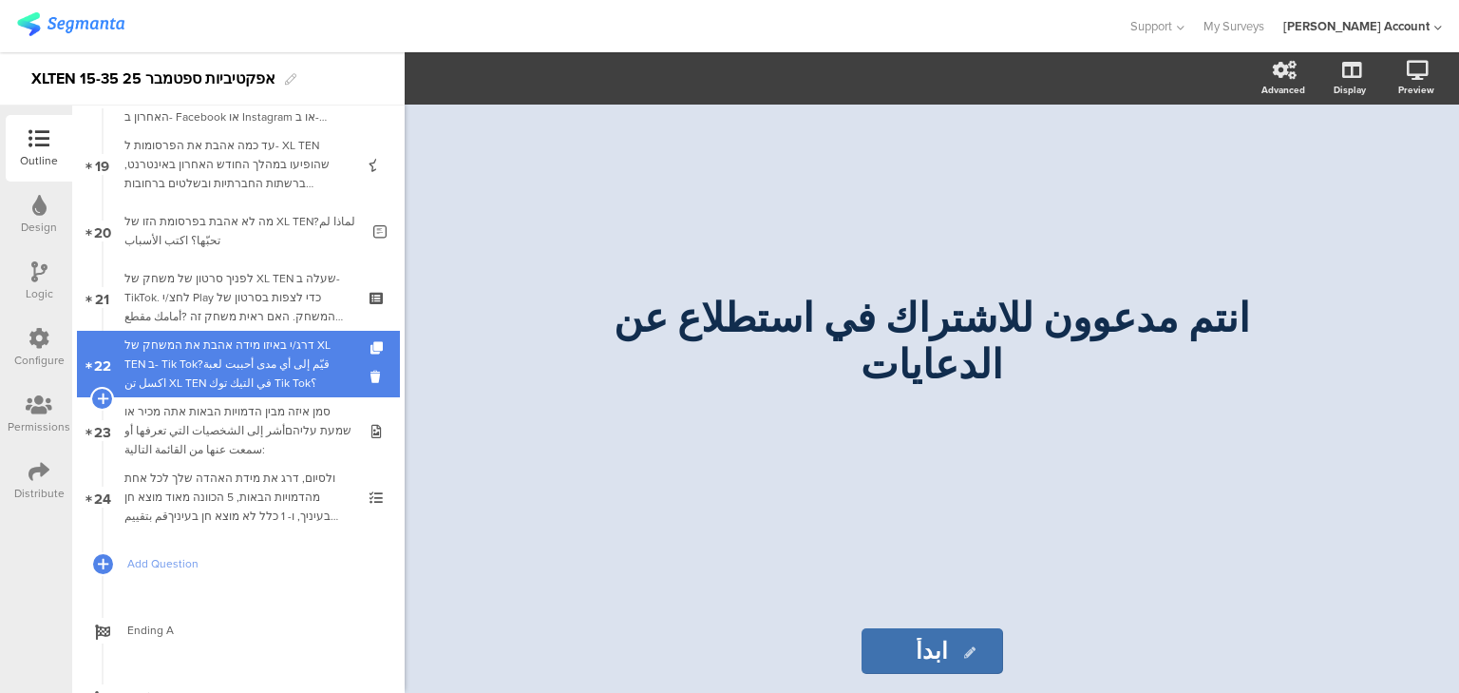
scroll to position [1175, 0]
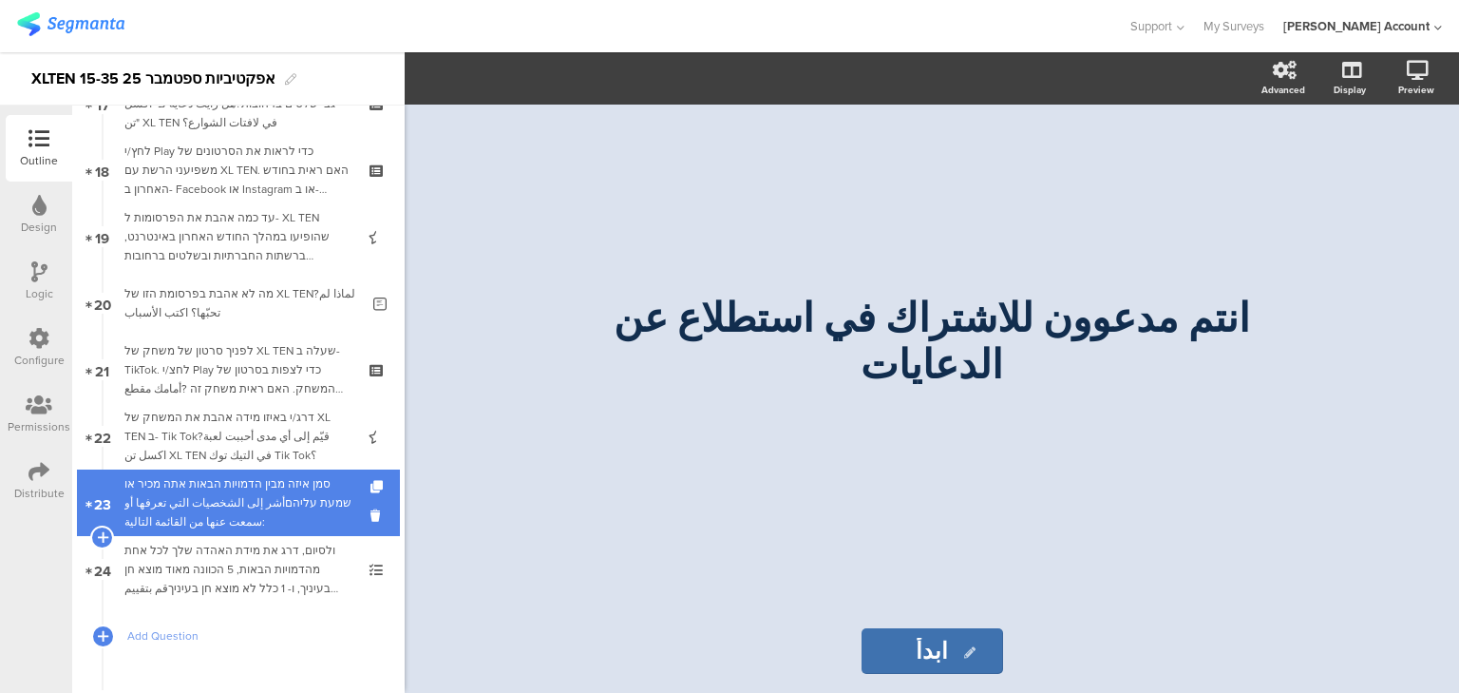
click at [219, 512] on div "סמן איזה מבין הדמויות הבאות אתה מכיר או שמעת עליהםأشر إلى الشخصيات التي تعرفها …" at bounding box center [237, 502] width 227 height 57
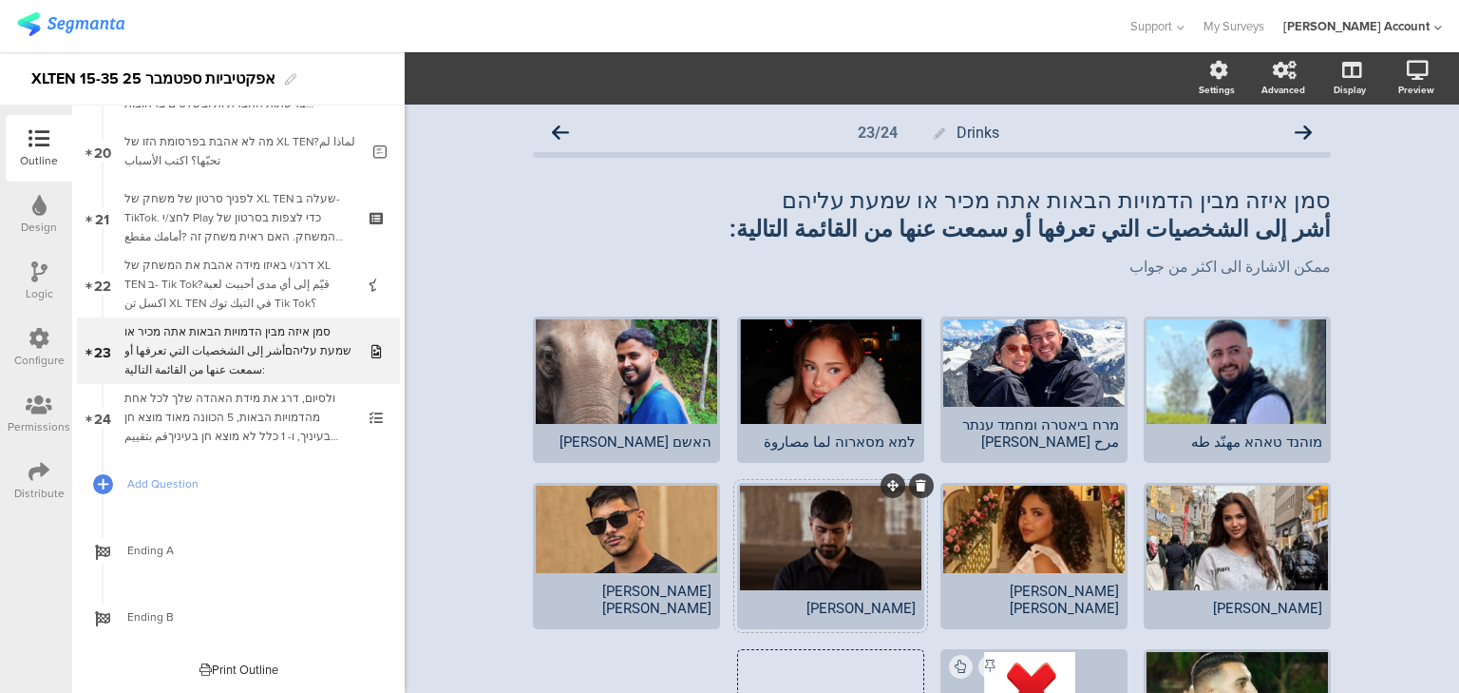
scroll to position [76, 0]
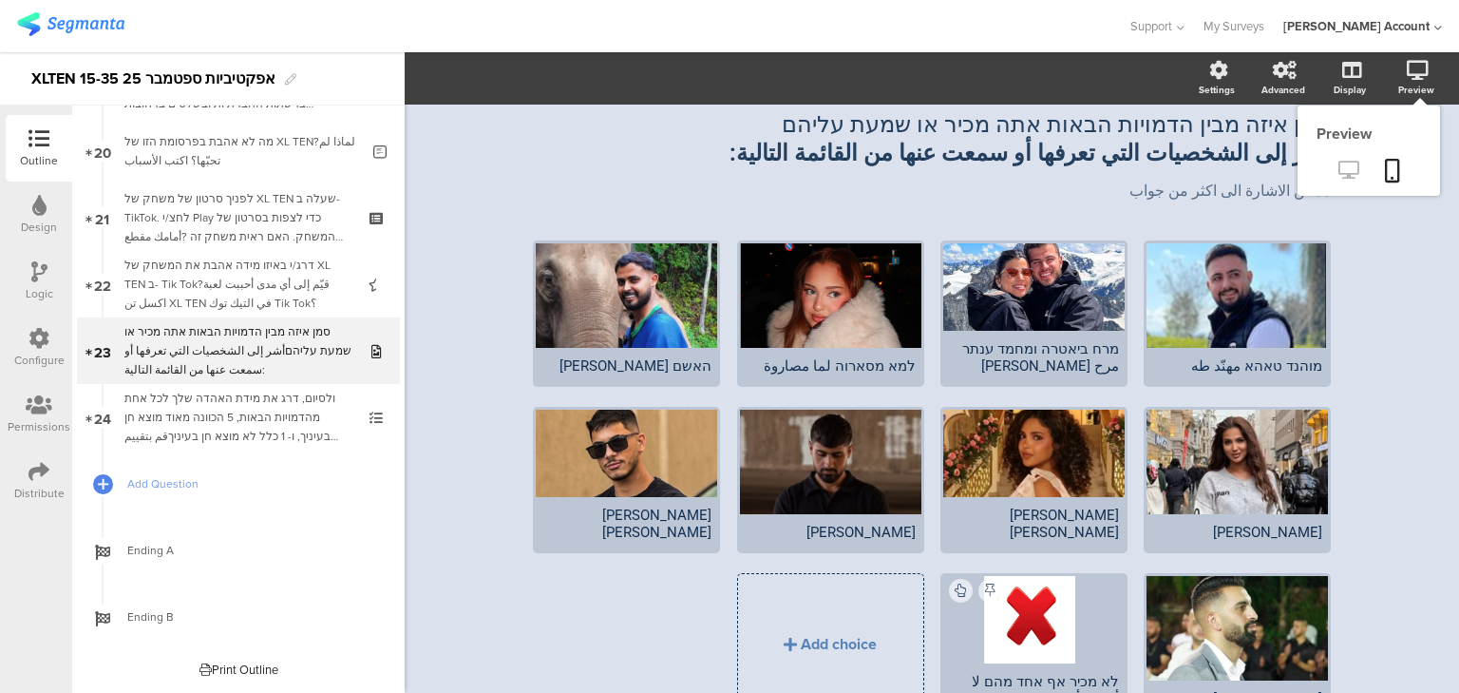
click at [1340, 174] on icon at bounding box center [1348, 170] width 20 height 18
